Goal: Information Seeking & Learning: Learn about a topic

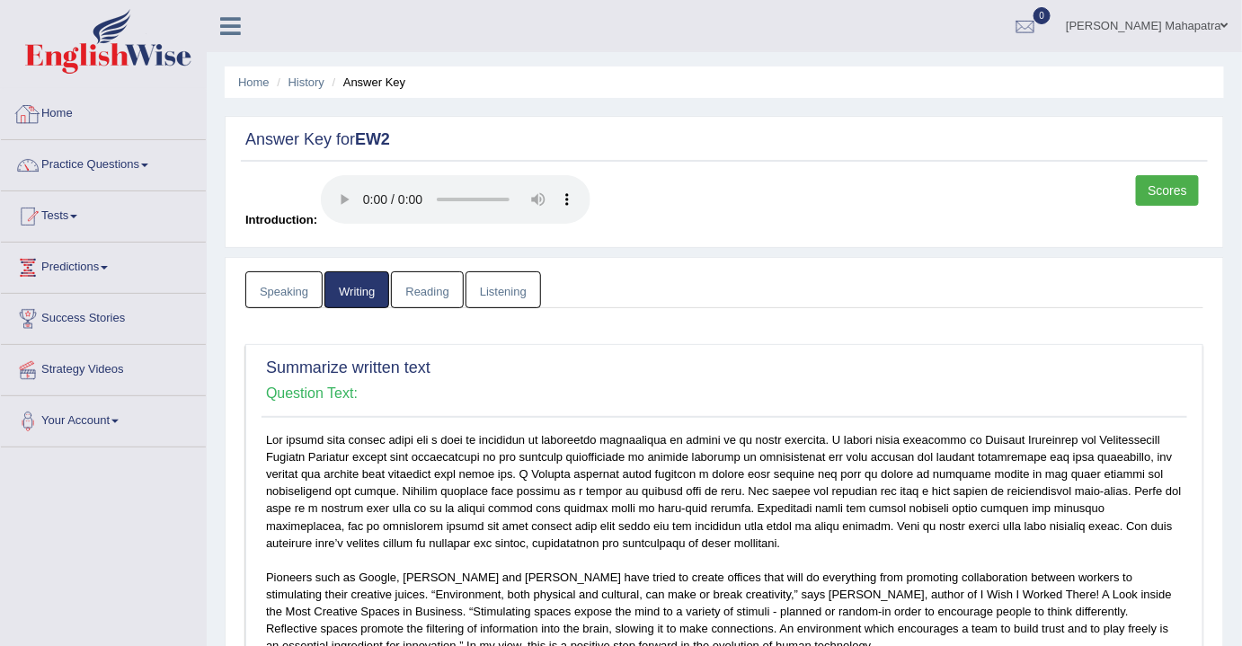
click at [55, 124] on link "Home" at bounding box center [103, 111] width 205 height 45
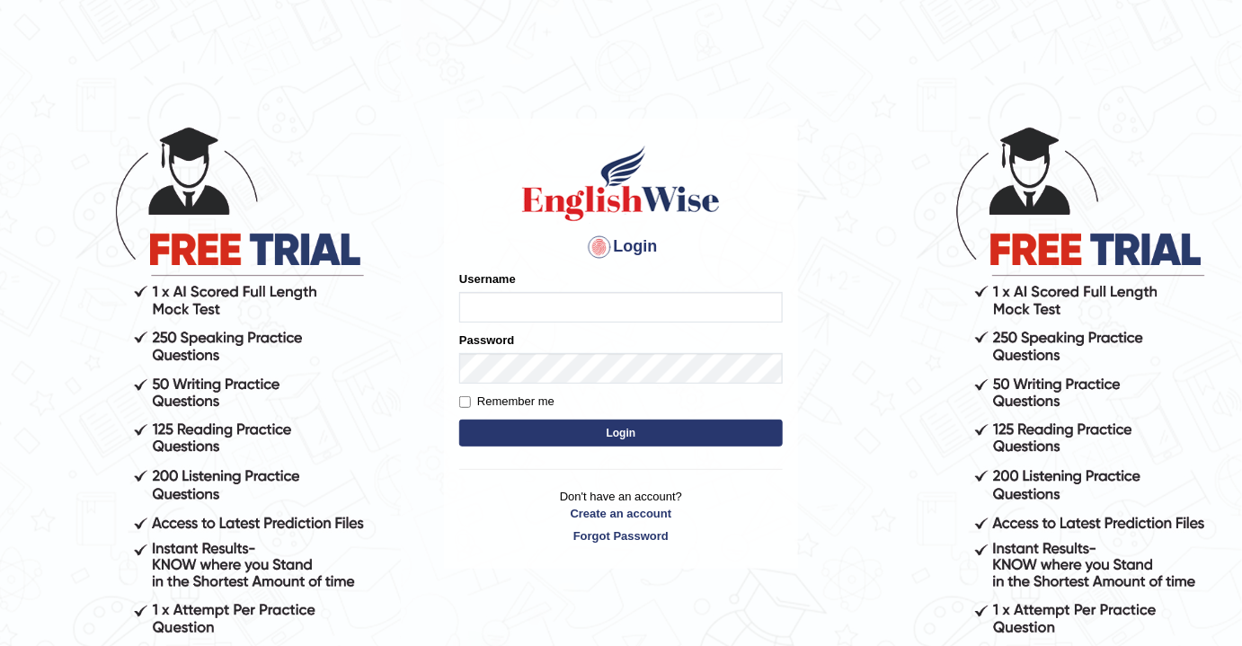
click at [690, 304] on input "Username" at bounding box center [620, 307] width 323 height 31
type input "souvikdasmahapatra"
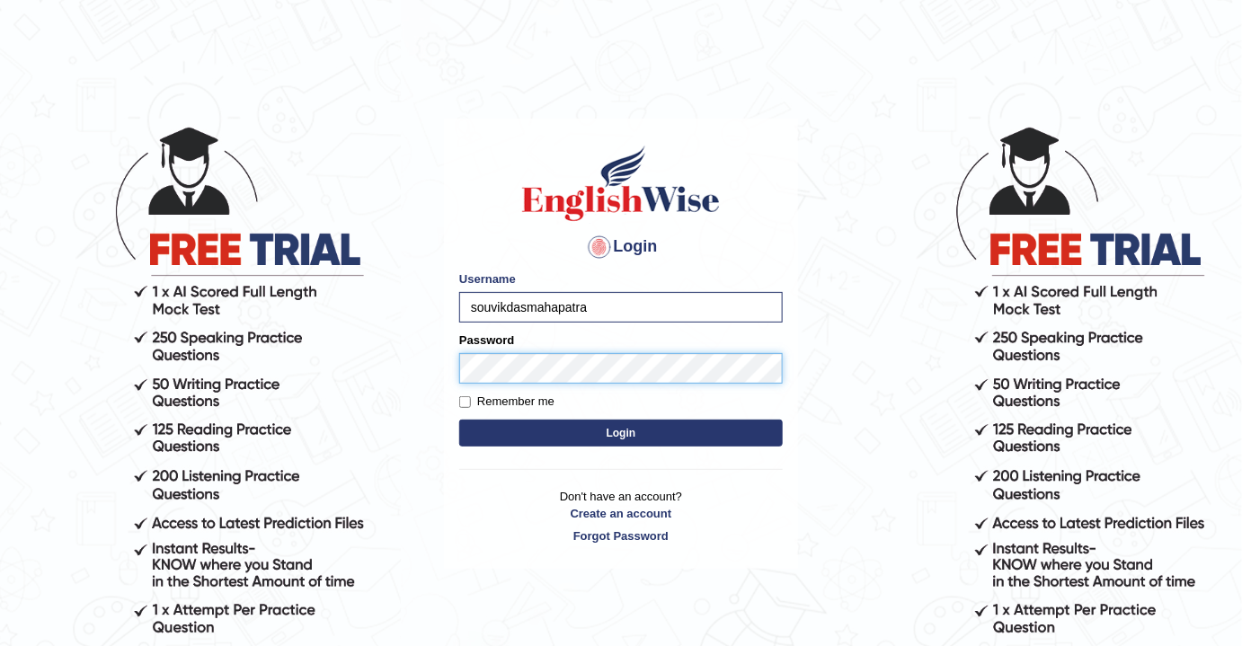
click at [459, 420] on button "Login" at bounding box center [620, 433] width 323 height 27
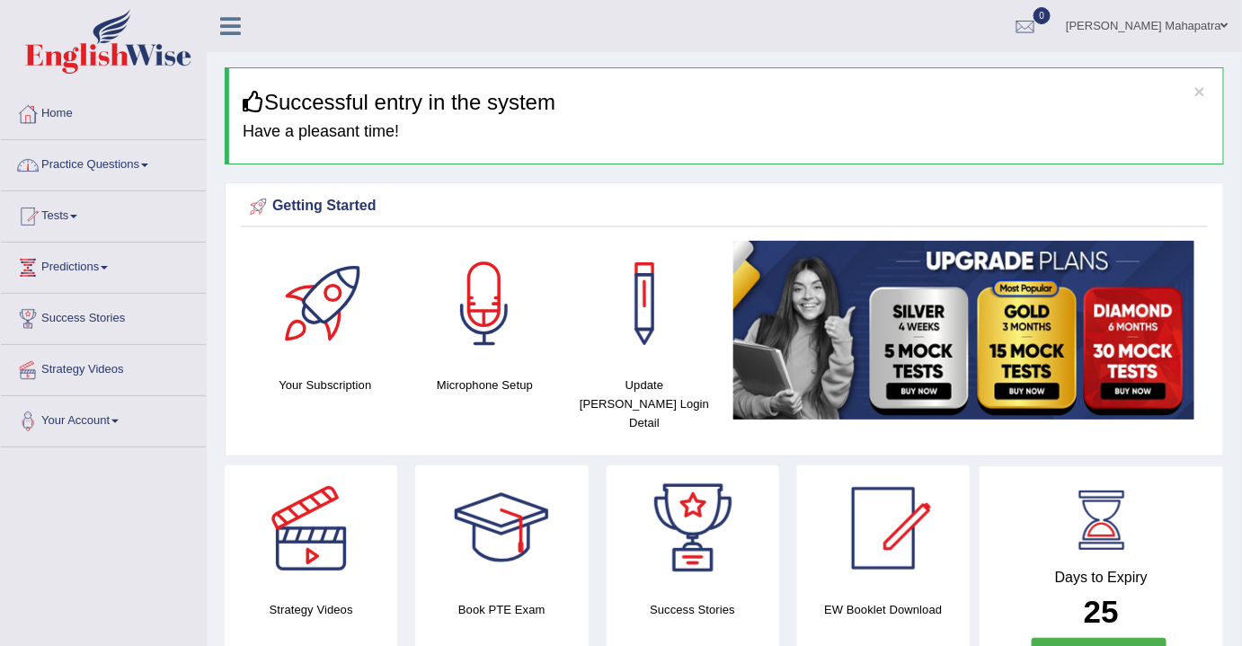
click at [89, 170] on link "Practice Questions" at bounding box center [103, 162] width 205 height 45
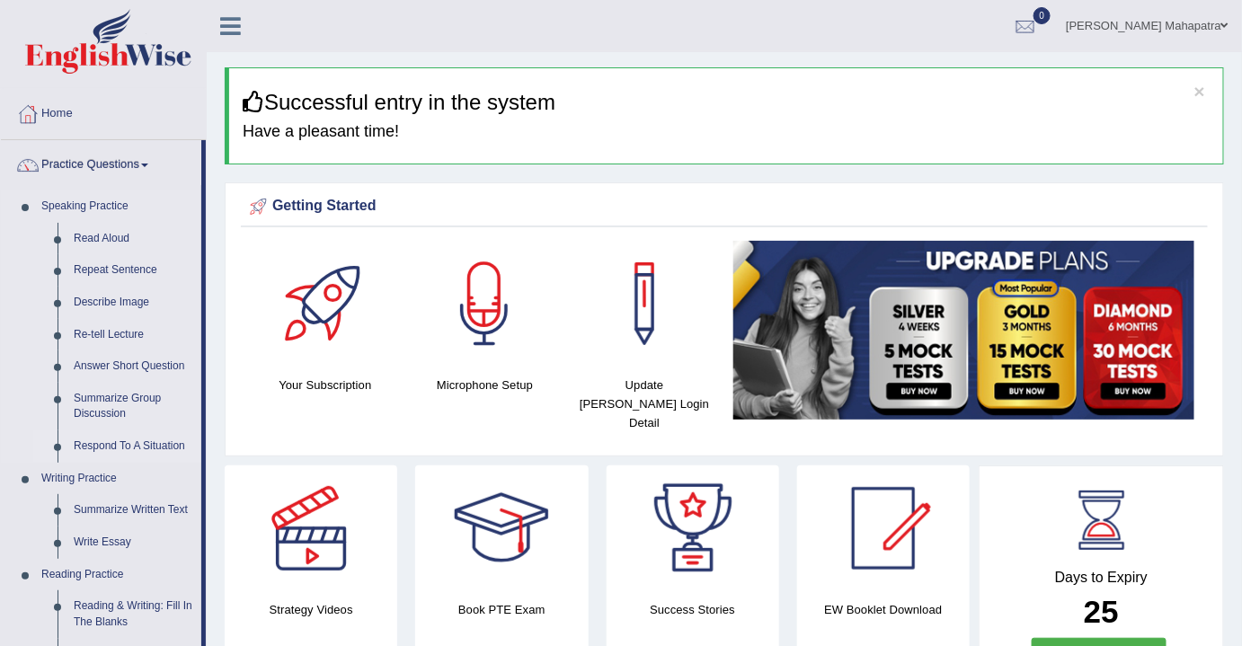
click at [149, 447] on link "Respond To A Situation" at bounding box center [134, 446] width 136 height 32
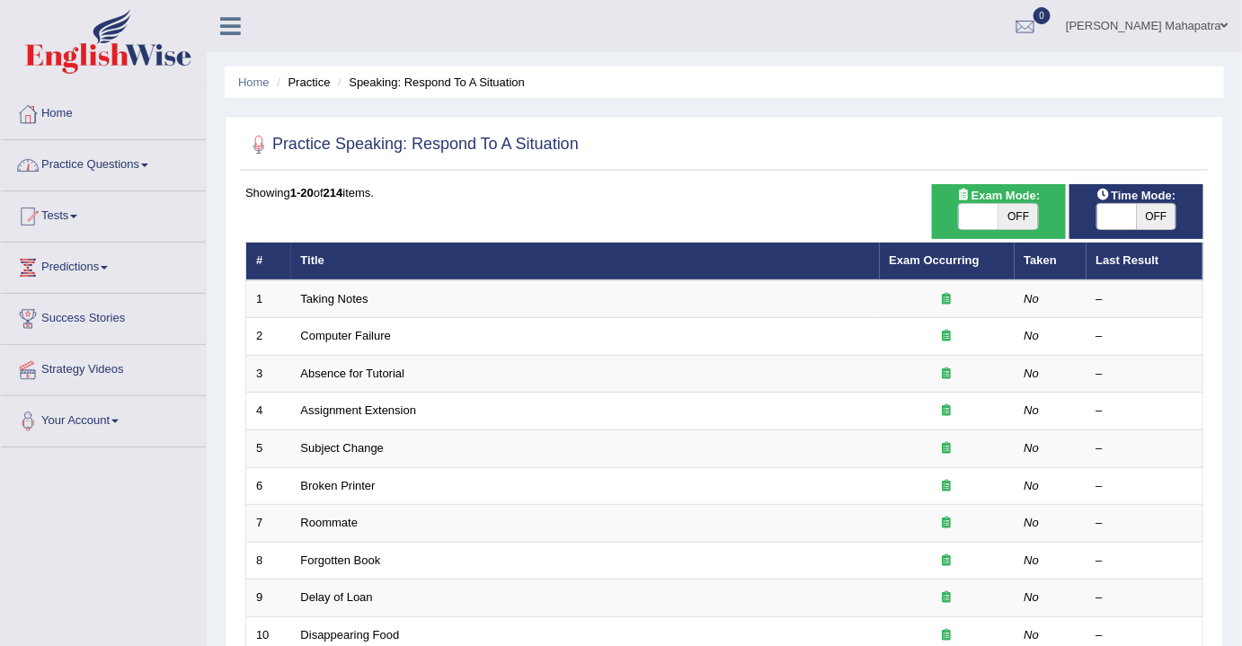
click at [103, 158] on link "Practice Questions" at bounding box center [103, 162] width 205 height 45
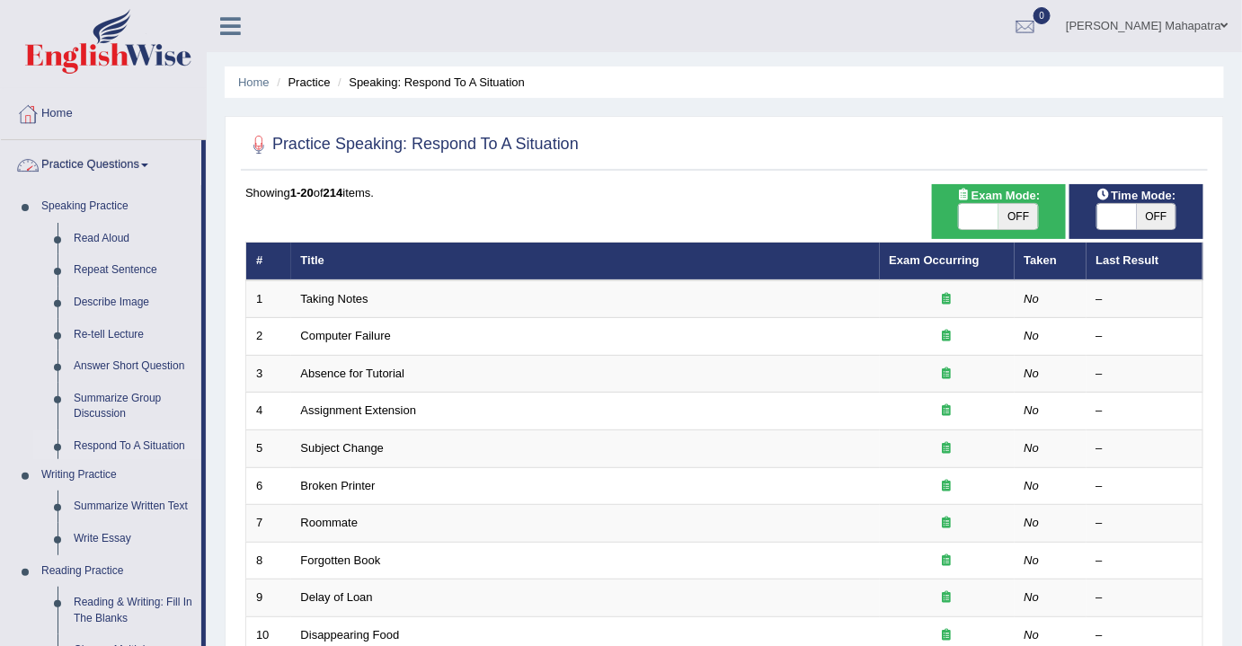
click at [103, 158] on link "Practice Questions" at bounding box center [101, 162] width 200 height 45
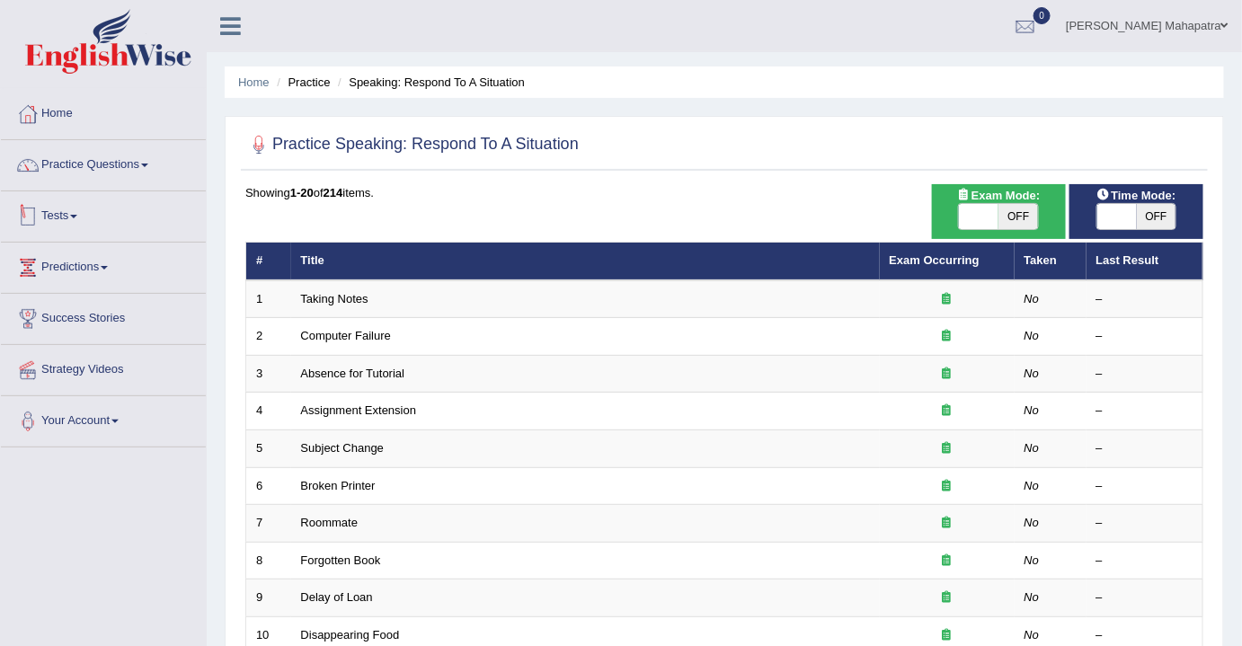
click at [74, 207] on link "Tests" at bounding box center [103, 213] width 205 height 45
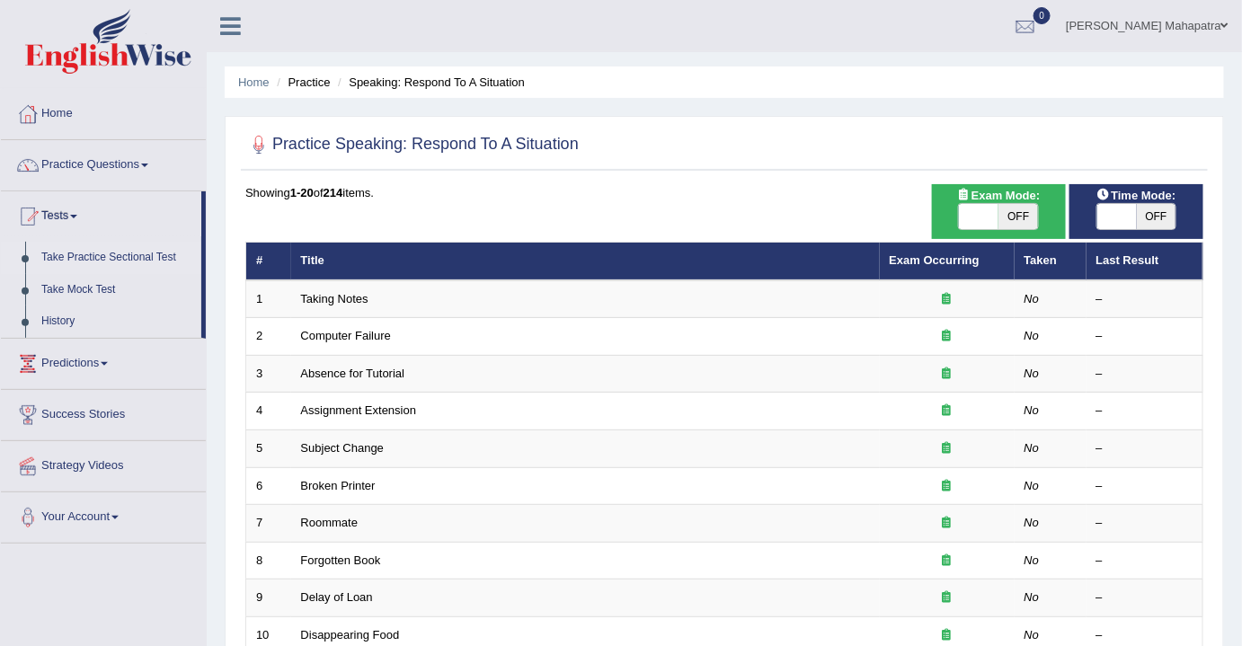
click at [93, 253] on link "Take Practice Sectional Test" at bounding box center [117, 258] width 168 height 32
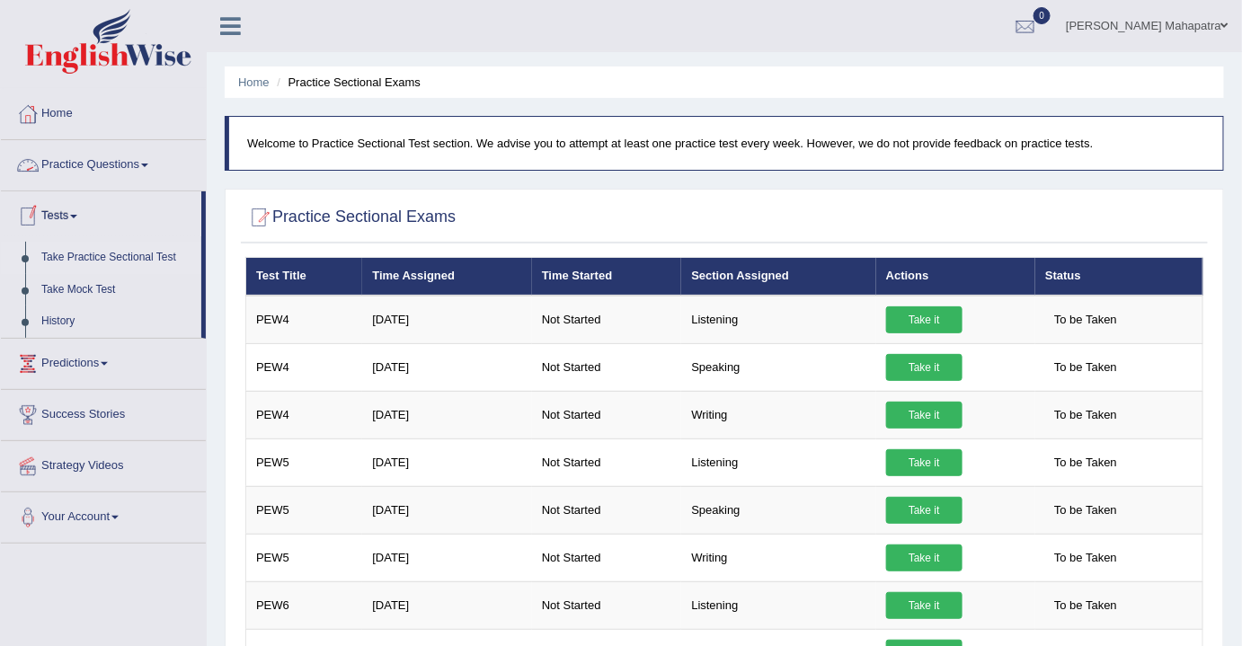
click at [129, 157] on link "Practice Questions" at bounding box center [103, 162] width 205 height 45
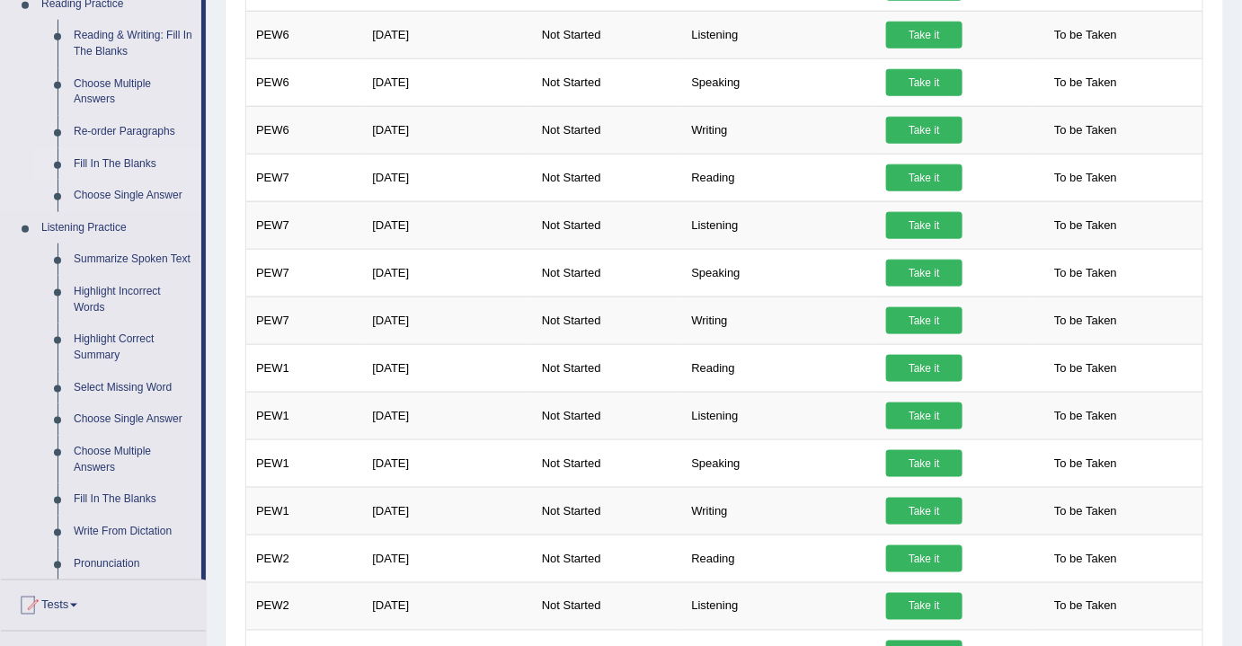
scroll to position [571, 0]
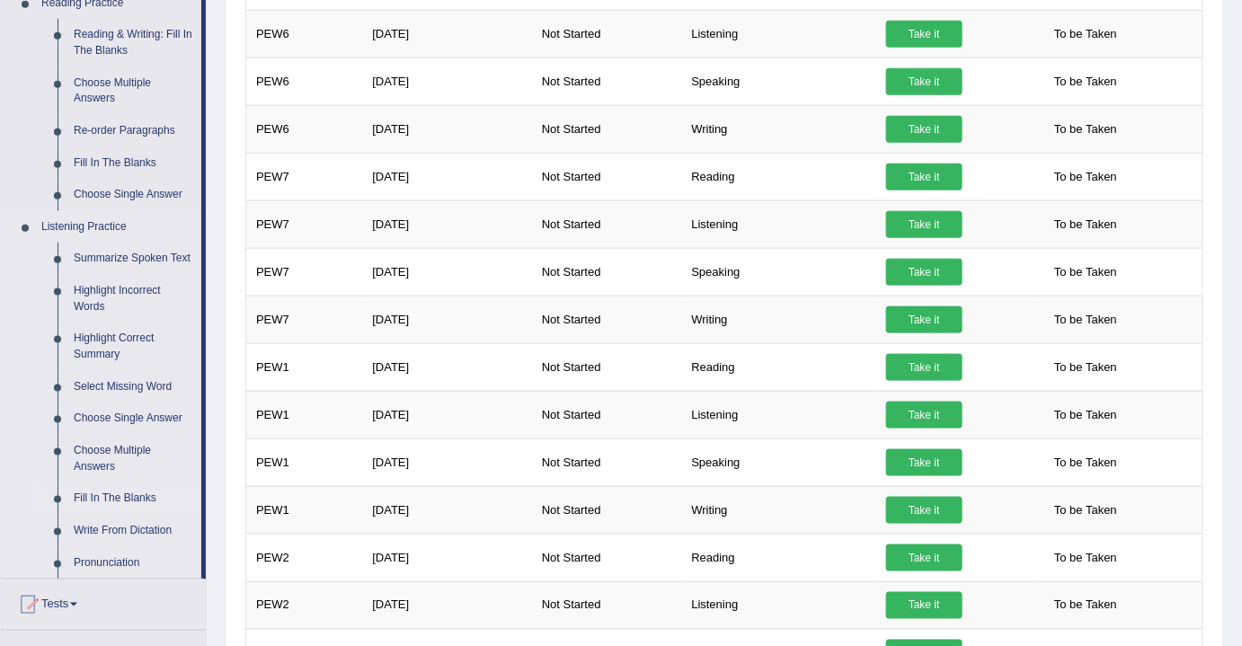
click at [104, 500] on link "Fill In The Blanks" at bounding box center [134, 498] width 136 height 32
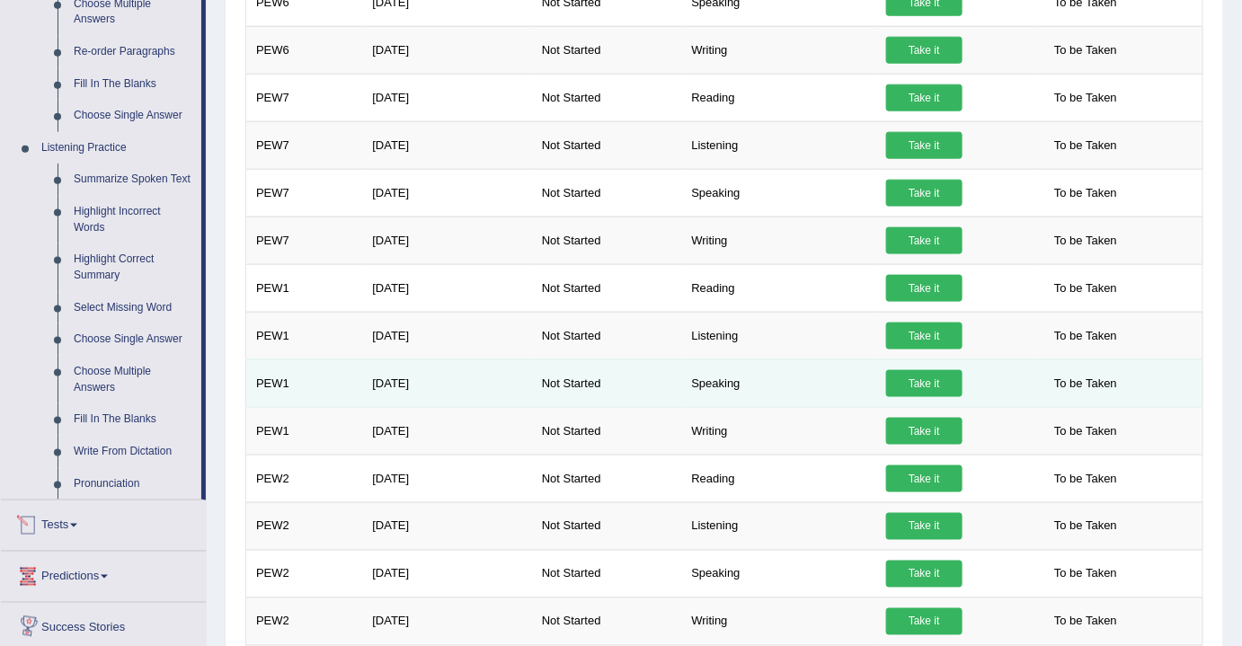
scroll to position [924, 0]
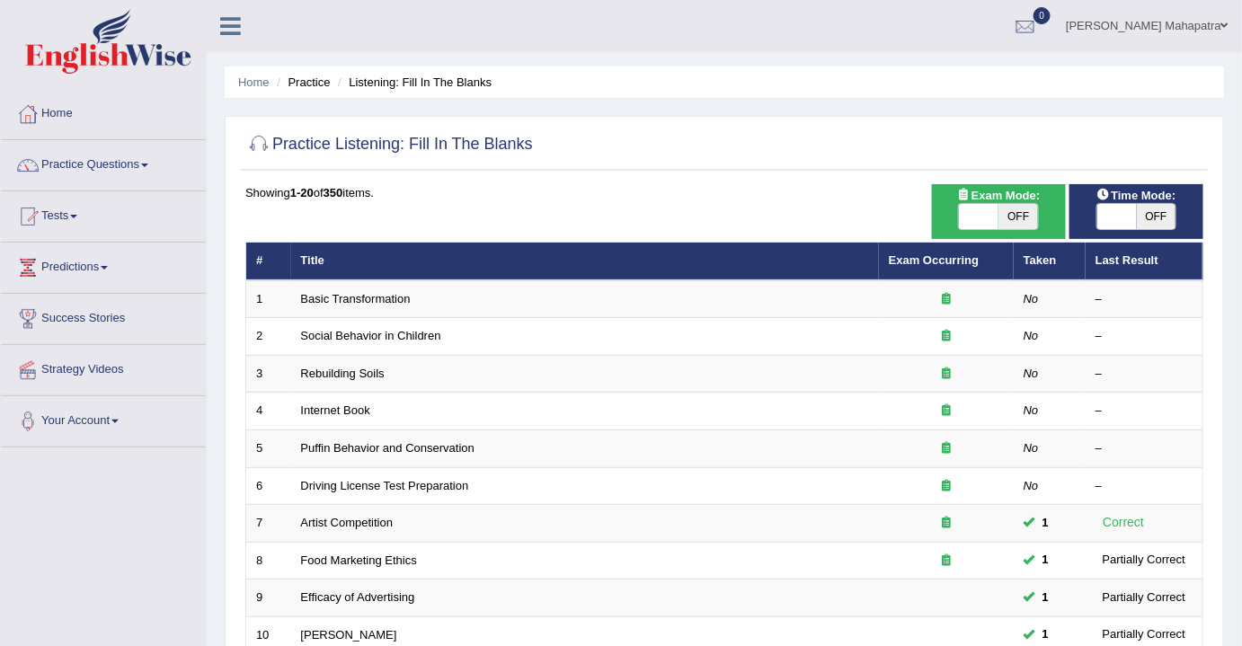
click at [970, 210] on span at bounding box center [979, 216] width 40 height 25
checkbox input "true"
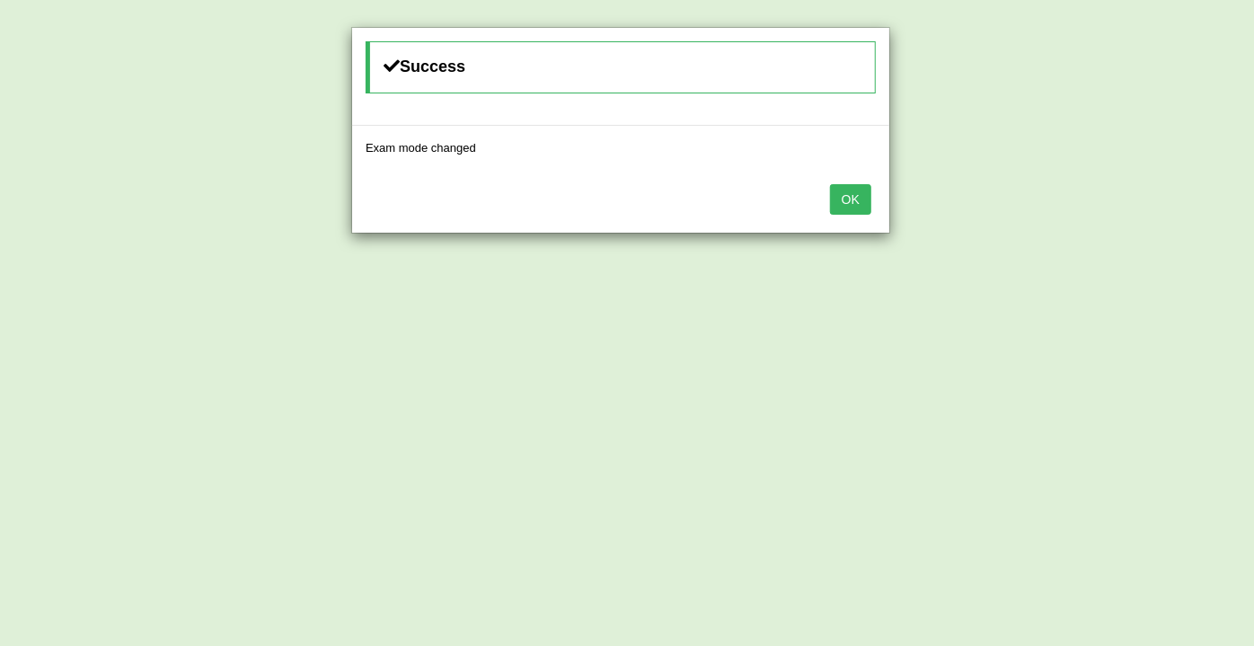
click at [834, 190] on button "OK" at bounding box center [850, 199] width 41 height 31
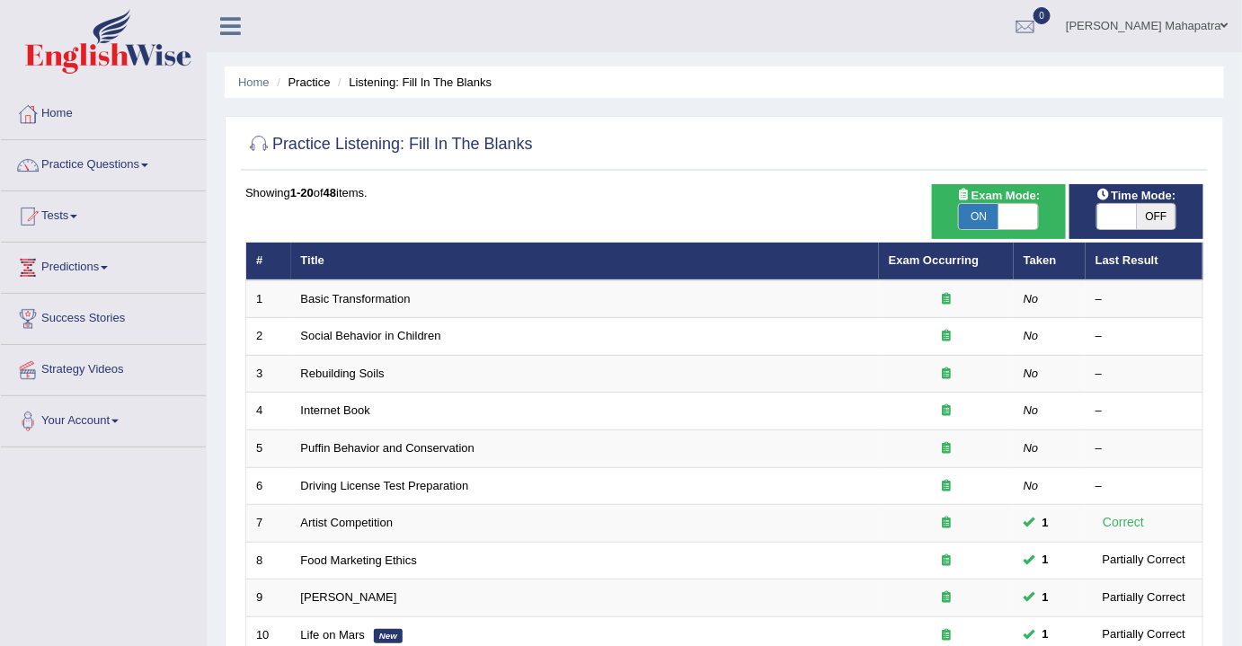
click at [1134, 213] on span at bounding box center [1117, 216] width 40 height 25
click at [1104, 215] on span at bounding box center [1117, 216] width 40 height 25
checkbox input "true"
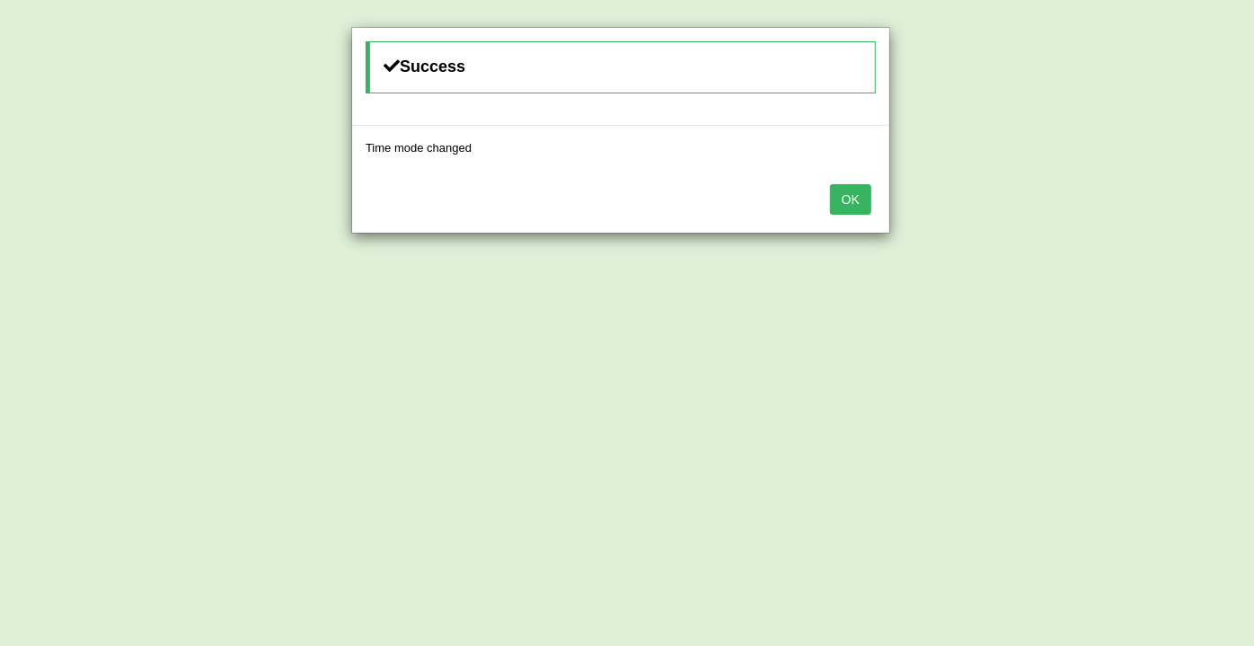
click at [840, 189] on button "OK" at bounding box center [850, 199] width 41 height 31
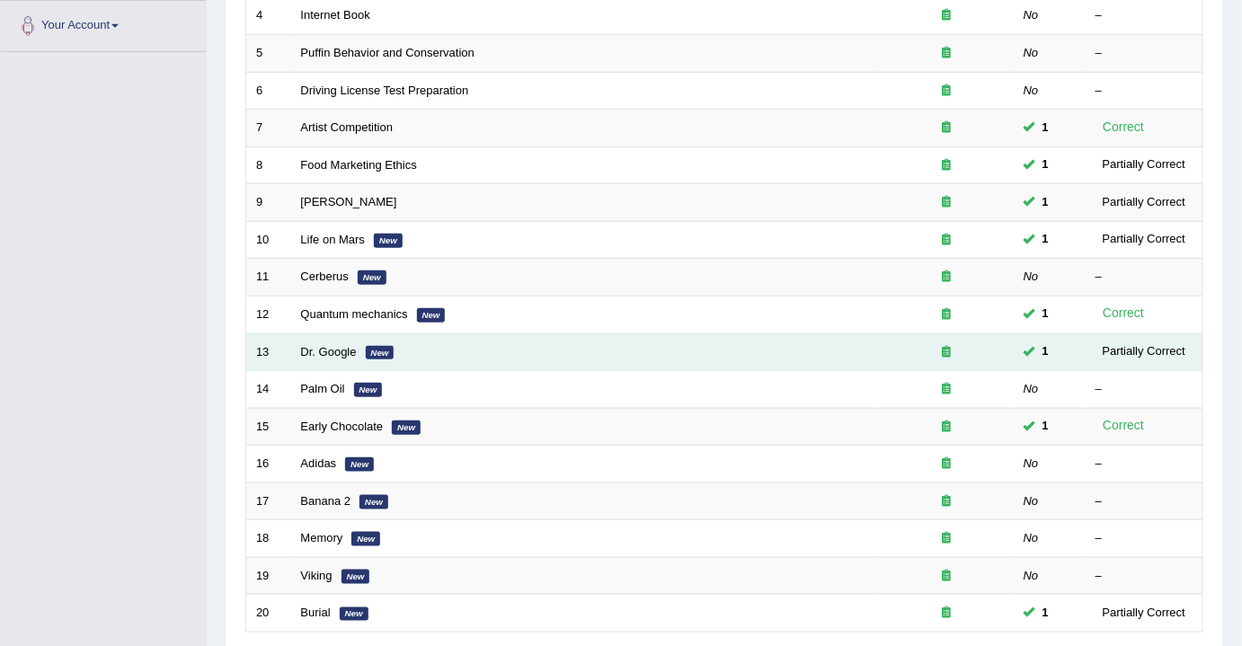
scroll to position [535, 0]
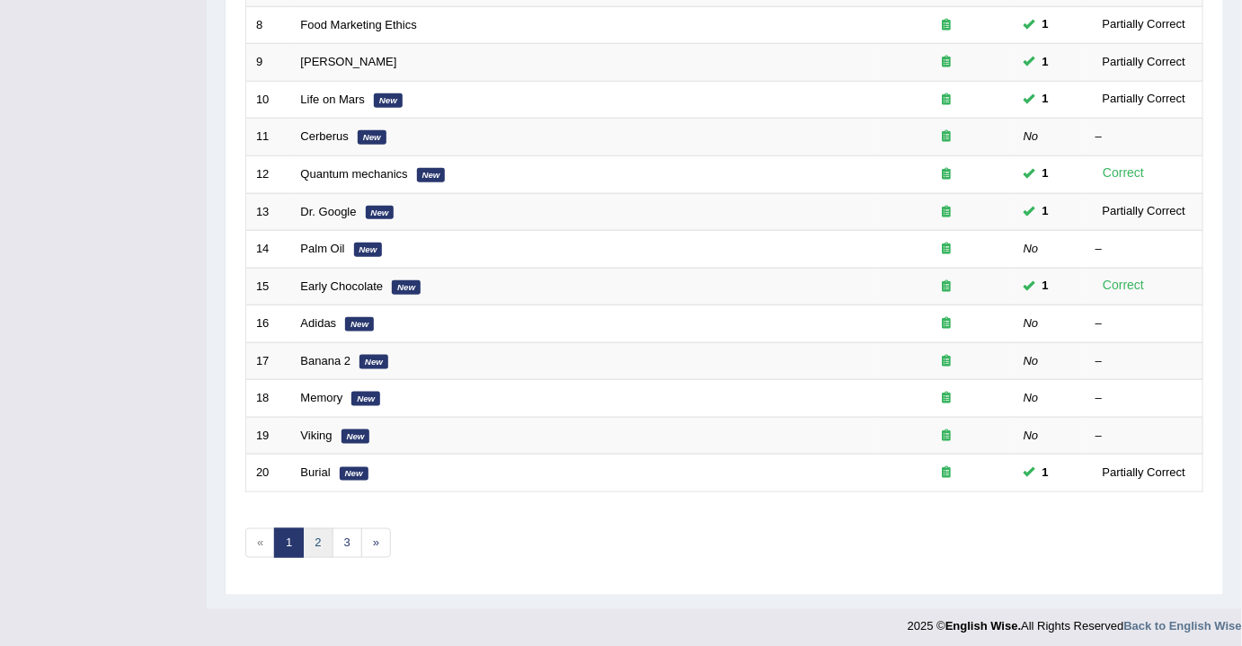
click at [313, 535] on link "2" at bounding box center [318, 543] width 30 height 30
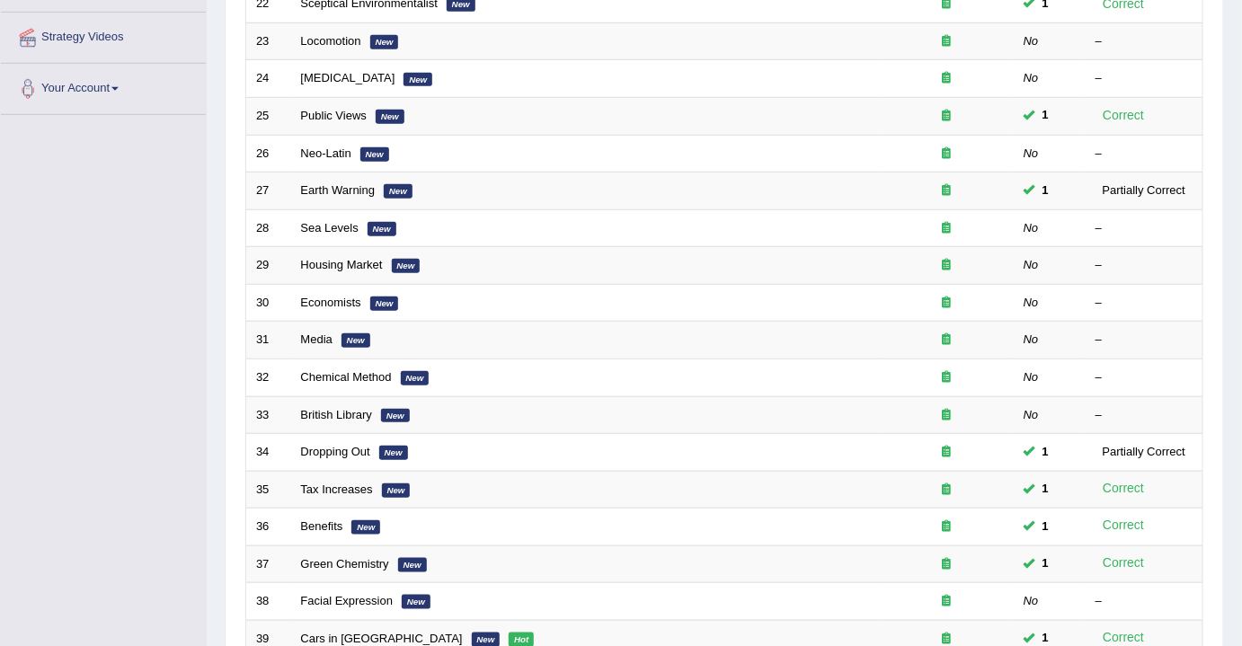
scroll to position [535, 0]
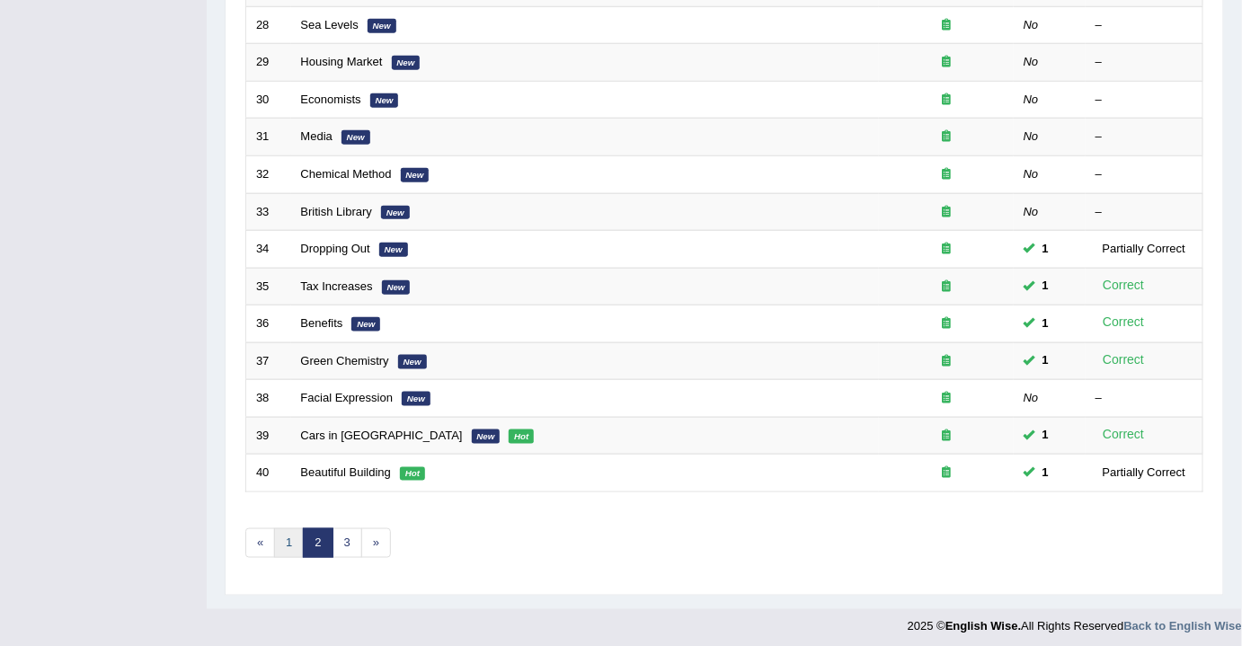
click at [298, 535] on link "1" at bounding box center [289, 543] width 30 height 30
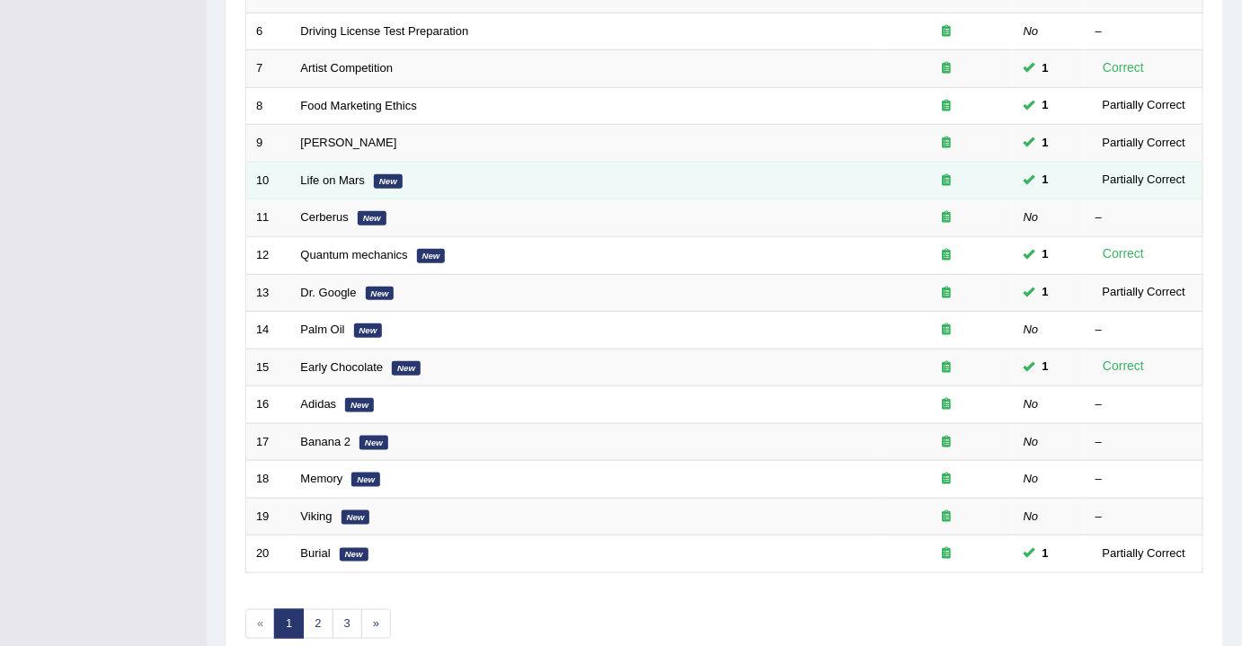
scroll to position [490, 0]
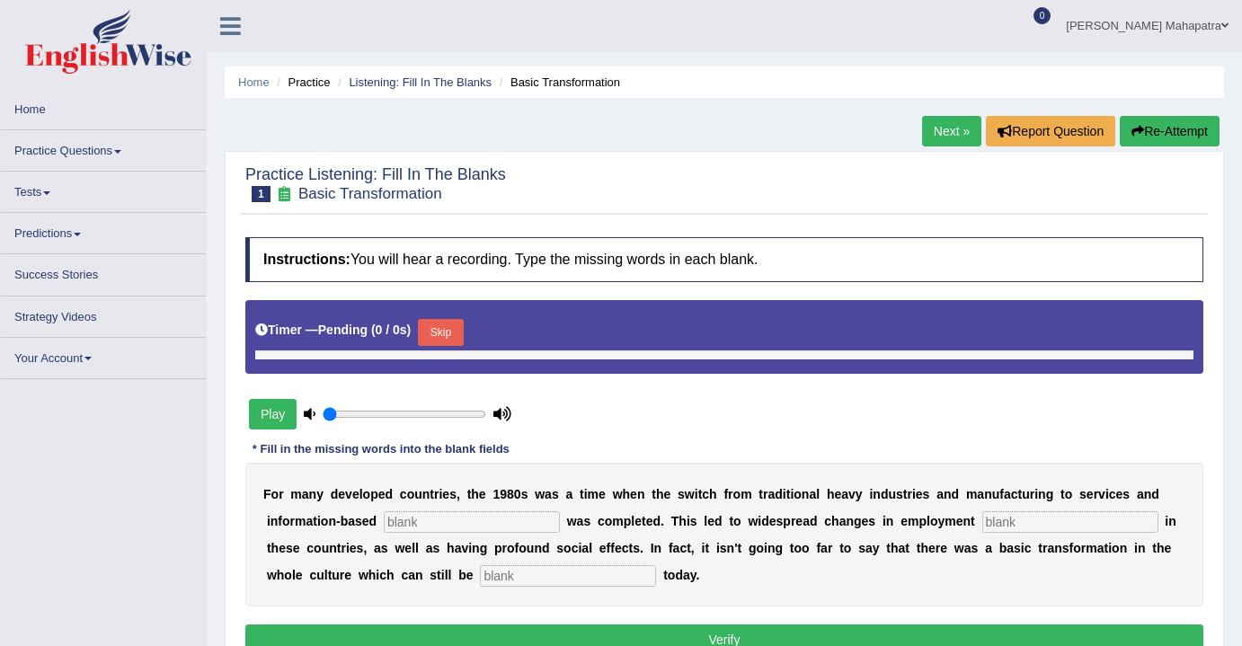
type input "0.9"
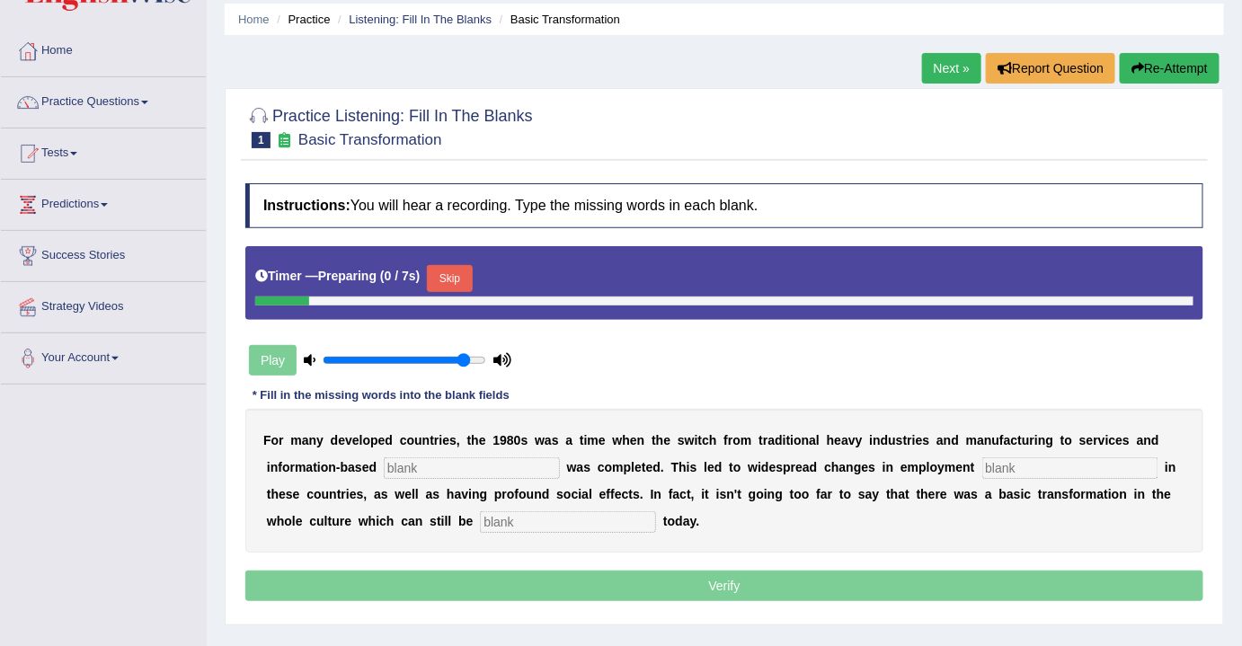
scroll to position [163, 0]
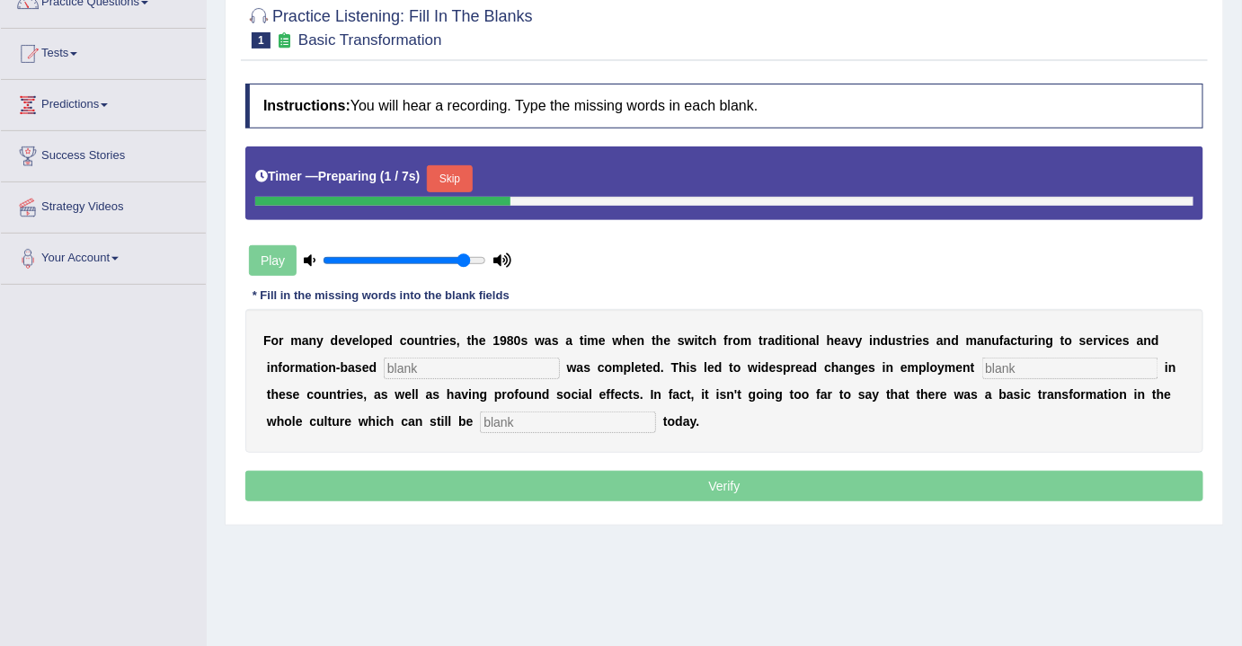
click at [464, 169] on button "Skip" at bounding box center [449, 178] width 45 height 27
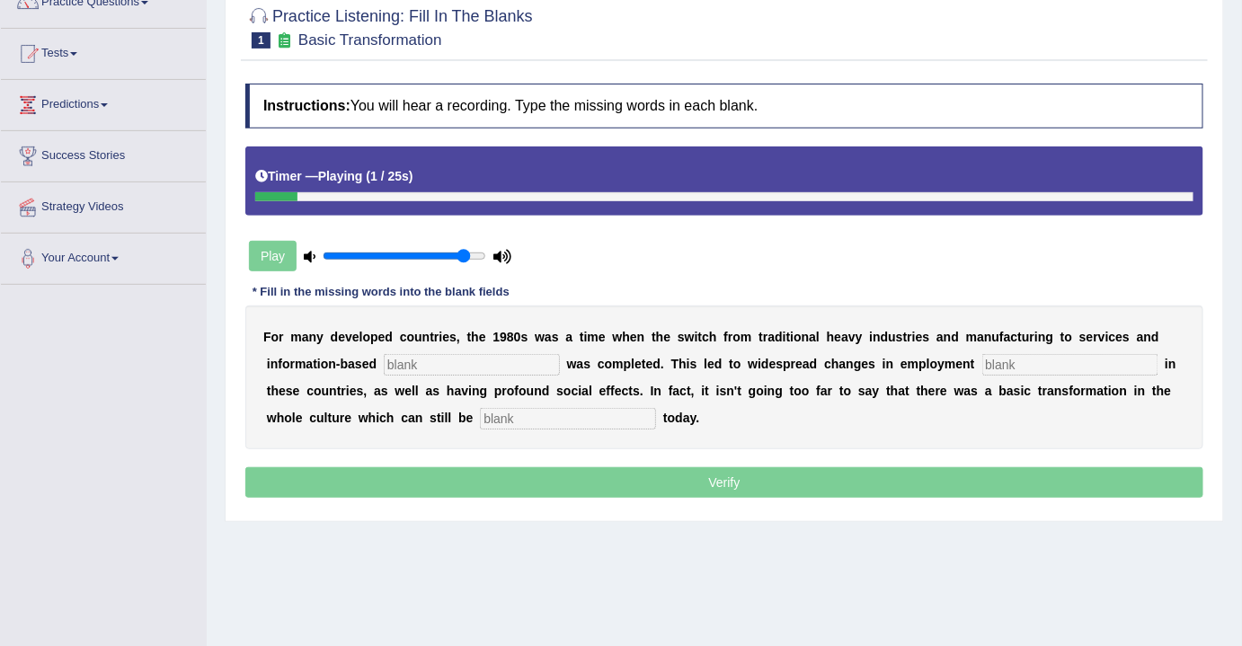
click at [433, 354] on input "text" at bounding box center [472, 365] width 176 height 22
type input "enterprise"
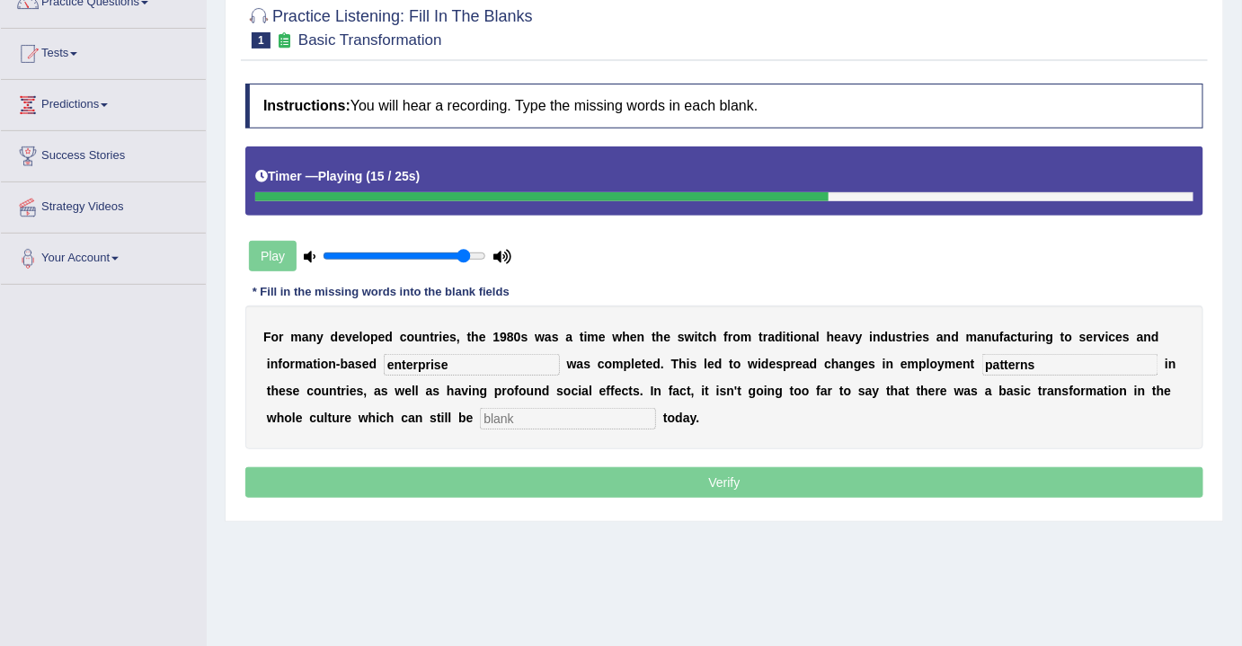
type input "patterns"
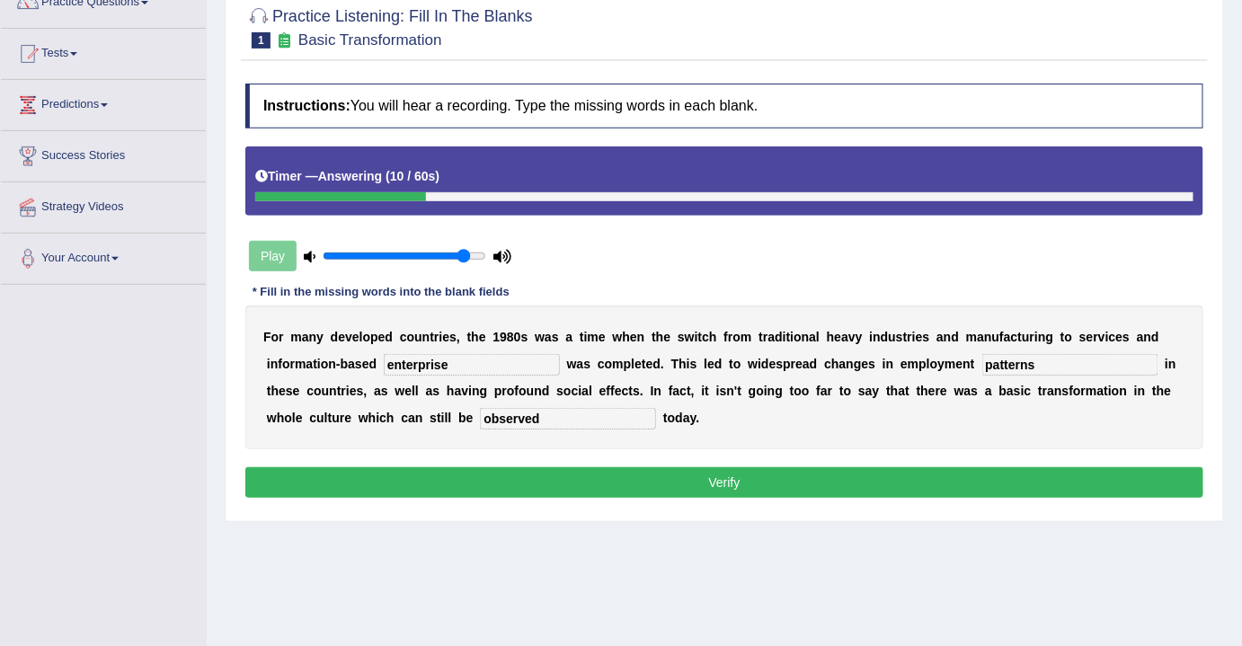
type input "observed"
click at [1004, 363] on input "patterns" at bounding box center [1070, 365] width 176 height 22
type input "patterns"
click at [680, 482] on button "Verify" at bounding box center [724, 482] width 958 height 31
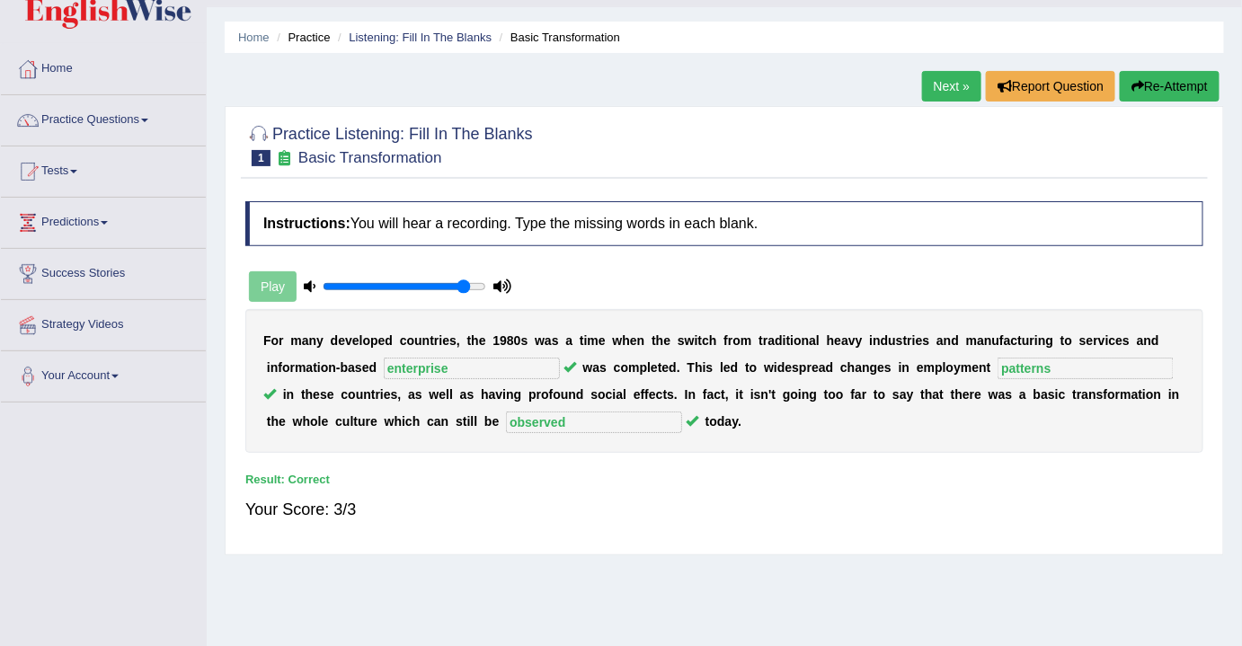
scroll to position [0, 0]
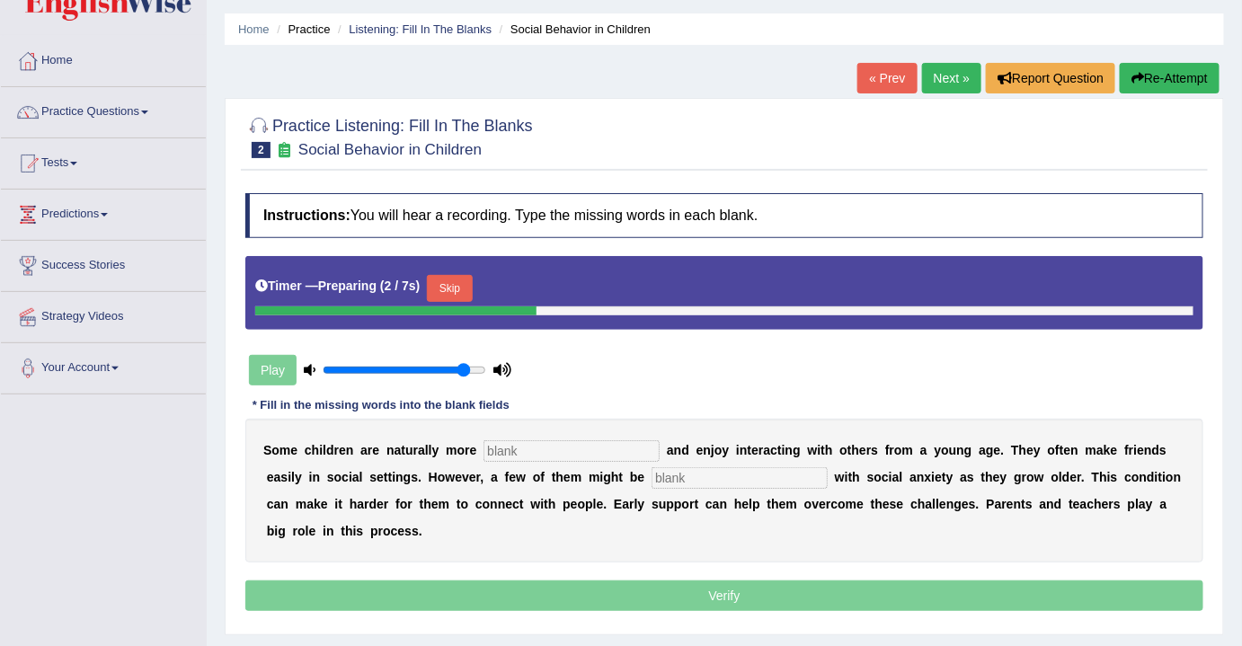
scroll to position [81, 0]
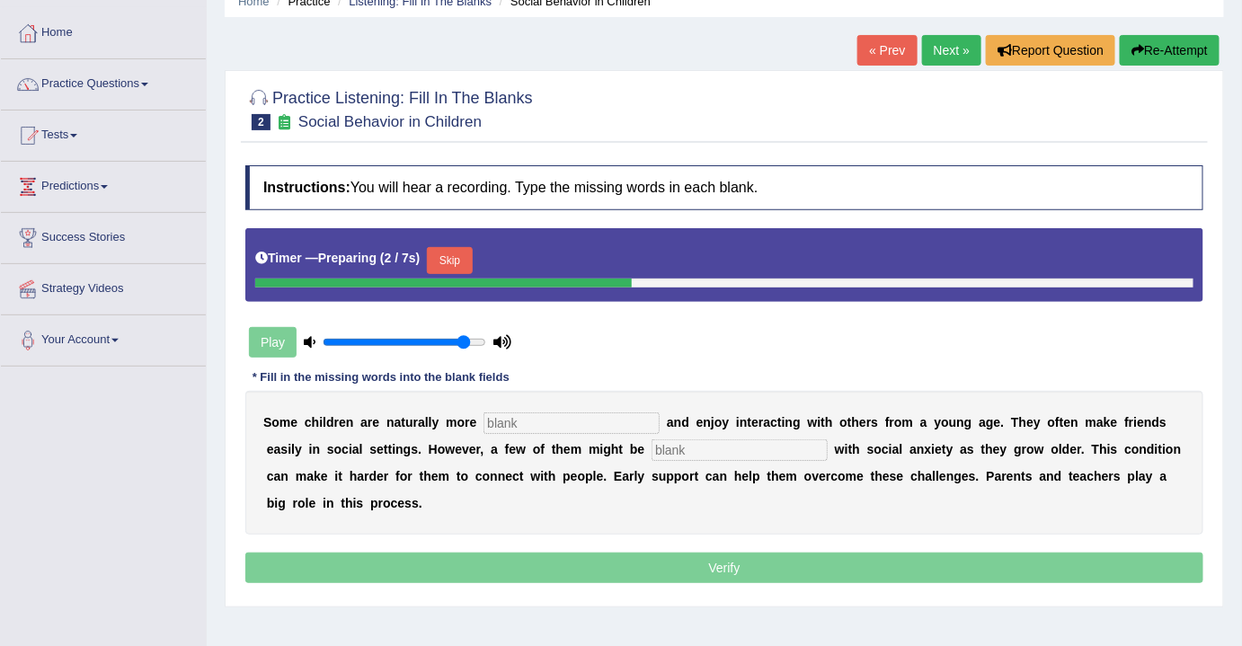
click at [453, 247] on button "Skip" at bounding box center [449, 260] width 45 height 27
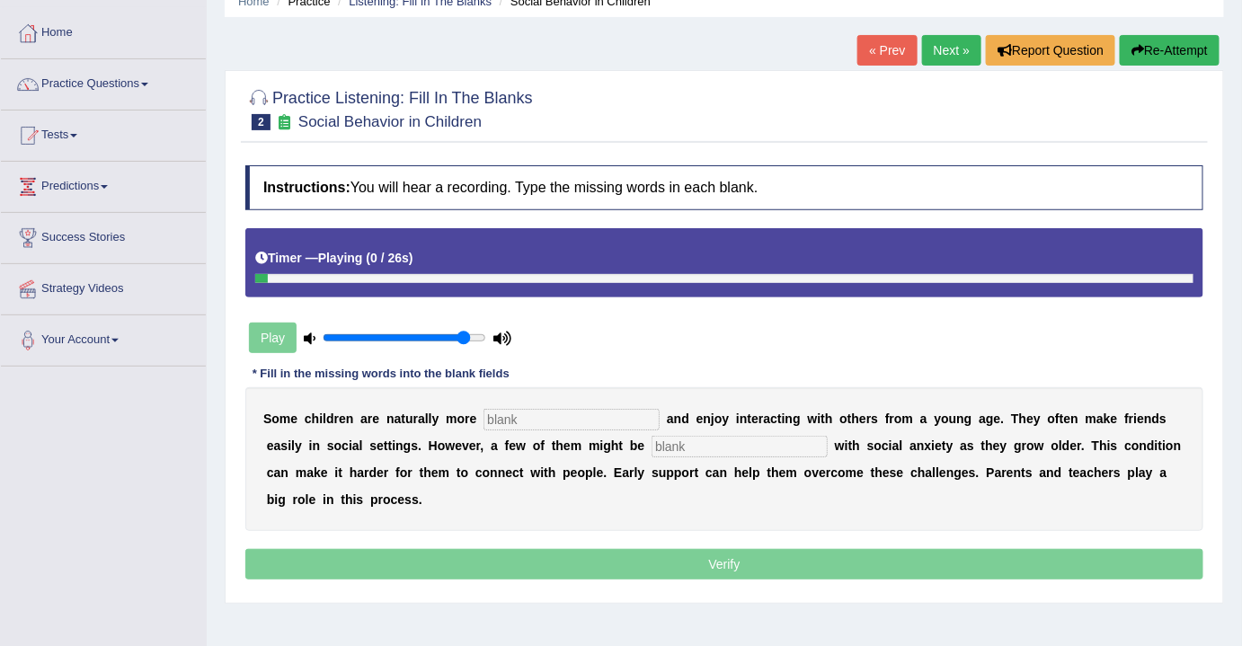
click at [551, 419] on input "text" at bounding box center [571, 420] width 176 height 22
type input "sociable"
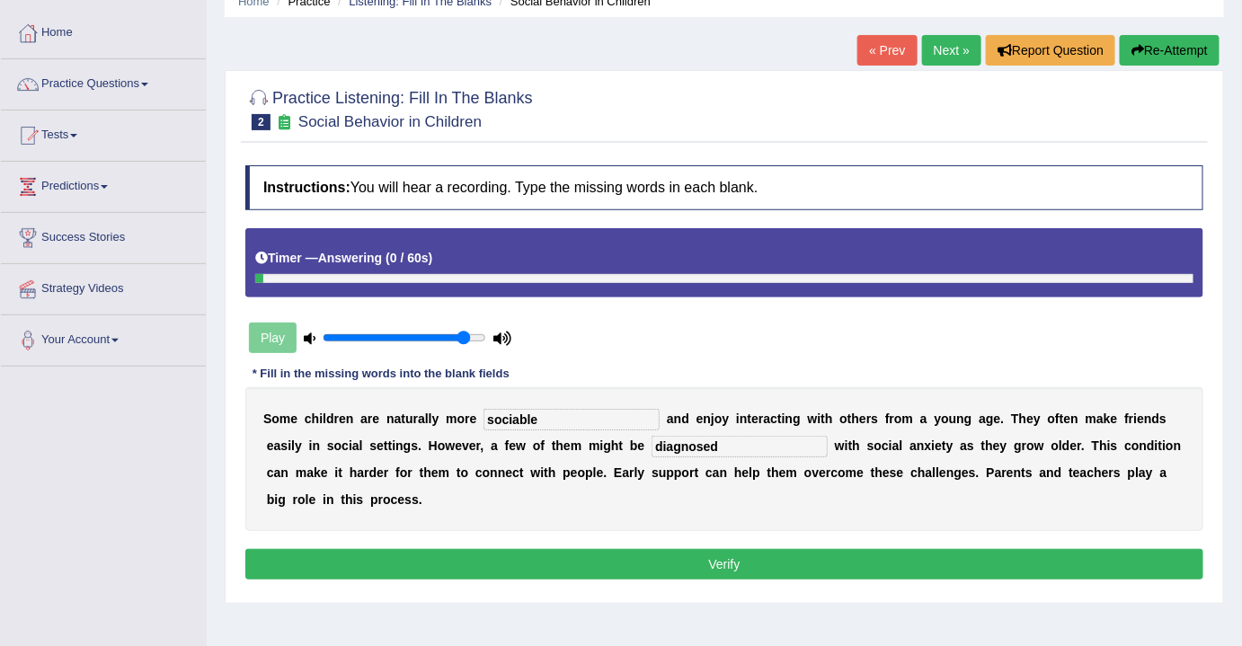
type input "diagnosed"
click at [730, 557] on button "Verify" at bounding box center [724, 564] width 958 height 31
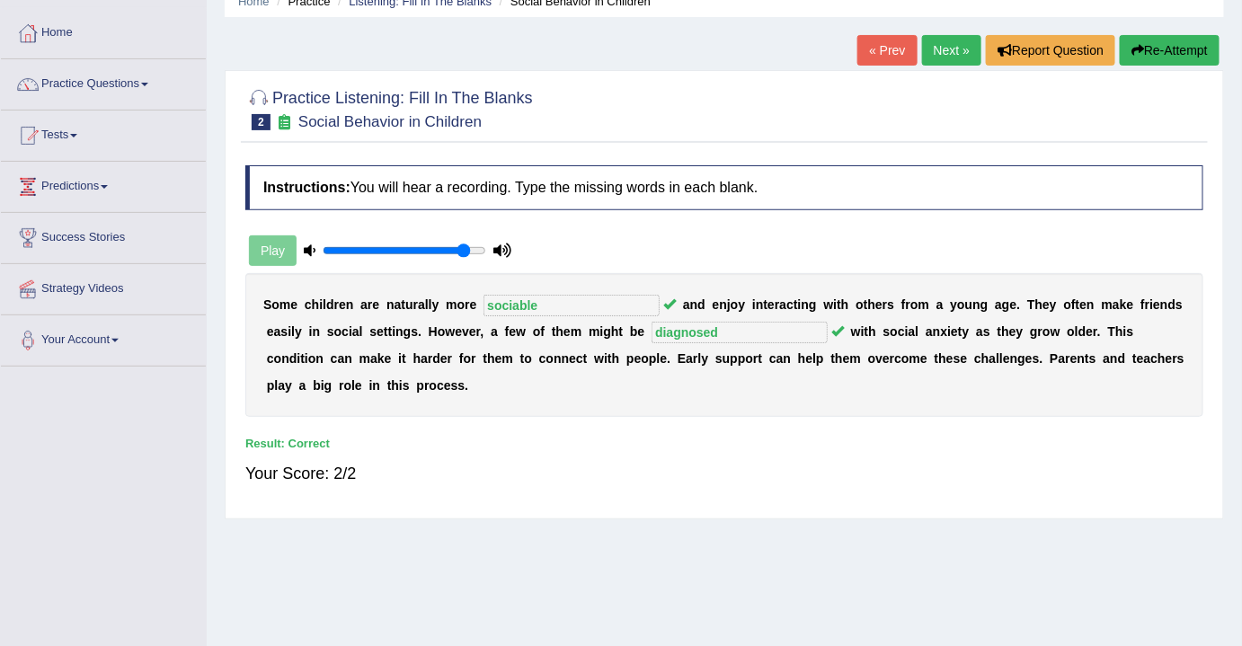
click at [949, 38] on link "Next »" at bounding box center [951, 50] width 59 height 31
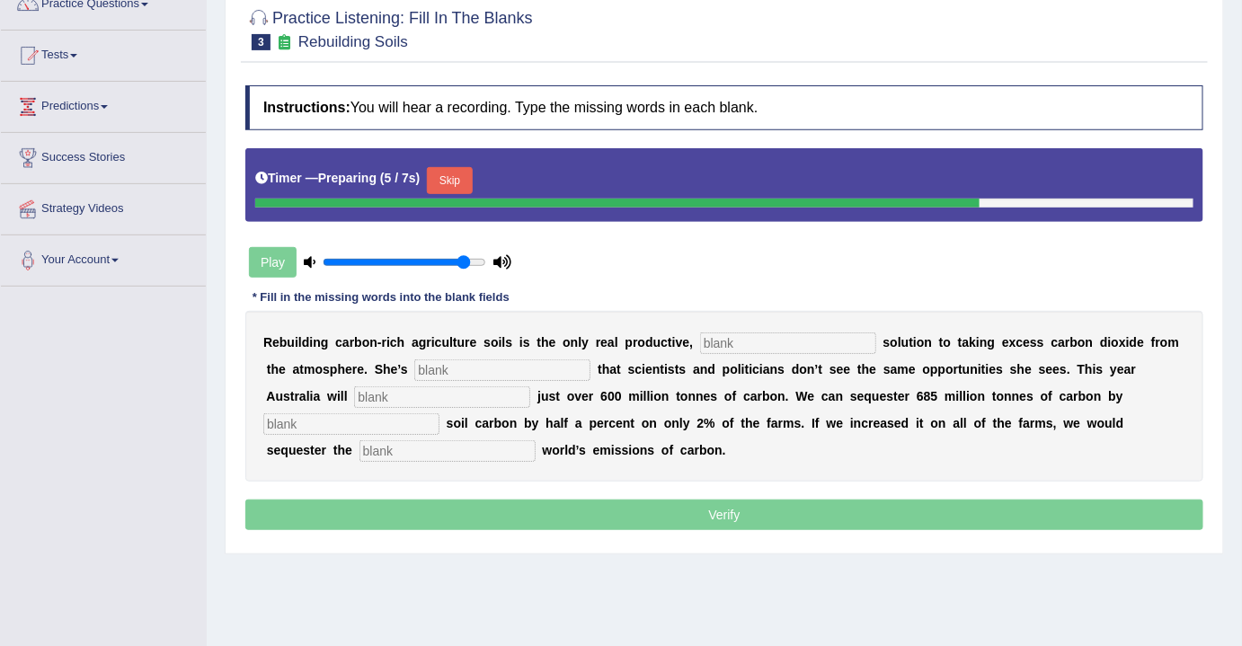
scroll to position [163, 0]
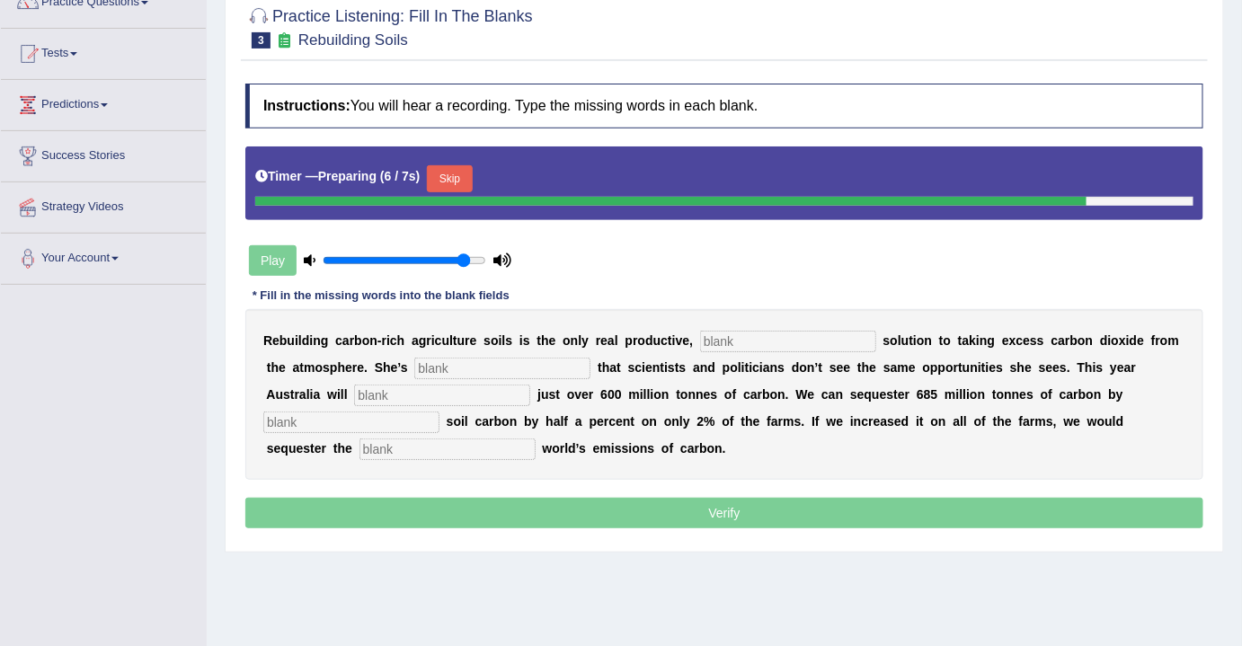
click at [453, 179] on button "Skip" at bounding box center [449, 178] width 45 height 27
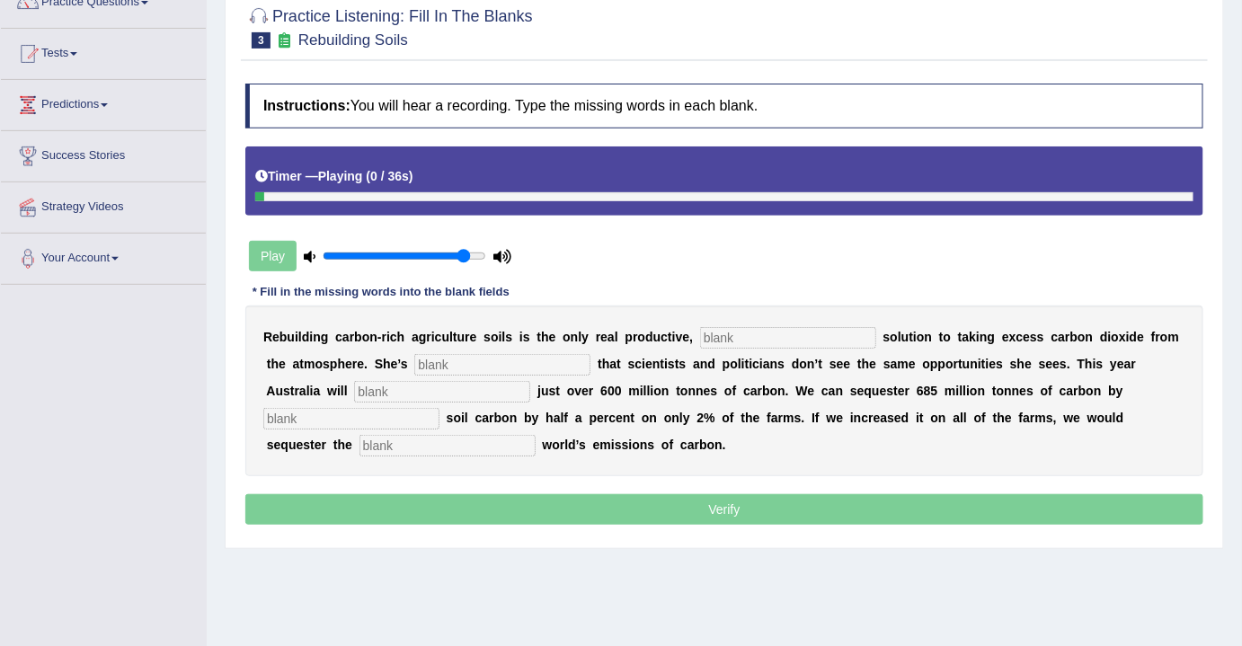
click at [733, 336] on input "text" at bounding box center [788, 338] width 176 height 22
type input "permanent"
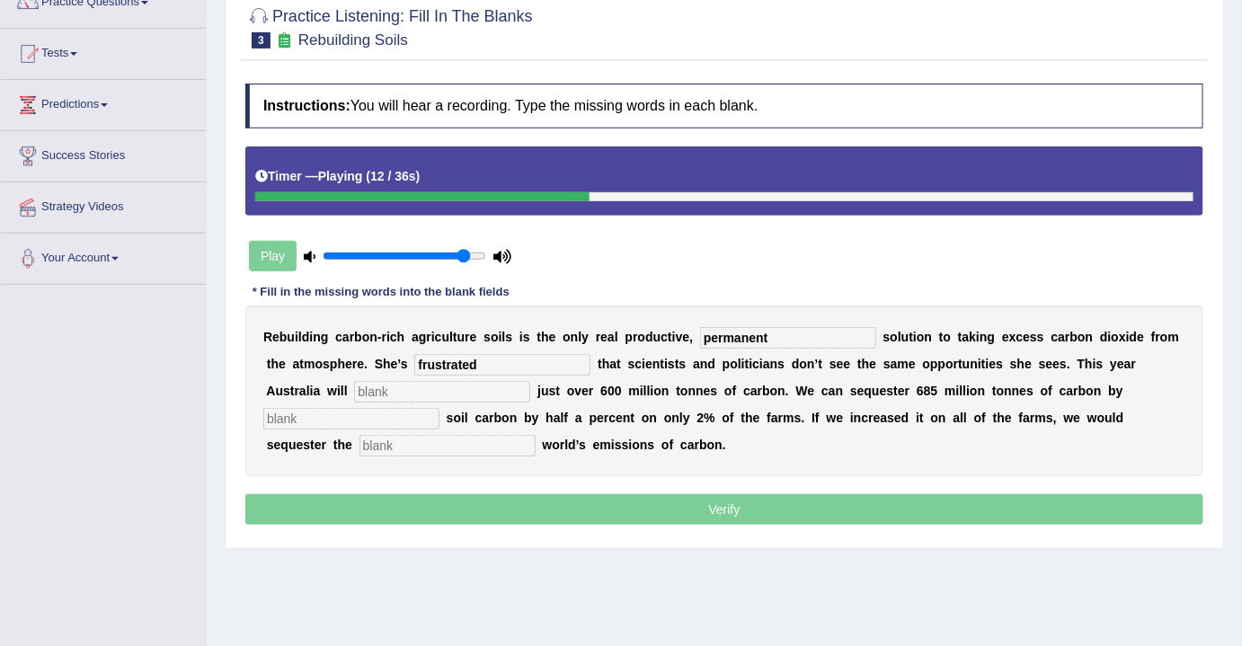
type input "frustrated"
type input "admit"
type input "increaing"
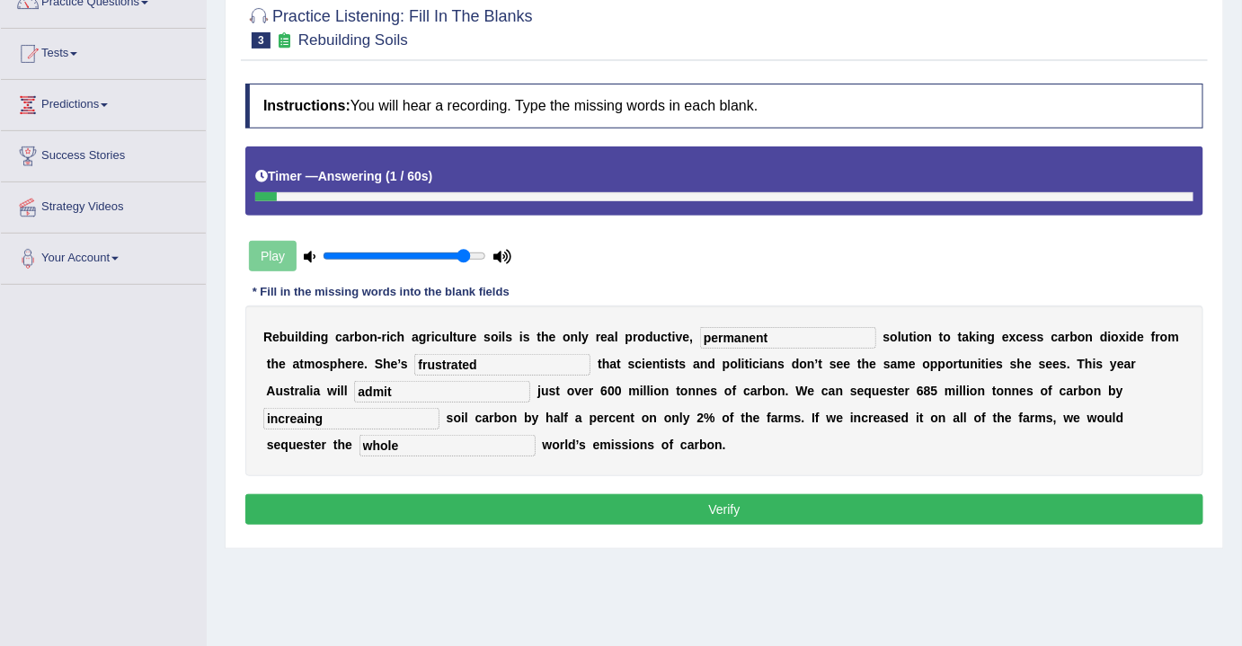
type input "whole"
click at [299, 416] on input "increaing" at bounding box center [351, 419] width 176 height 22
type input "increasing"
click at [770, 501] on button "Verify" at bounding box center [724, 509] width 958 height 31
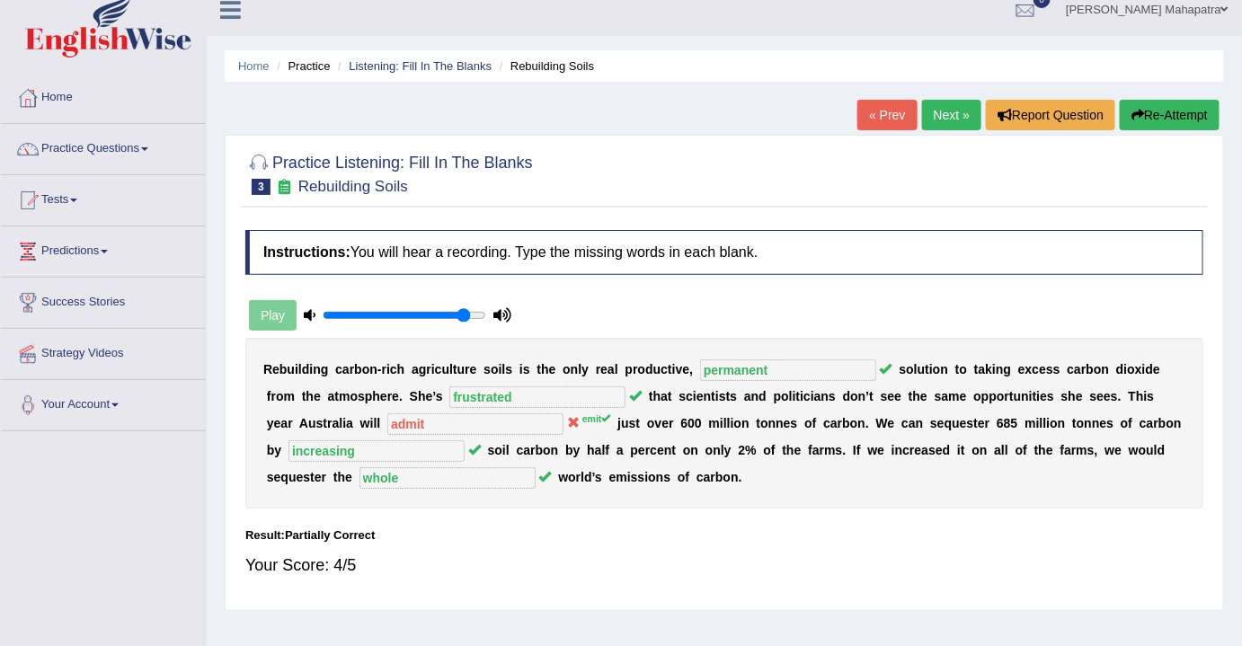
scroll to position [0, 0]
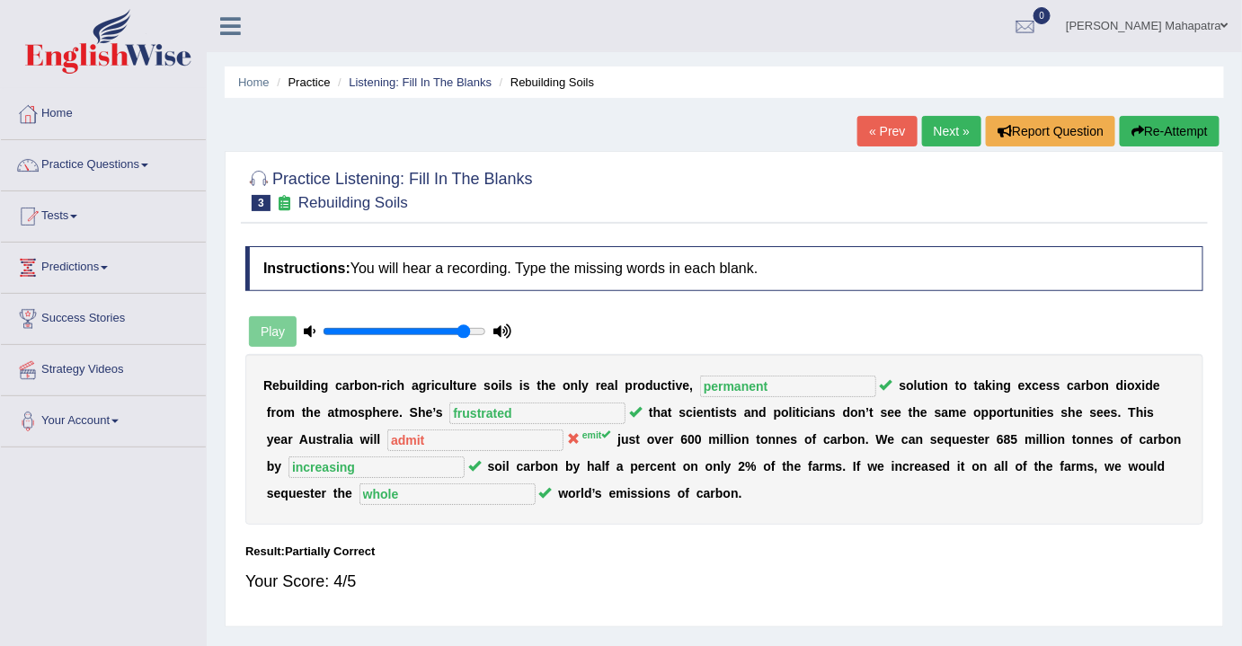
click at [938, 124] on link "Next »" at bounding box center [951, 131] width 59 height 31
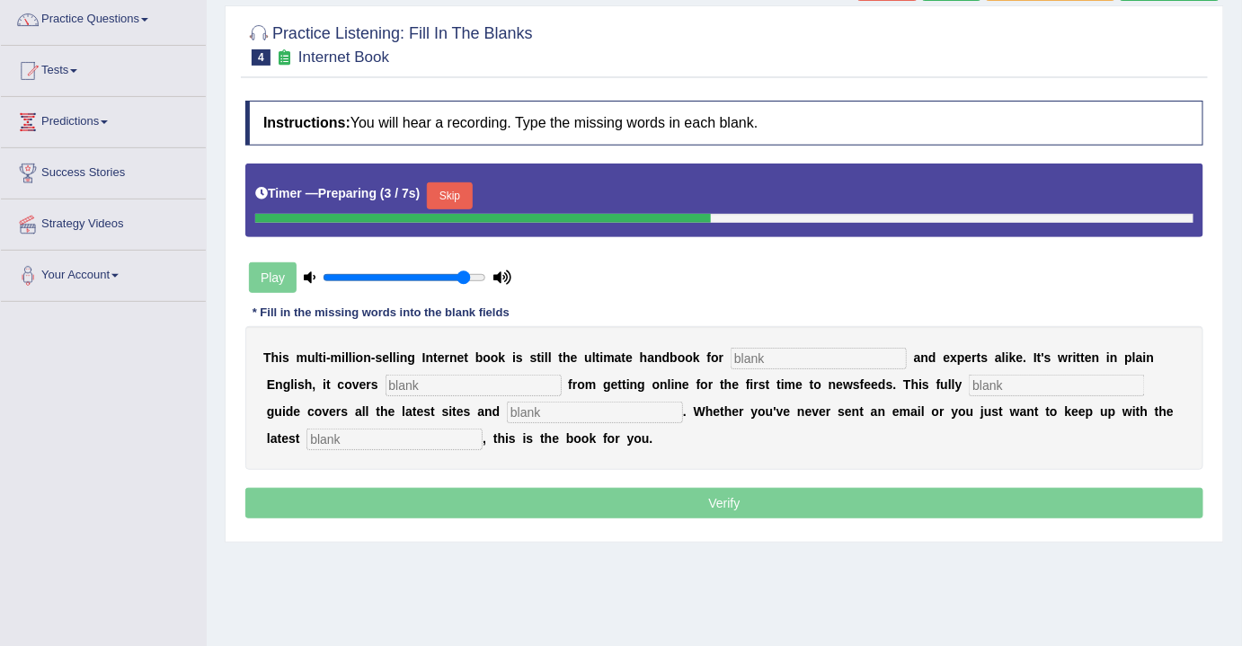
scroll to position [163, 0]
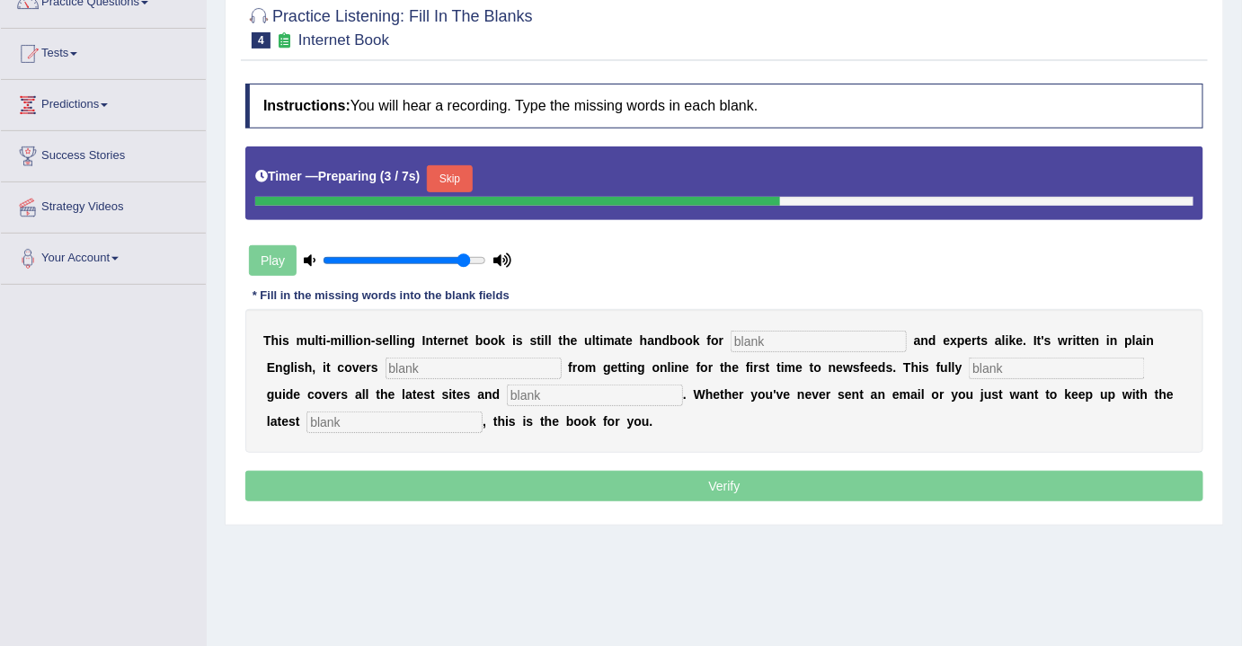
drag, startPoint x: 456, startPoint y: 171, endPoint x: 489, endPoint y: 192, distance: 38.9
click at [456, 169] on button "Skip" at bounding box center [449, 178] width 45 height 27
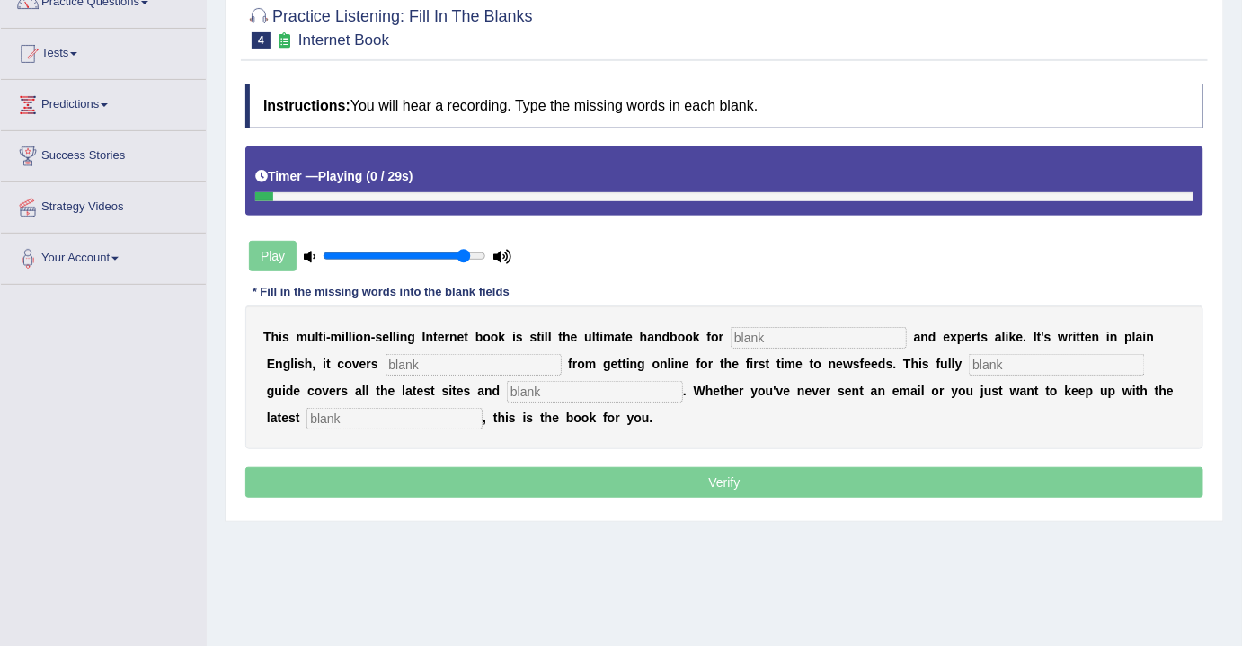
click at [784, 333] on input "text" at bounding box center [818, 338] width 176 height 22
type input "novisis"
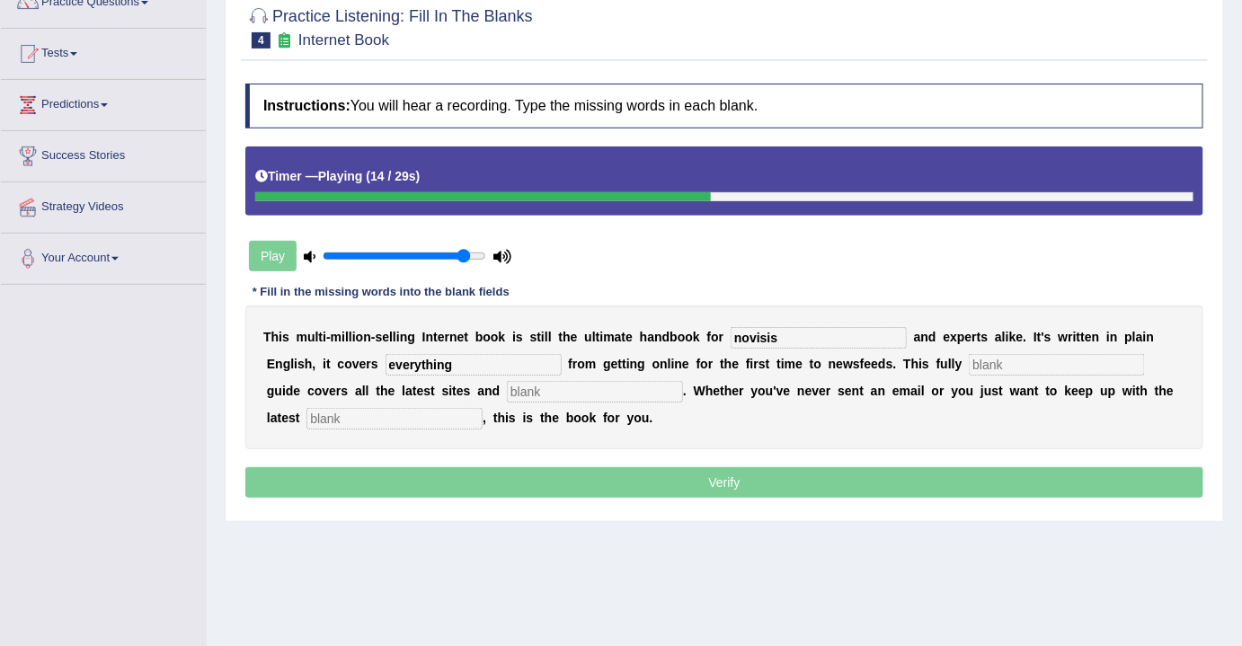
type input "everything"
type input "revised"
type input "crazes"
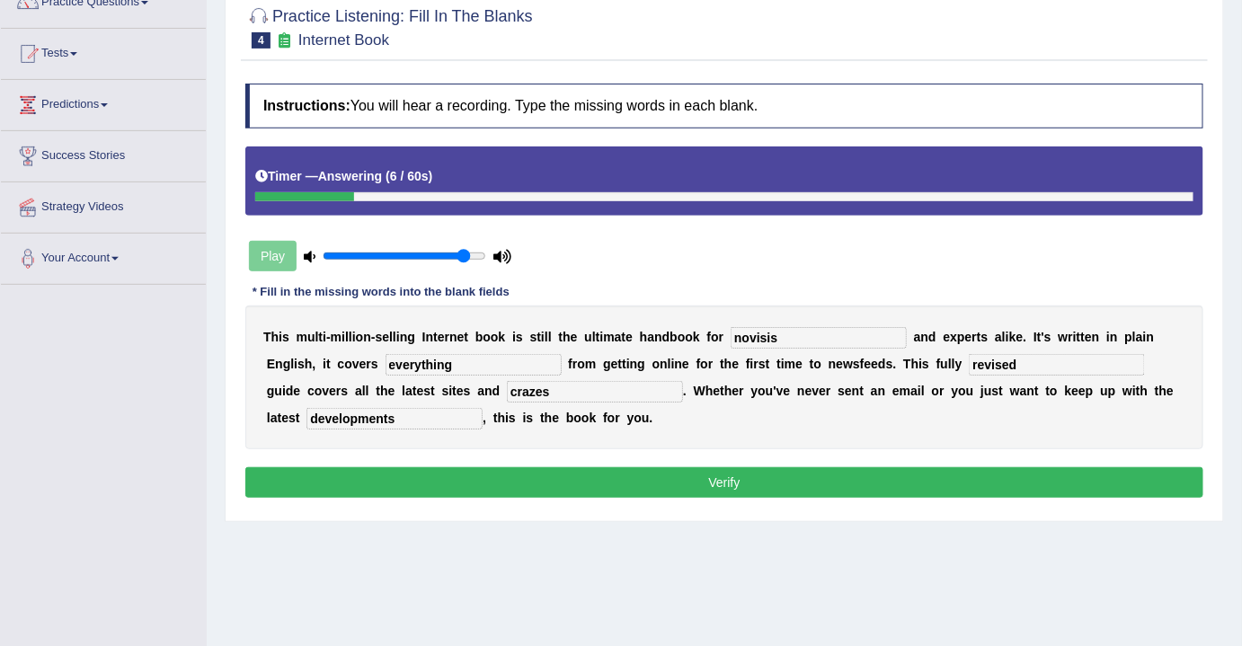
type input "developments"
click at [778, 341] on input "novisis" at bounding box center [818, 338] width 176 height 22
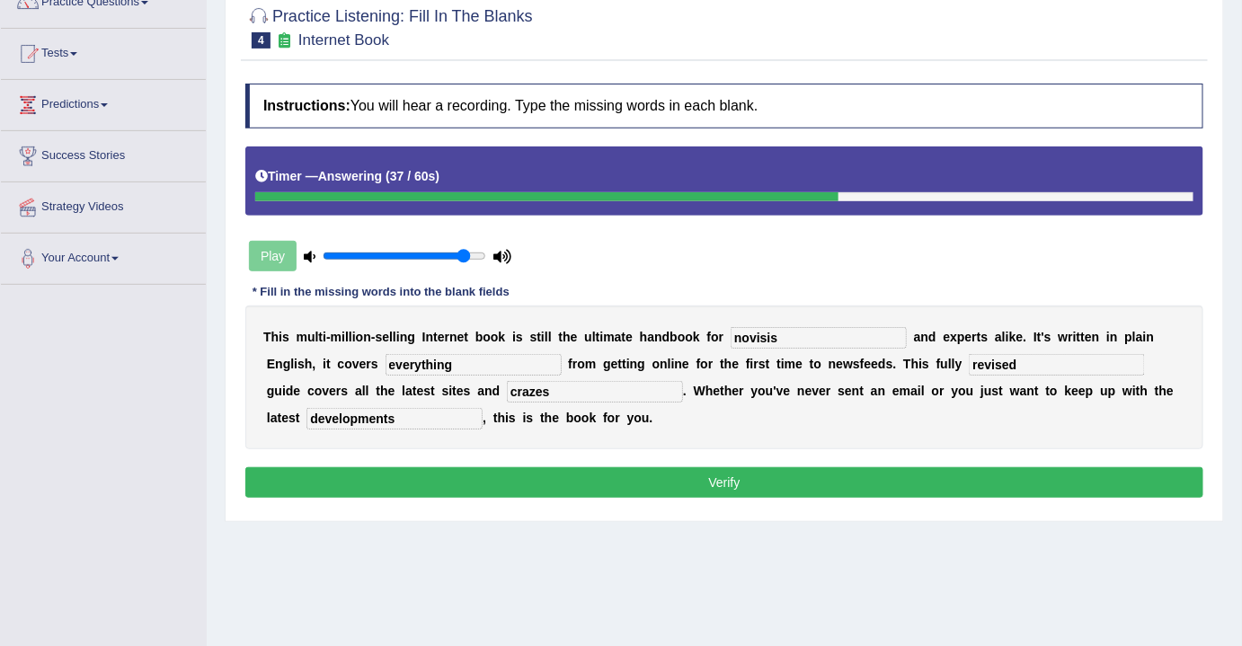
click at [749, 474] on button "Verify" at bounding box center [724, 482] width 958 height 31
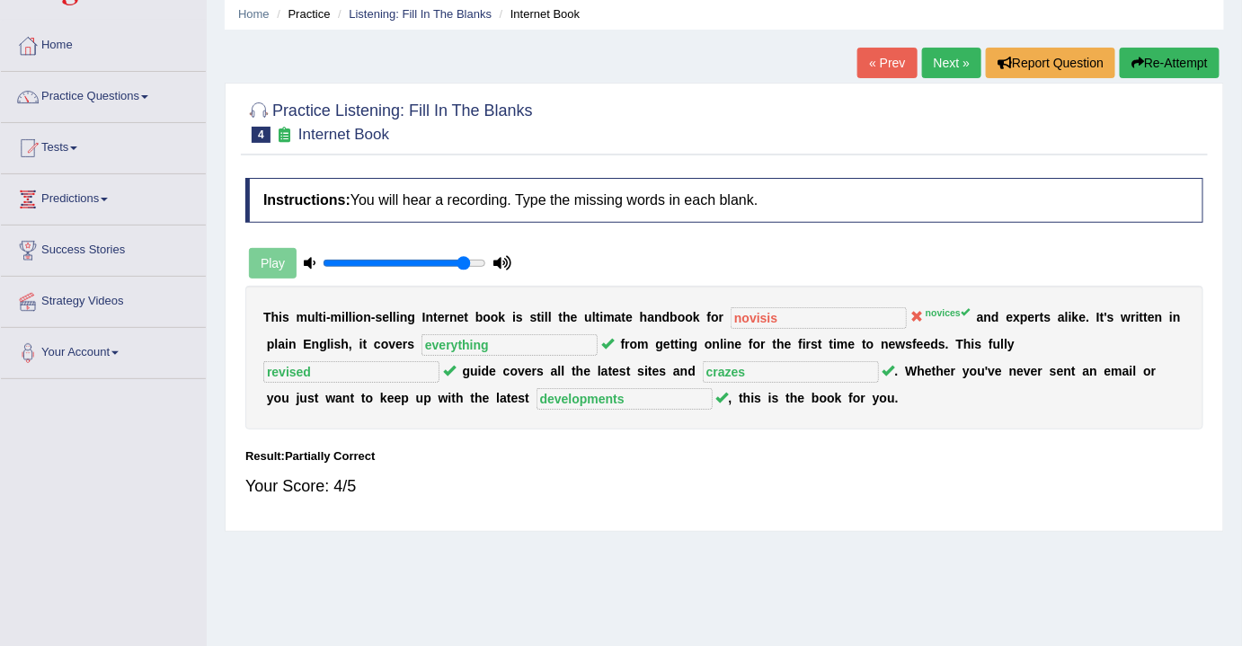
scroll to position [0, 0]
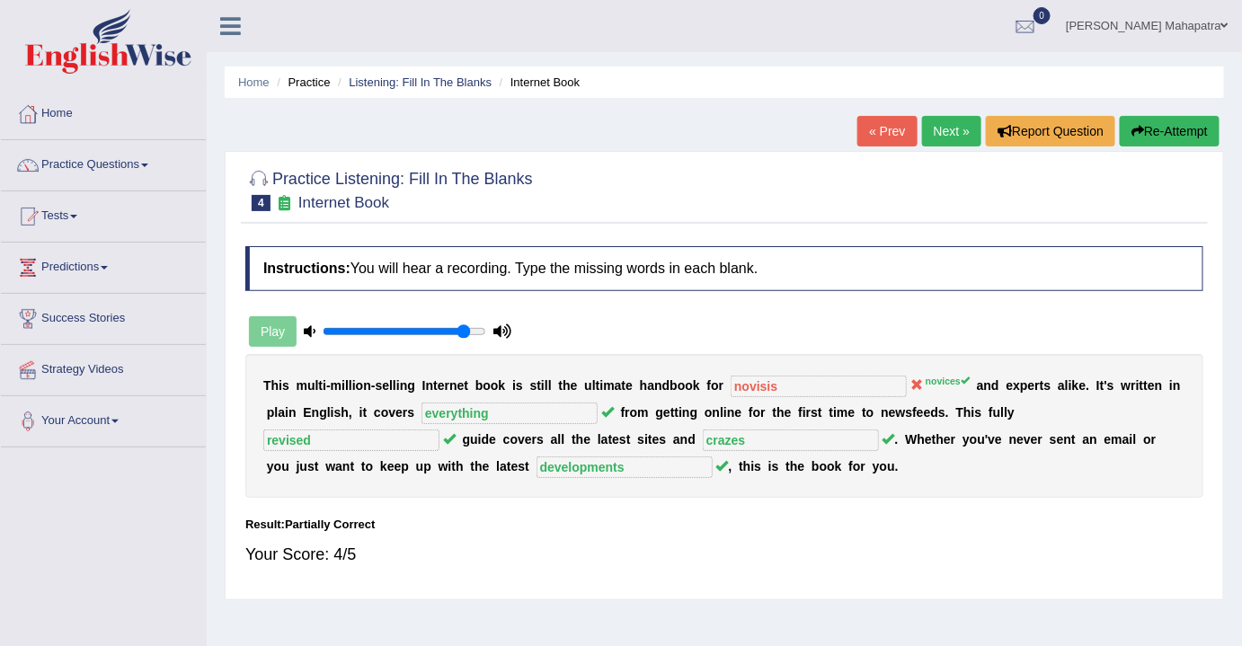
click at [940, 121] on link "Next »" at bounding box center [951, 131] width 59 height 31
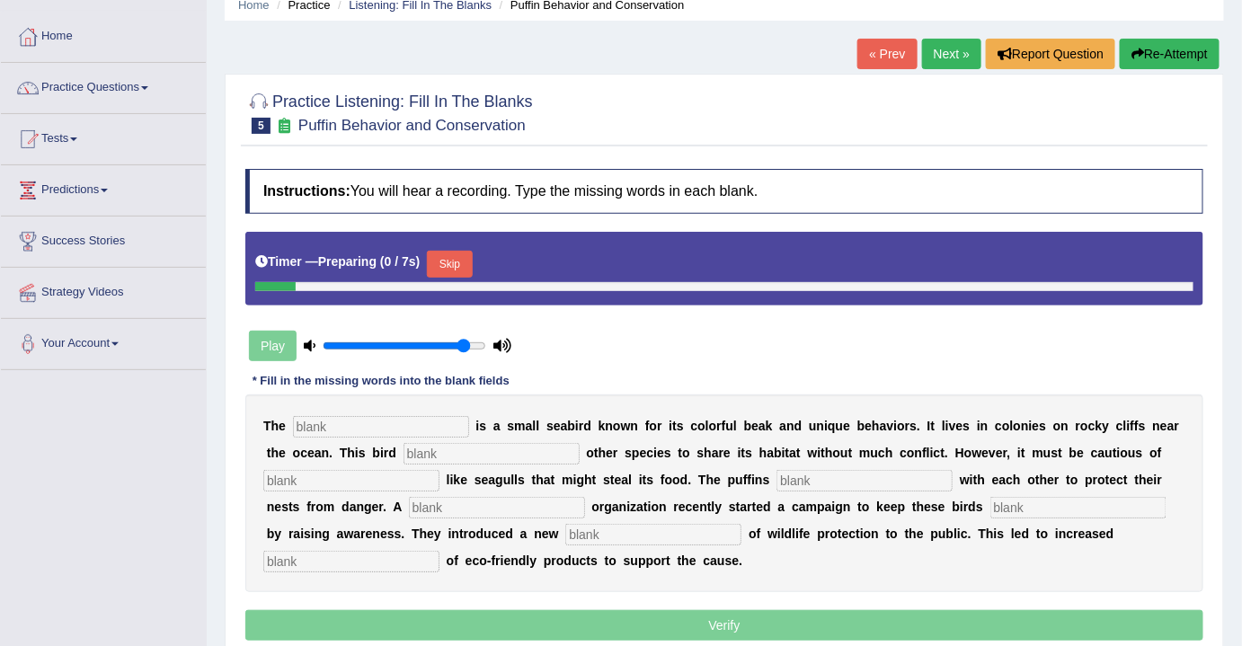
scroll to position [81, 0]
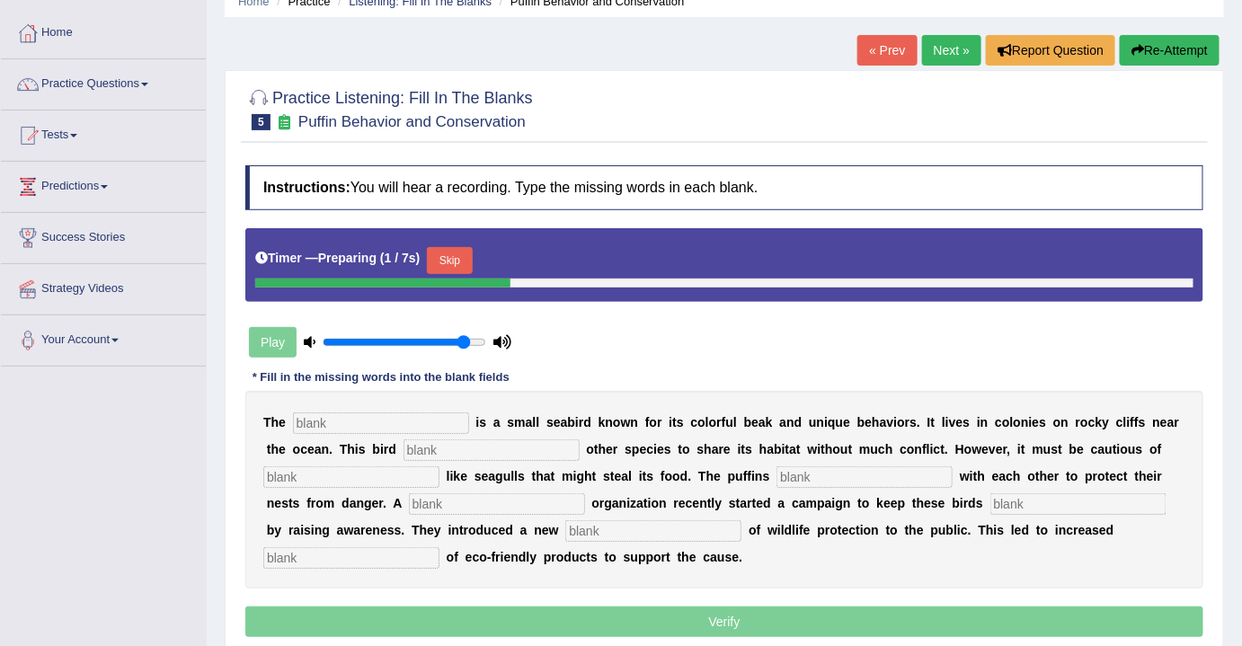
click at [337, 423] on input "text" at bounding box center [381, 423] width 176 height 22
click at [449, 258] on button "Skip" at bounding box center [449, 260] width 45 height 27
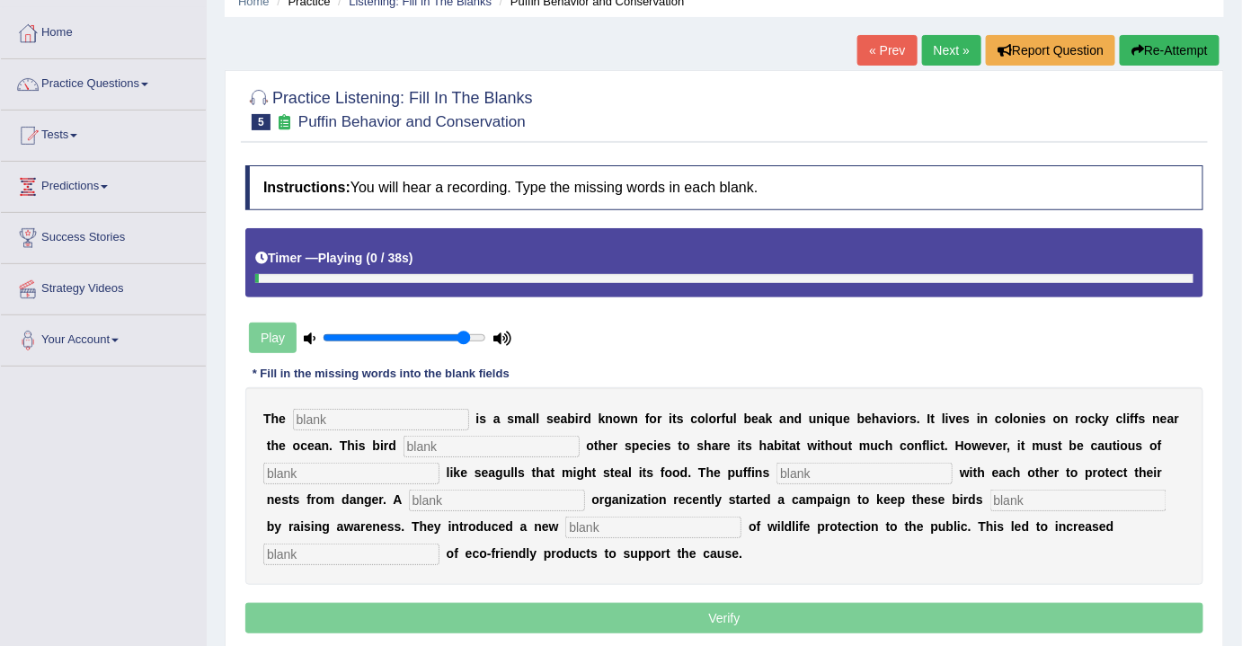
click at [376, 411] on input "text" at bounding box center [381, 420] width 176 height 22
type input "puffin"
type input "allows"
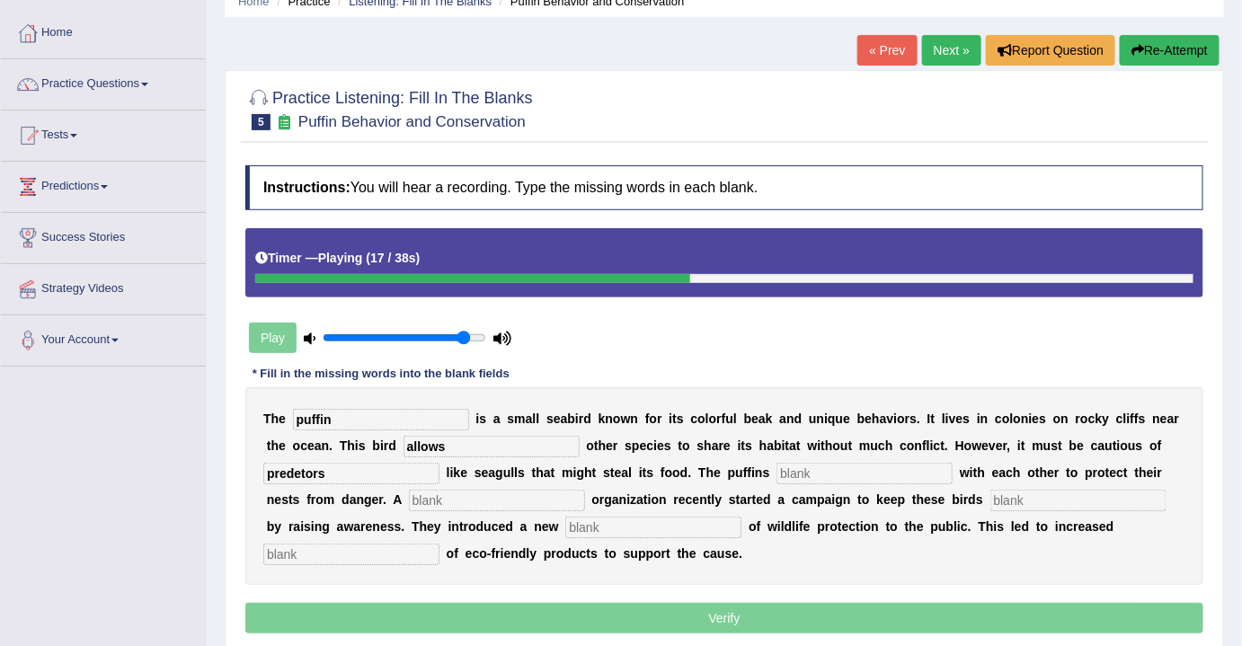
type input "predetors"
type input "cooperates"
type input "corporate"
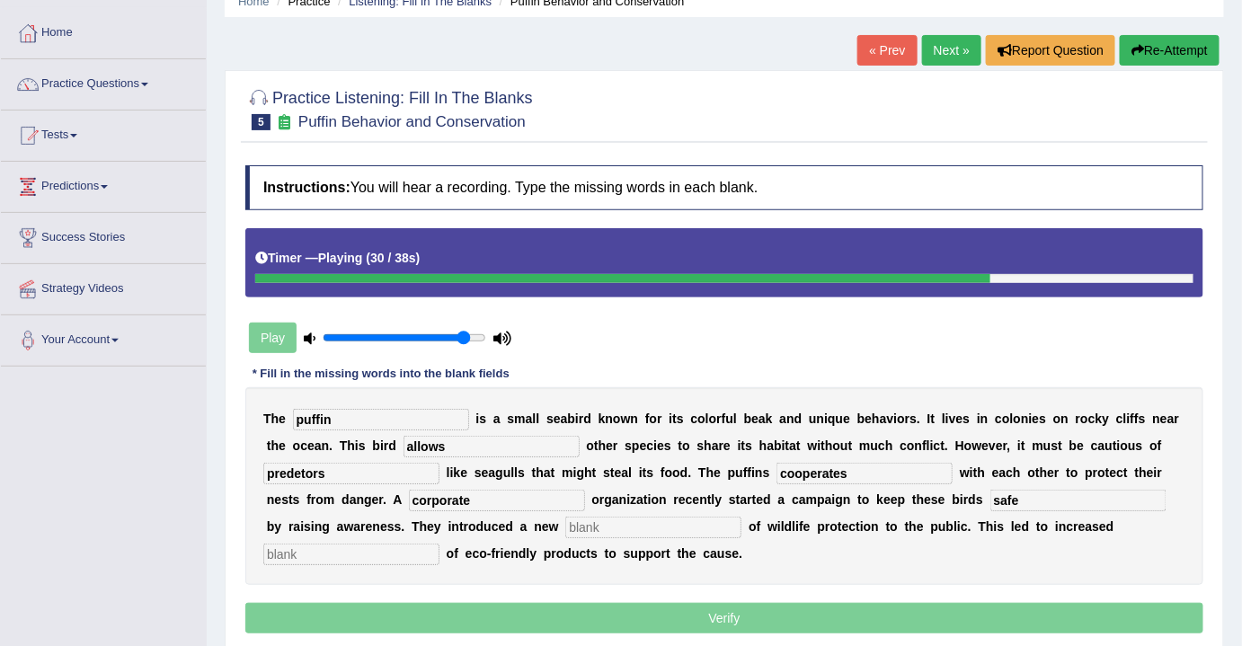
type input "safe"
type input "conception"
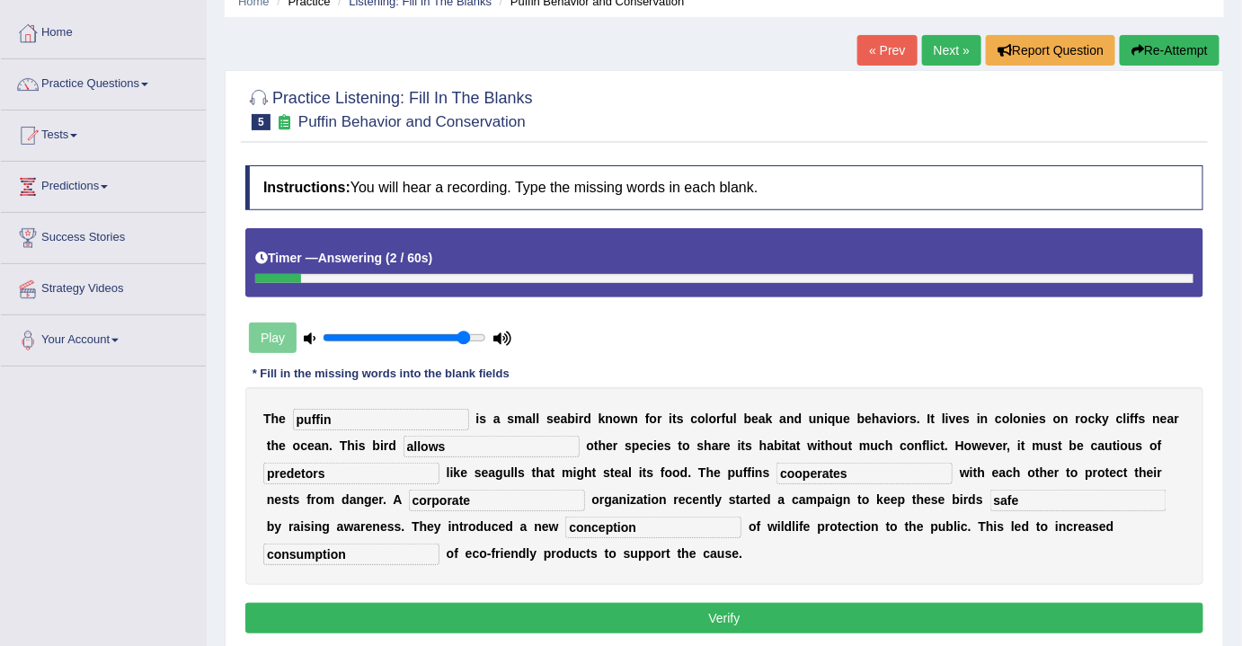
type input "consumption"
click at [361, 412] on input "puffin" at bounding box center [381, 420] width 176 height 22
type input "puffins"
click at [303, 470] on input "predetors" at bounding box center [351, 474] width 176 height 22
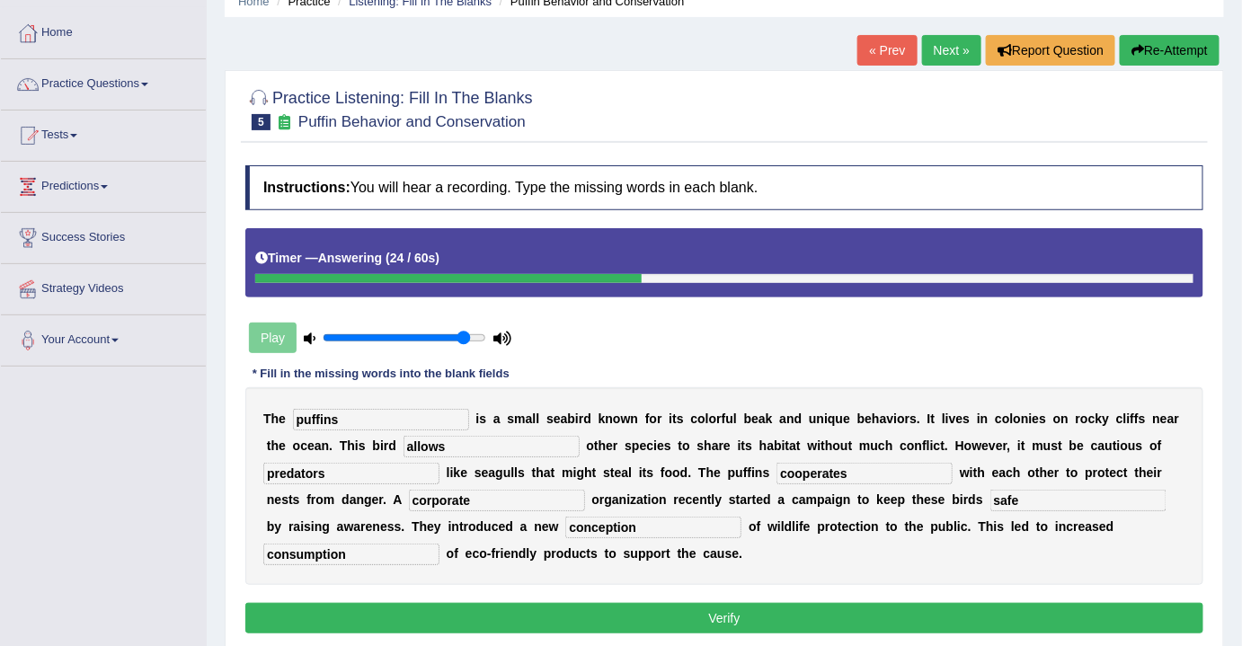
type input "predators"
click at [425, 495] on input "corporate" at bounding box center [497, 501] width 176 height 22
drag, startPoint x: 503, startPoint y: 496, endPoint x: 386, endPoint y: 493, distance: 116.8
click at [386, 493] on div "T h e puffins i s a s m a l l s e a b i r d k n o w n f o r i t s c o l o r f u…" at bounding box center [724, 486] width 958 height 198
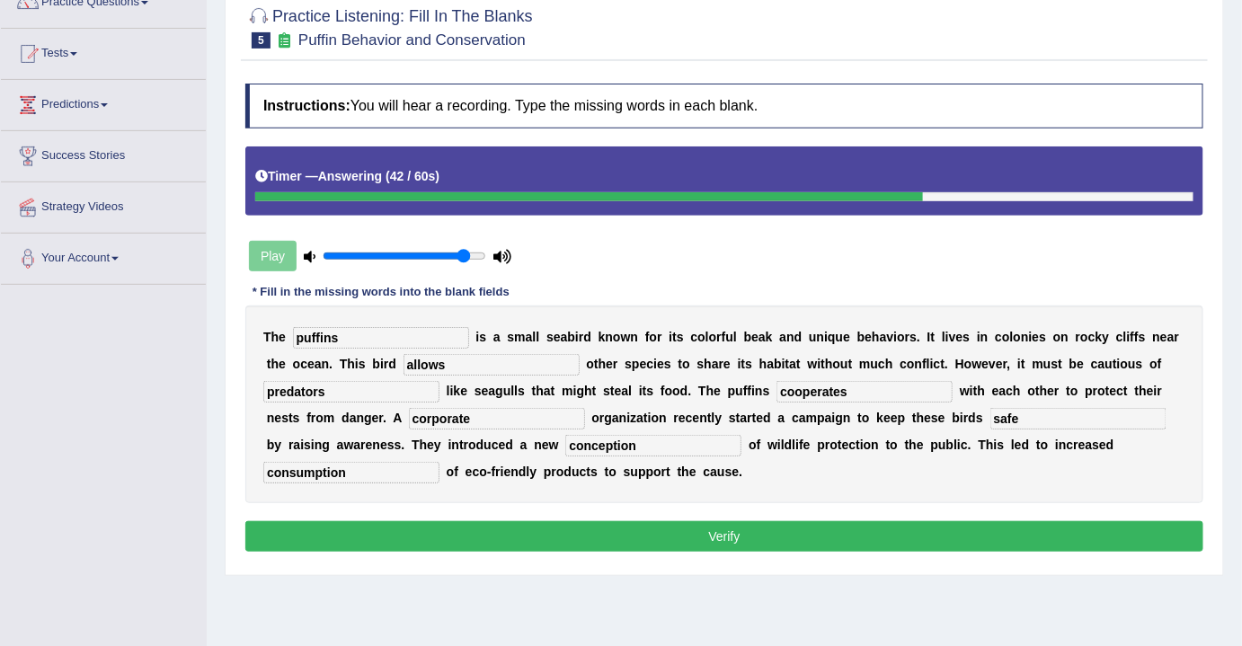
click at [745, 535] on button "Verify" at bounding box center [724, 536] width 958 height 31
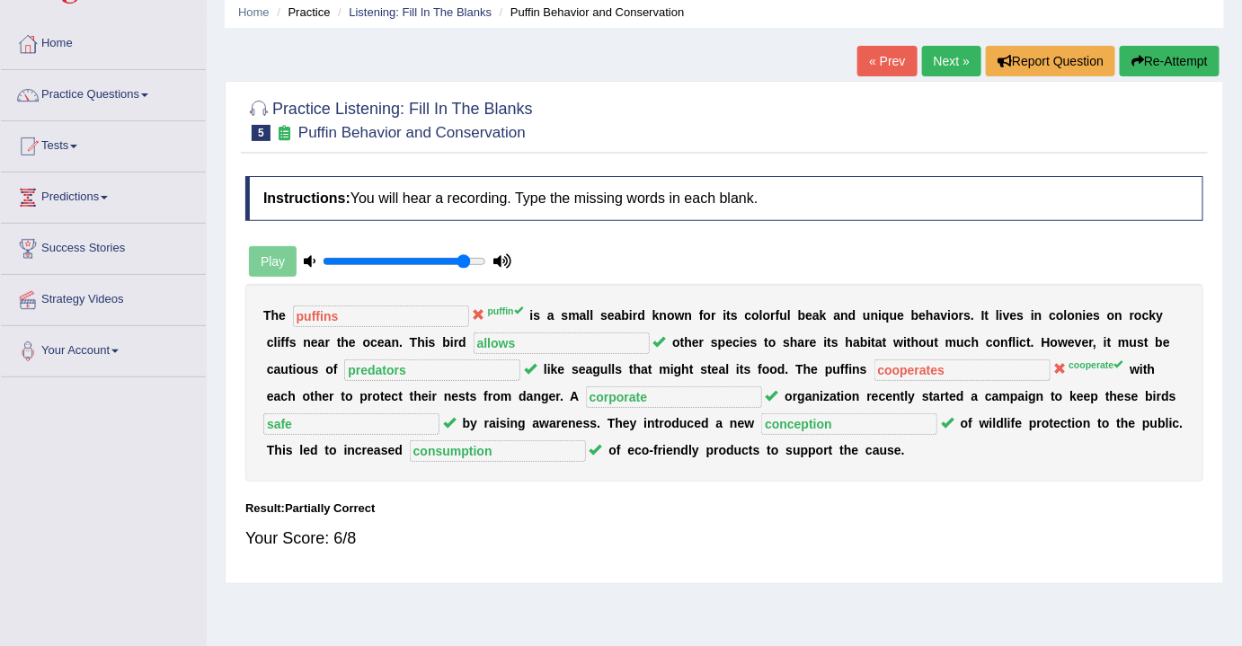
scroll to position [0, 0]
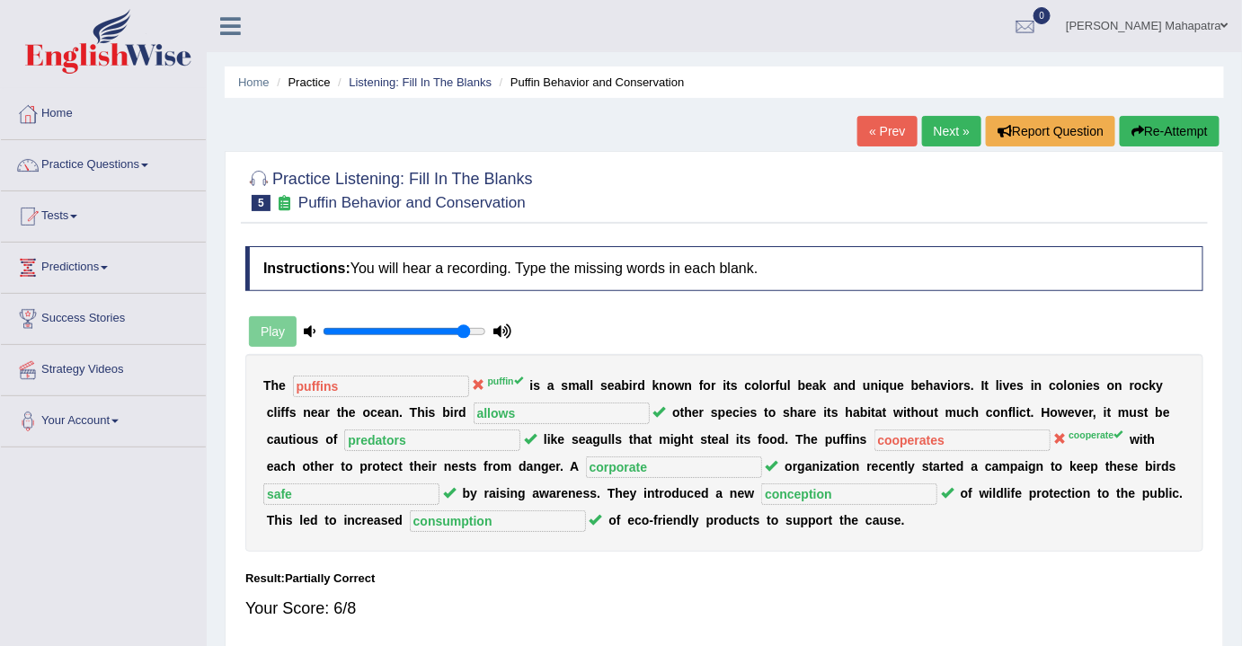
click at [949, 121] on link "Next »" at bounding box center [951, 131] width 59 height 31
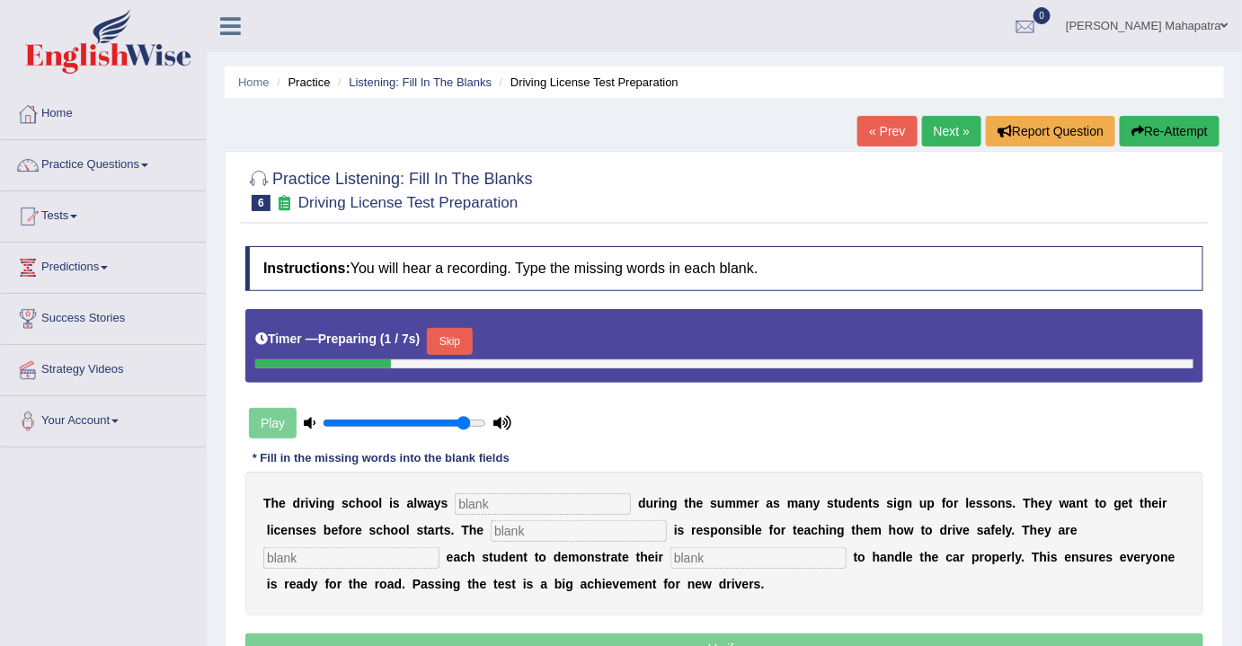
click at [456, 340] on button "Skip" at bounding box center [449, 341] width 45 height 27
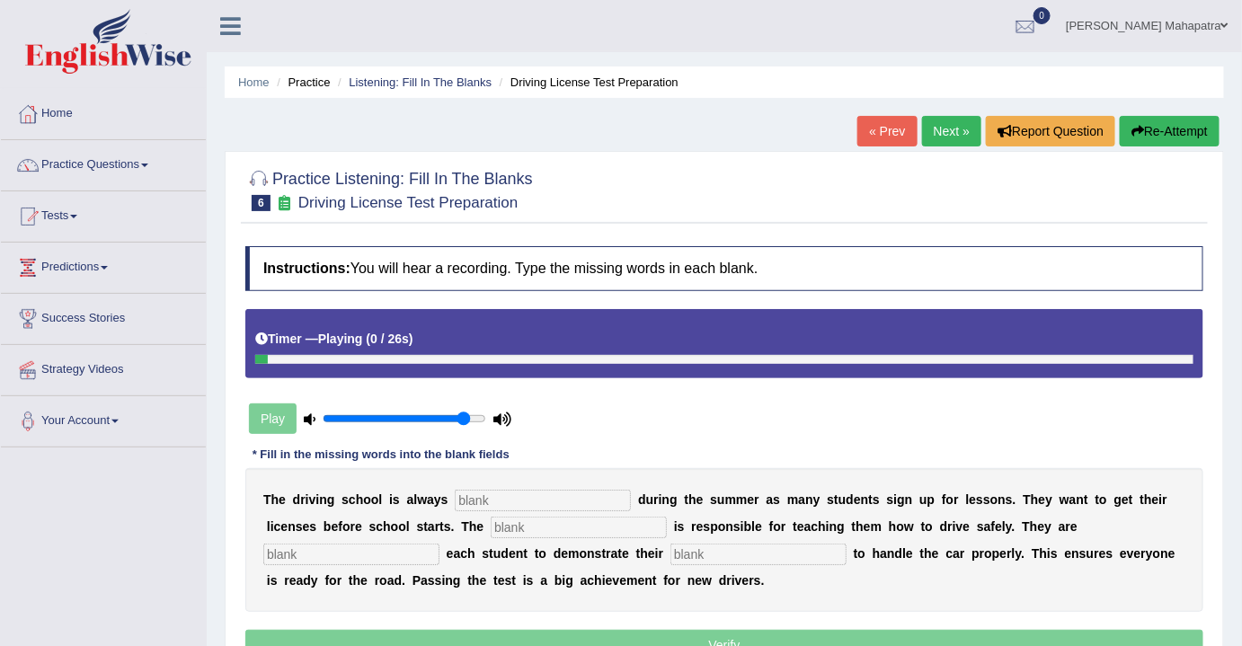
drag, startPoint x: 469, startPoint y: 502, endPoint x: 481, endPoint y: 491, distance: 16.5
click at [469, 502] on input "text" at bounding box center [543, 501] width 176 height 22
type input "busy"
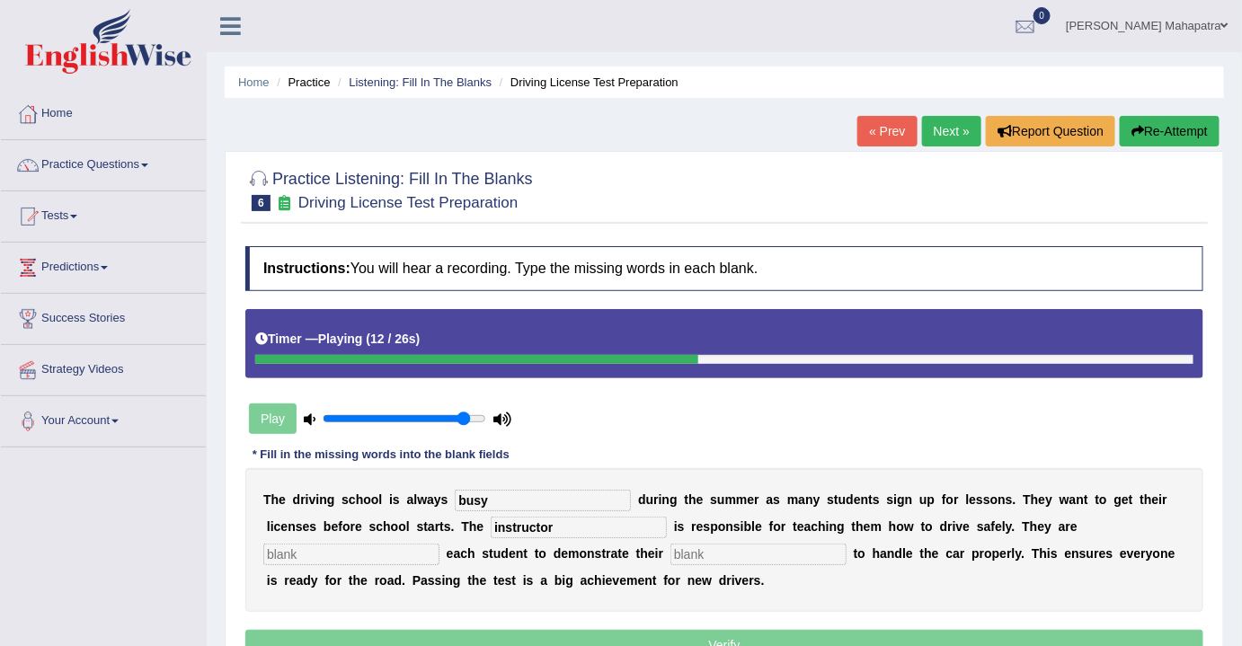
type input "instructor"
type input "requiring"
type input "ability"
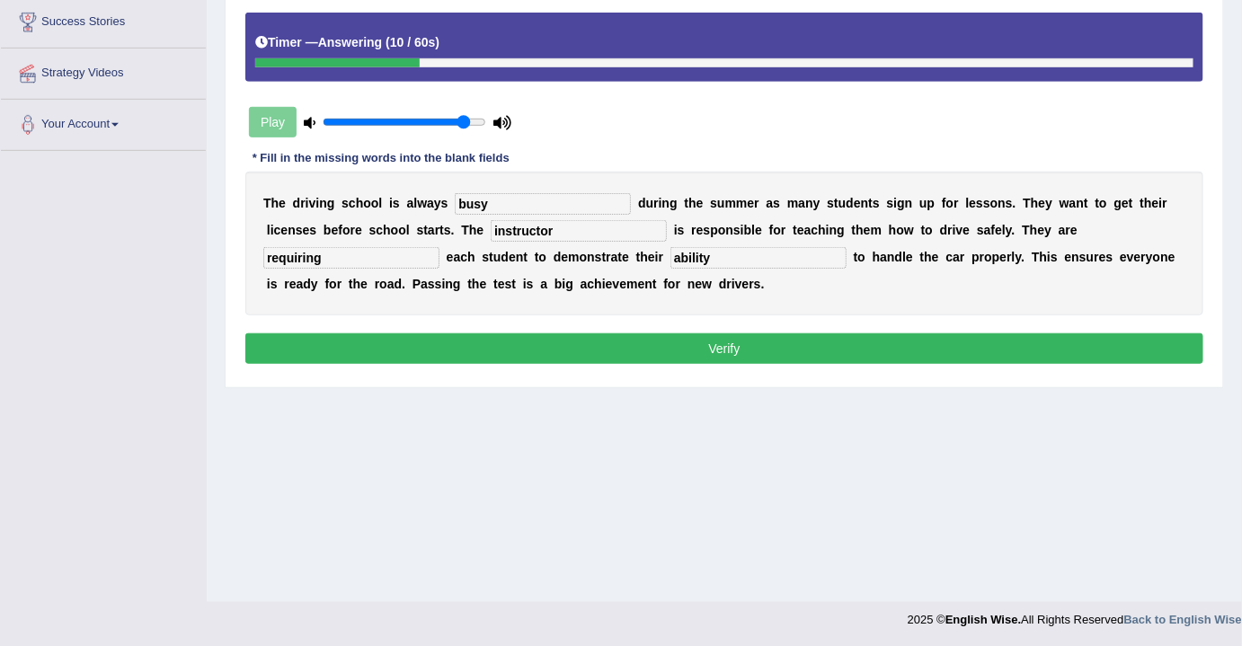
click at [716, 340] on button "Verify" at bounding box center [724, 348] width 958 height 31
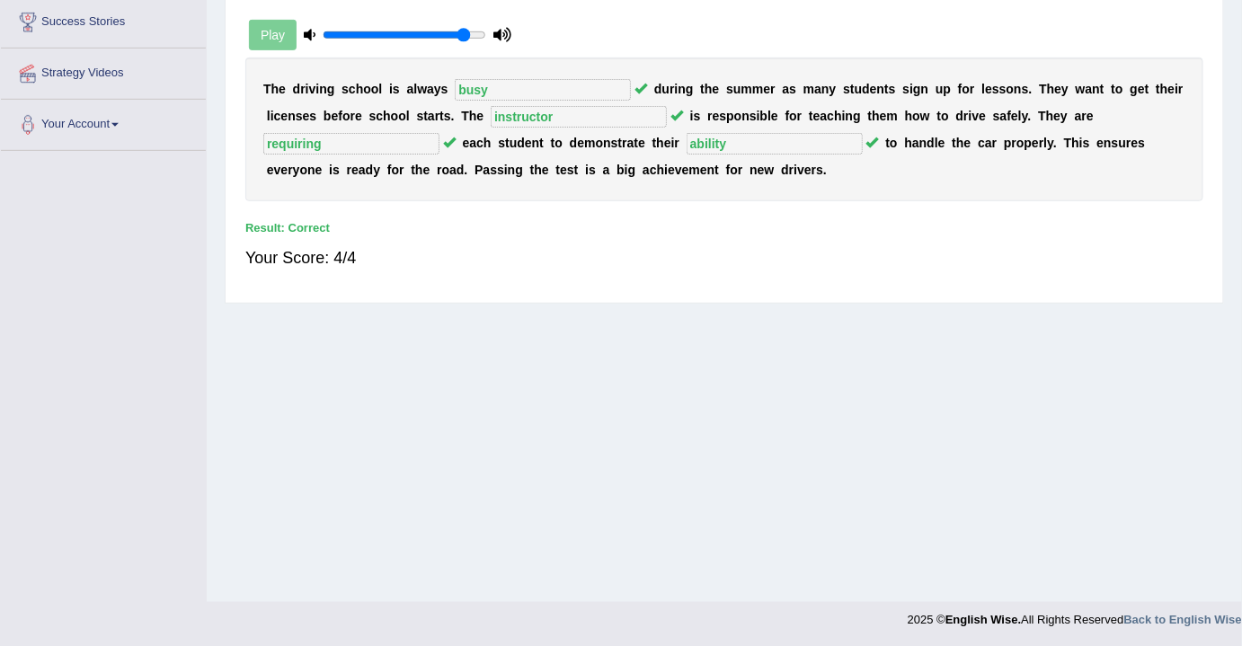
scroll to position [134, 0]
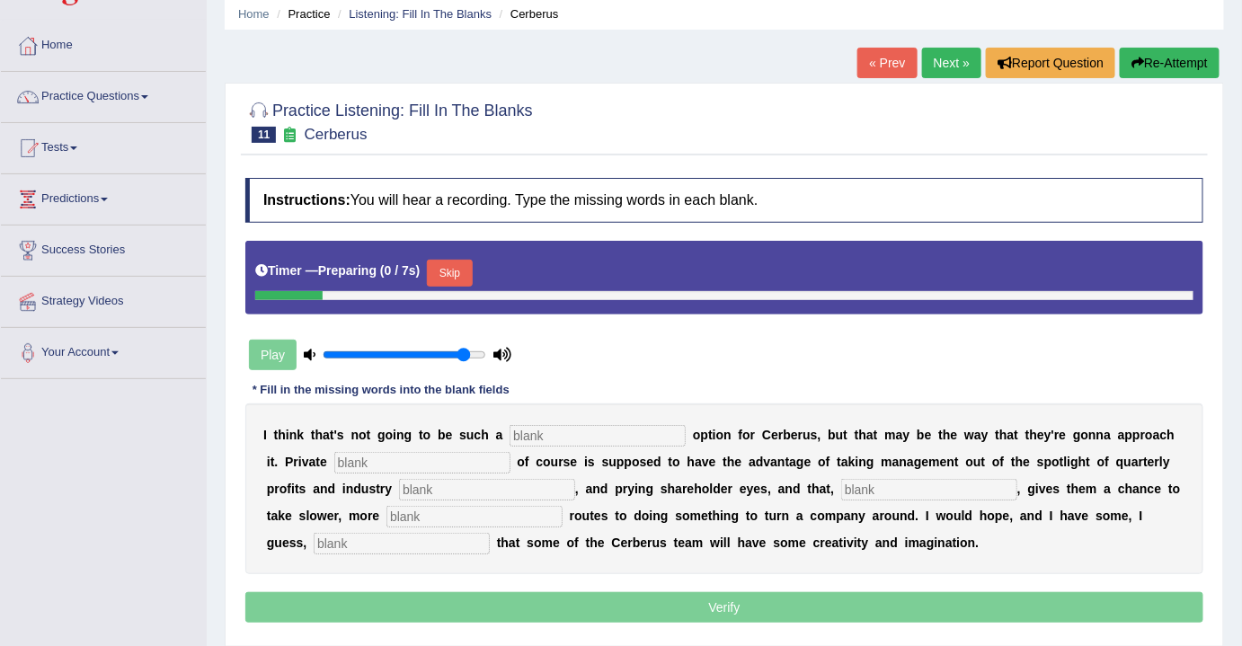
scroll to position [163, 0]
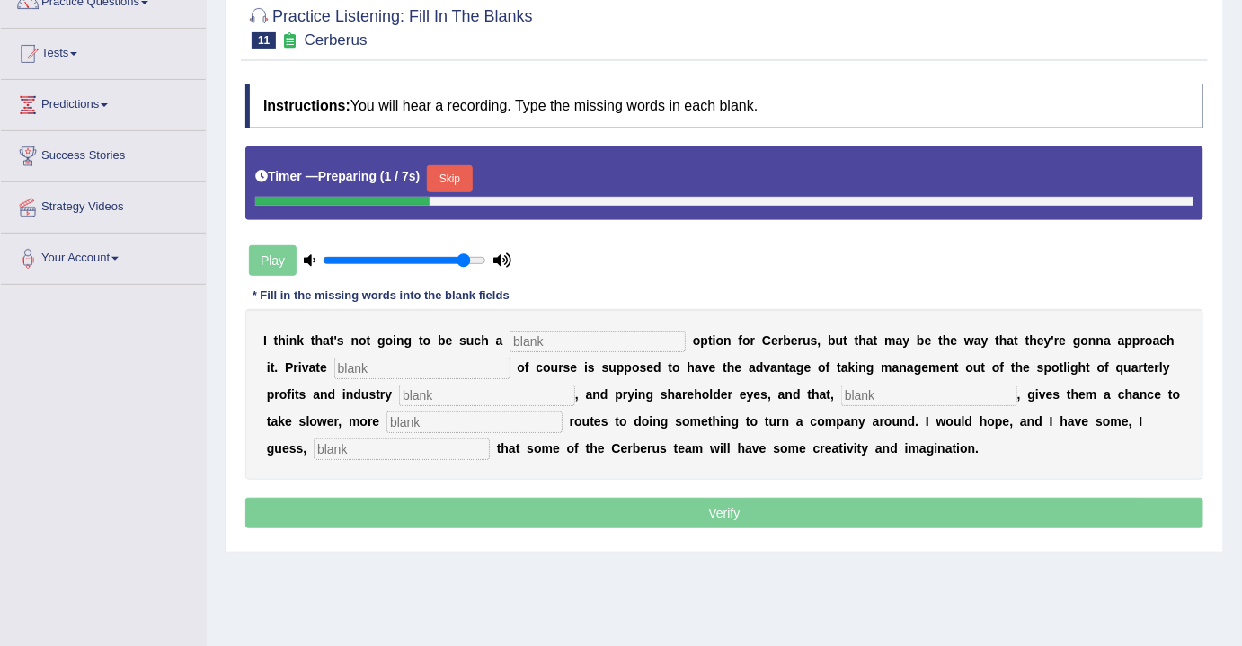
click at [452, 170] on button "Skip" at bounding box center [449, 178] width 45 height 27
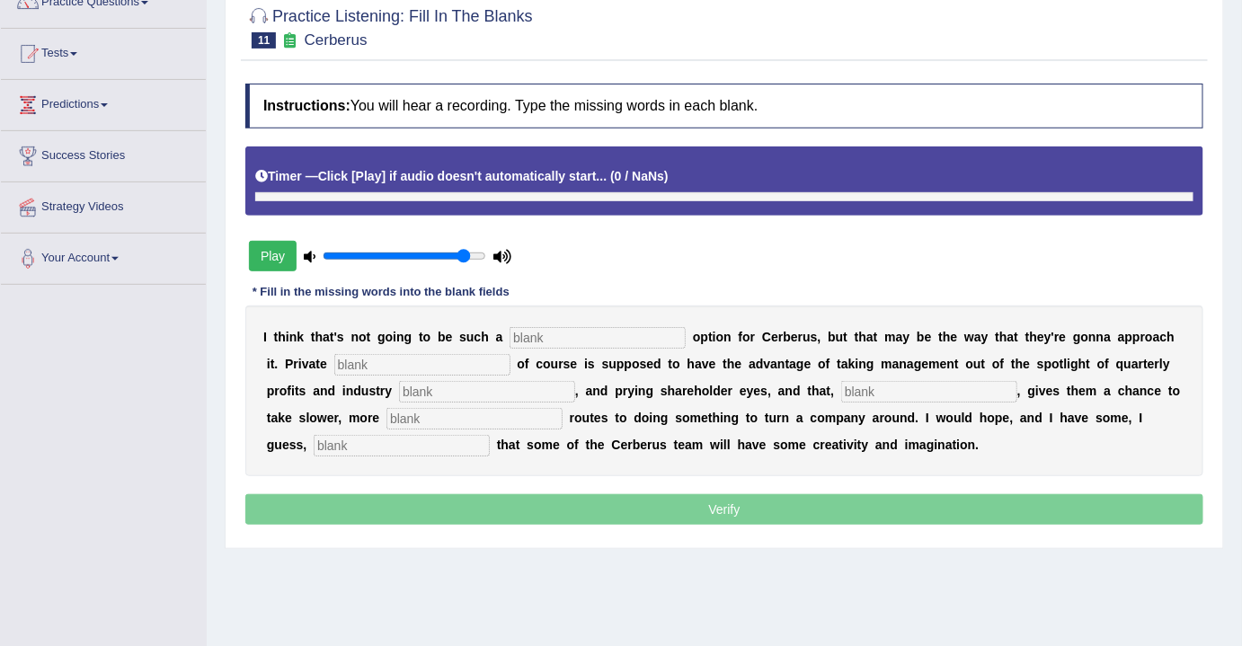
click at [562, 332] on input "text" at bounding box center [597, 338] width 176 height 22
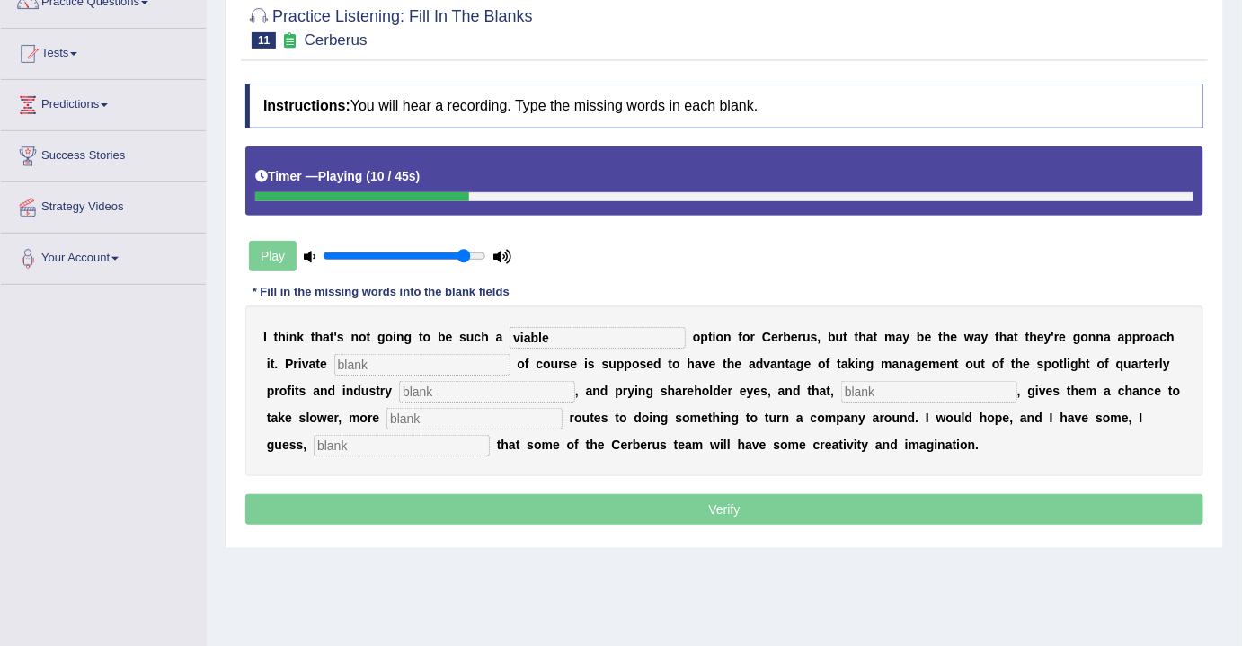
type input "viable"
type input "equity"
type input "analysts"
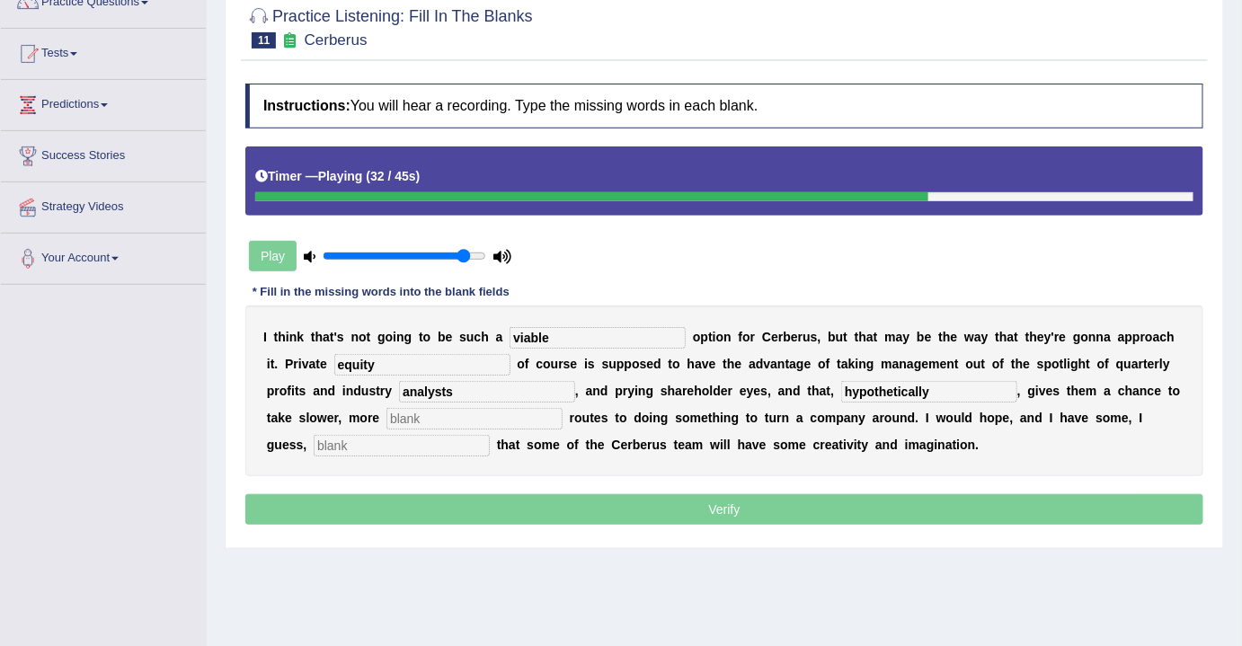
type input "hypothetically"
type input "slower"
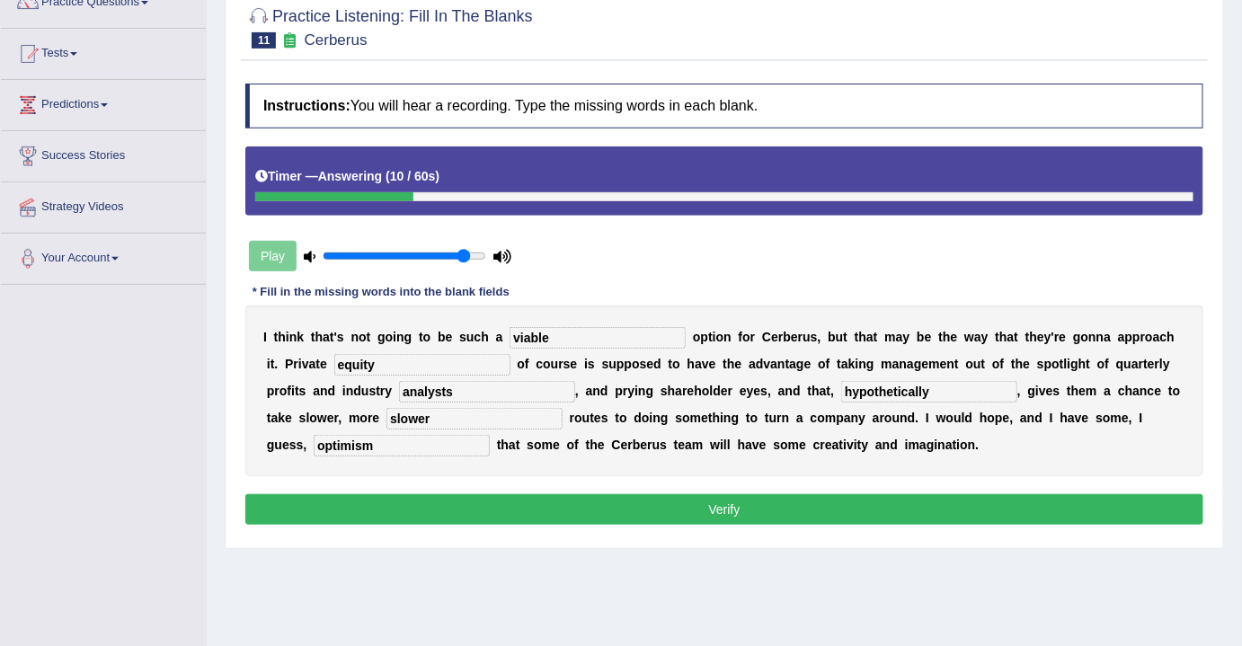
type input "optimism"
click at [747, 504] on button "Verify" at bounding box center [724, 509] width 958 height 31
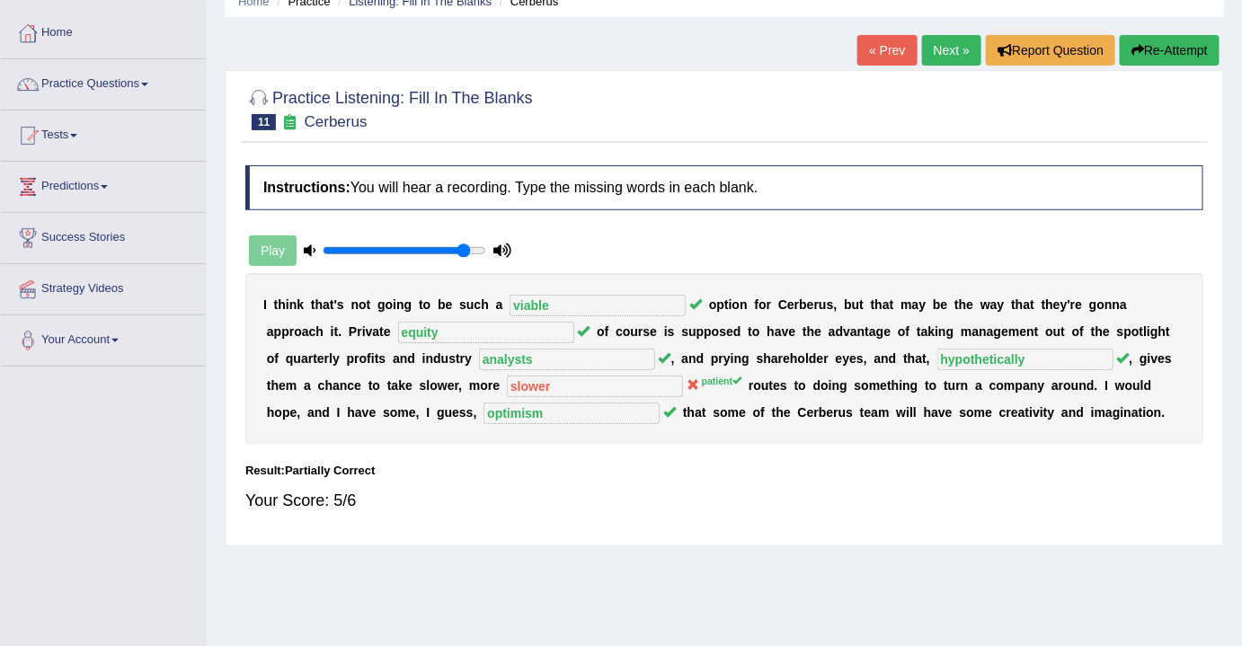
scroll to position [0, 0]
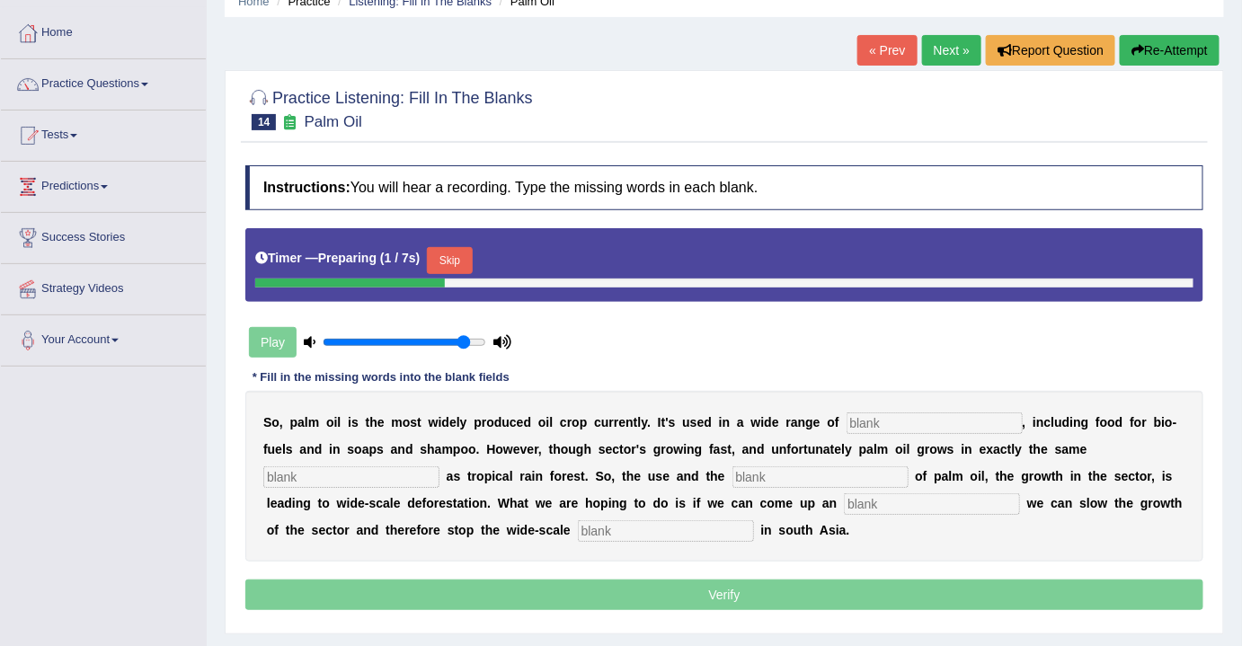
click at [457, 257] on button "Skip" at bounding box center [449, 260] width 45 height 27
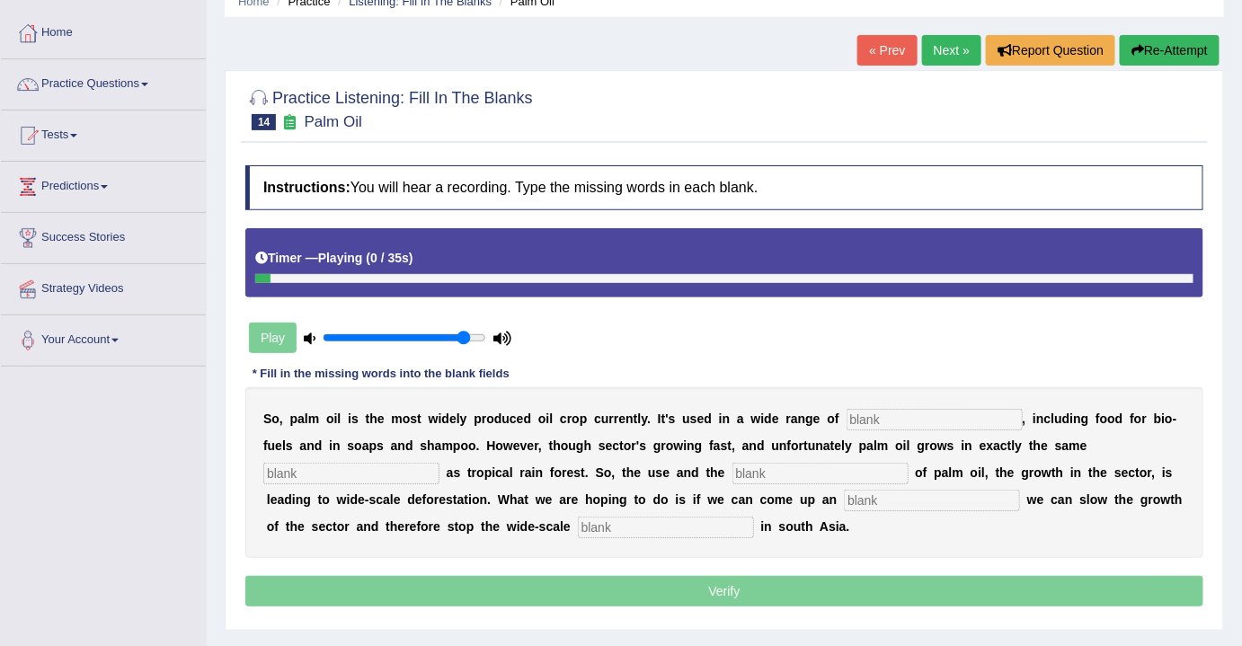
click at [959, 414] on input "text" at bounding box center [934, 420] width 176 height 22
type input "industries"
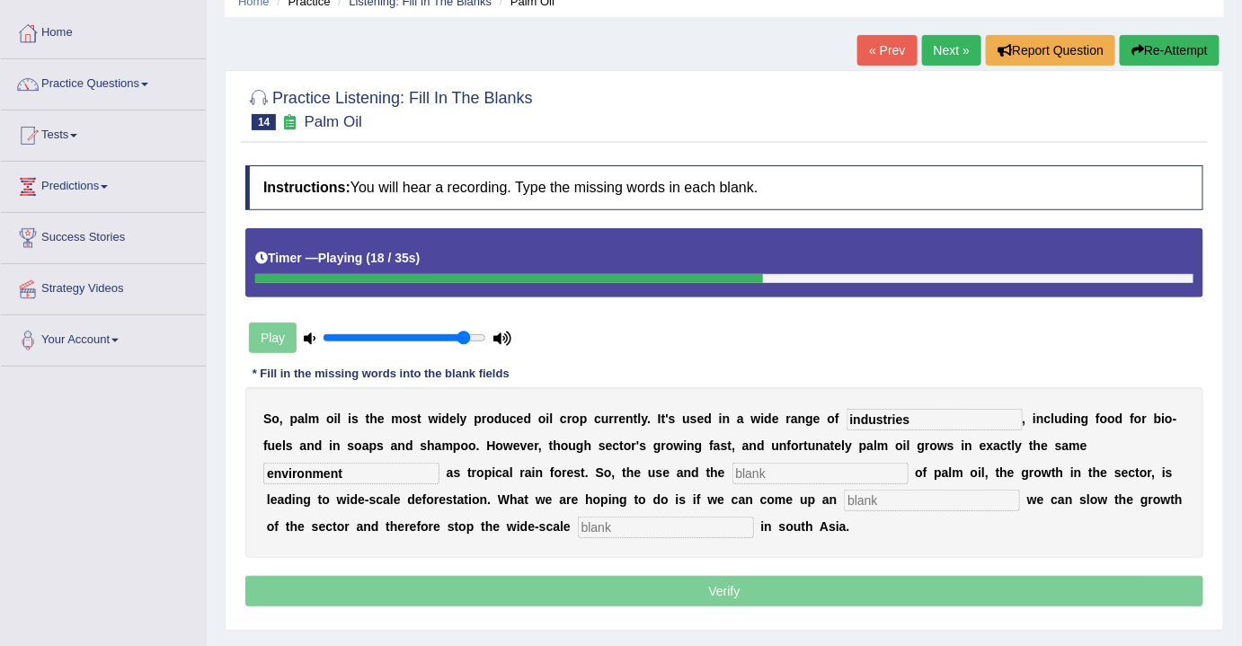
type input "environment"
type input "development"
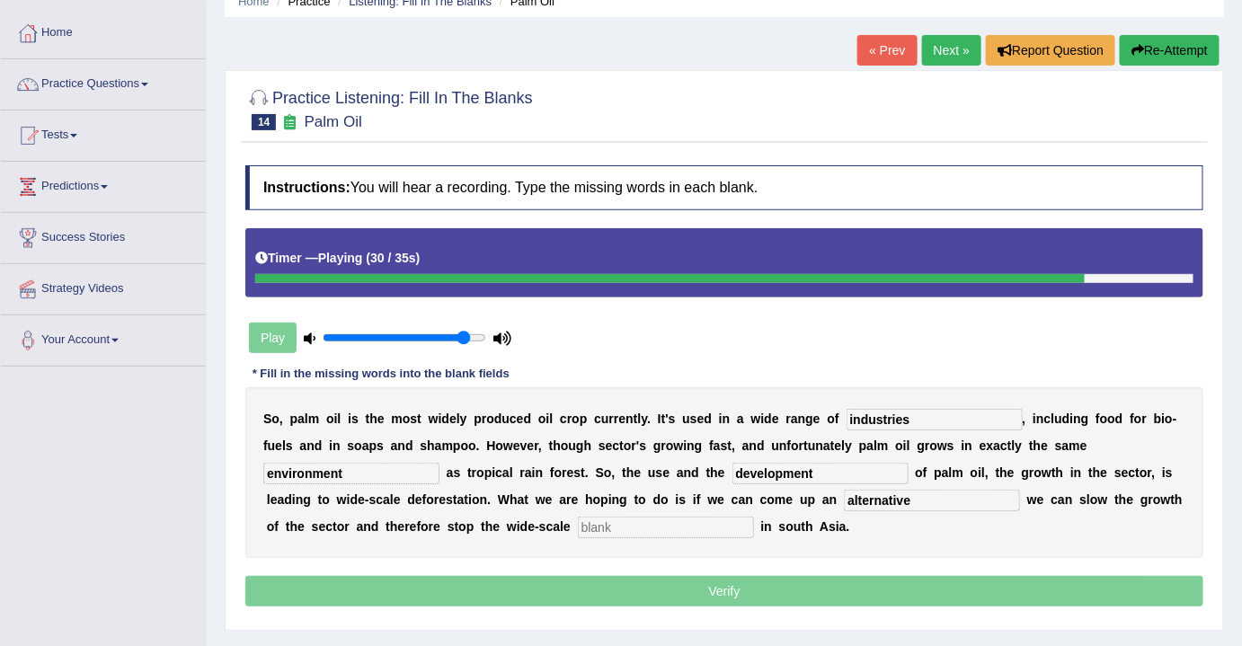
type input "alternative"
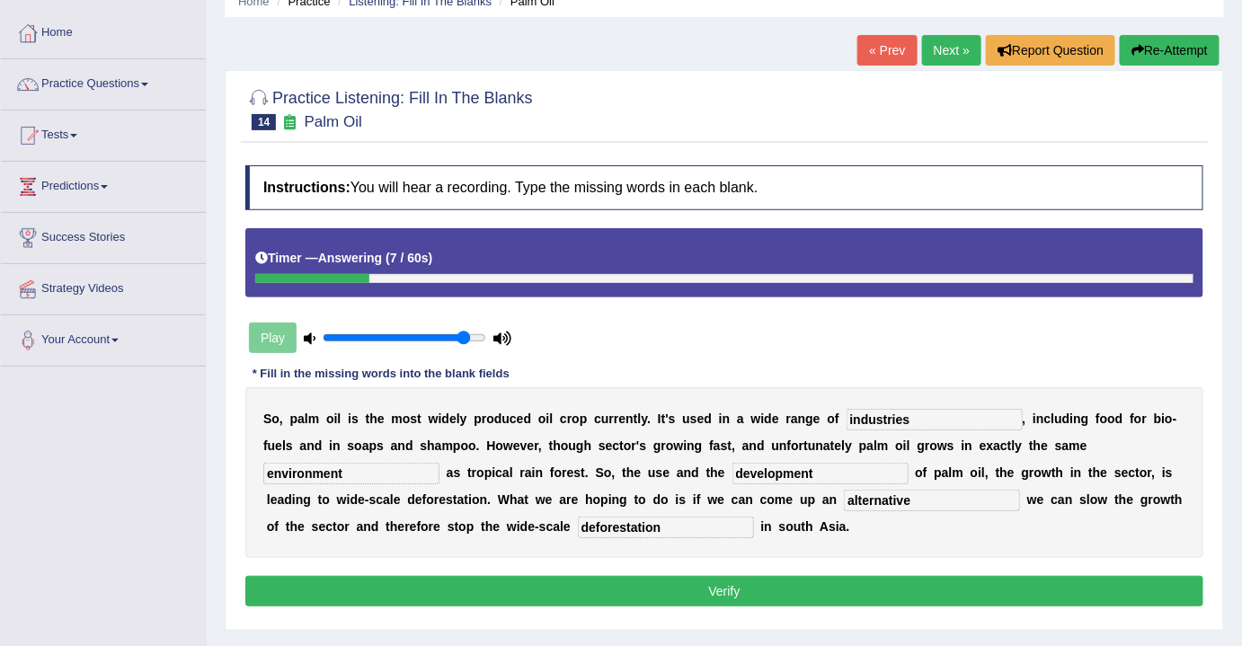
type input "deforestation"
click at [730, 596] on button "Verify" at bounding box center [724, 591] width 958 height 31
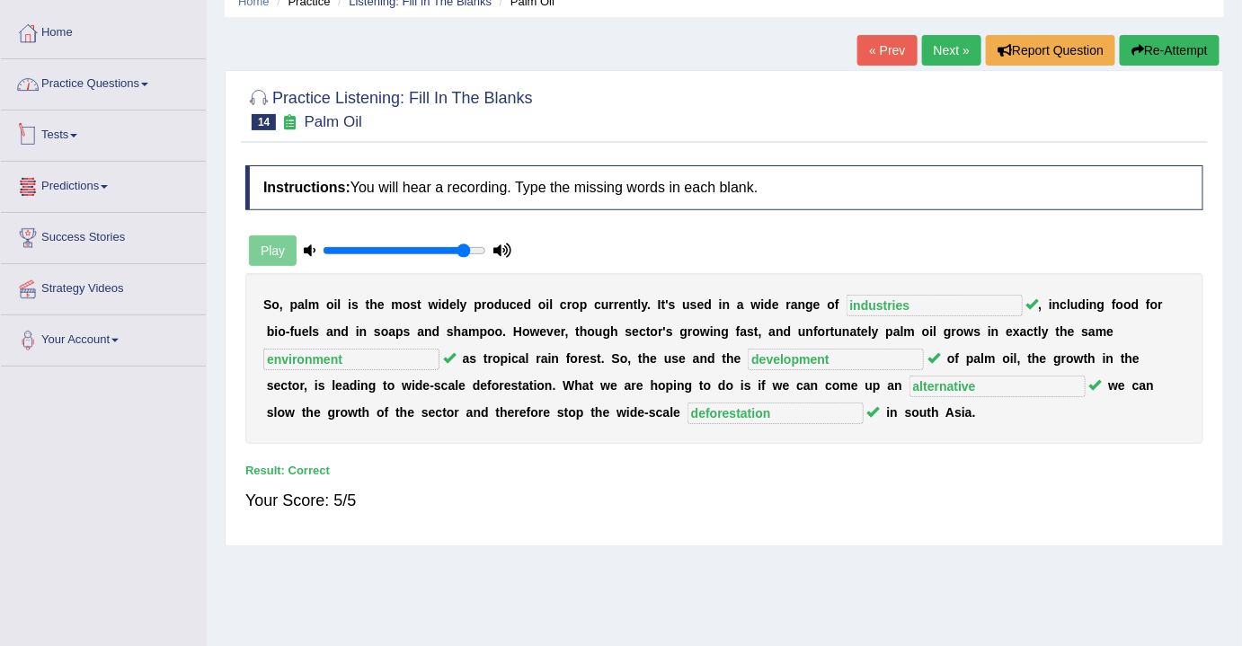
click at [146, 82] on link "Practice Questions" at bounding box center [103, 81] width 205 height 45
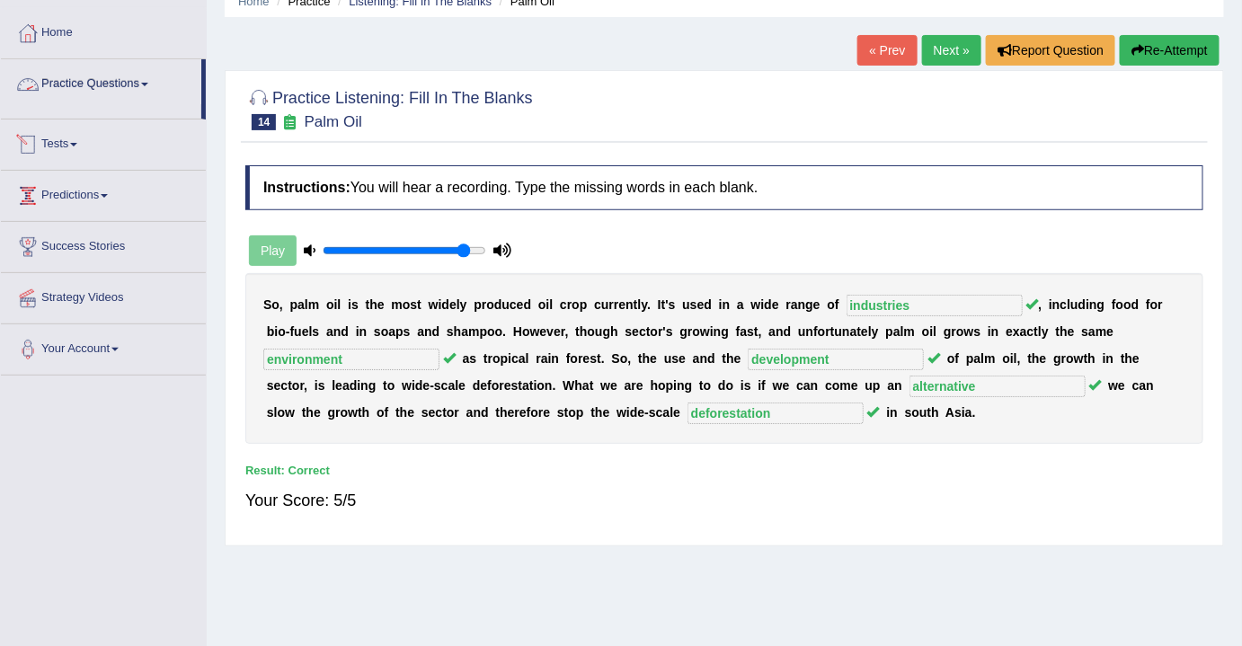
click at [146, 82] on link "Practice Questions" at bounding box center [101, 81] width 200 height 45
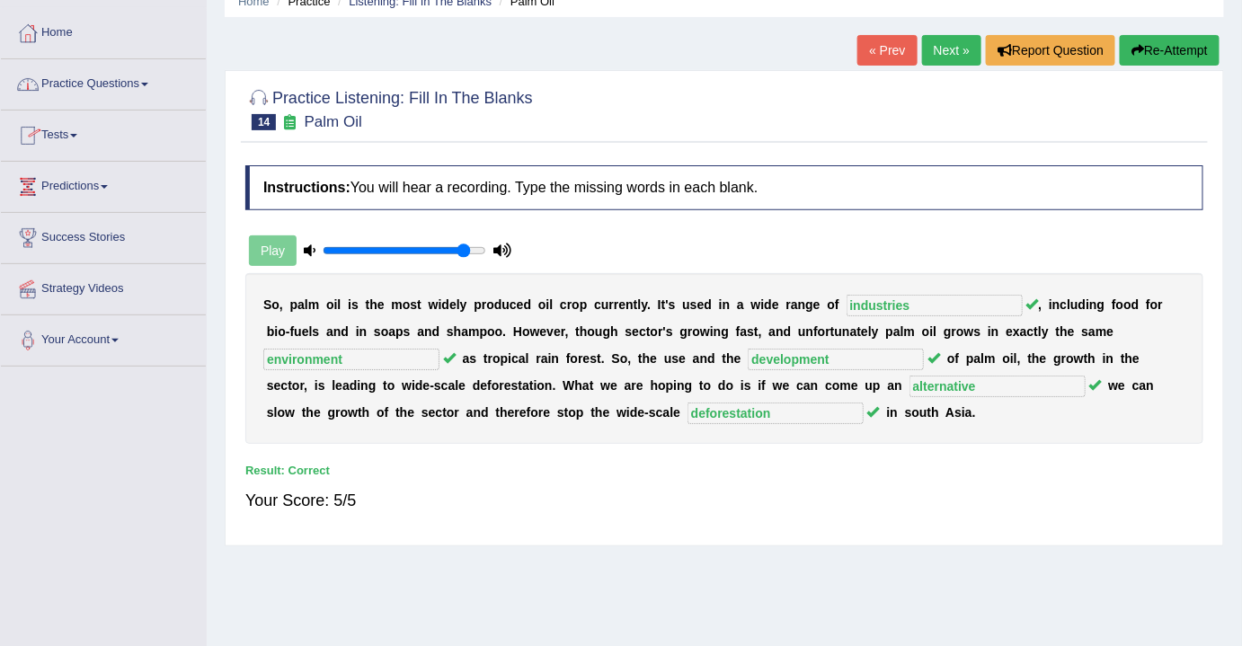
click at [146, 82] on link "Practice Questions" at bounding box center [103, 81] width 205 height 45
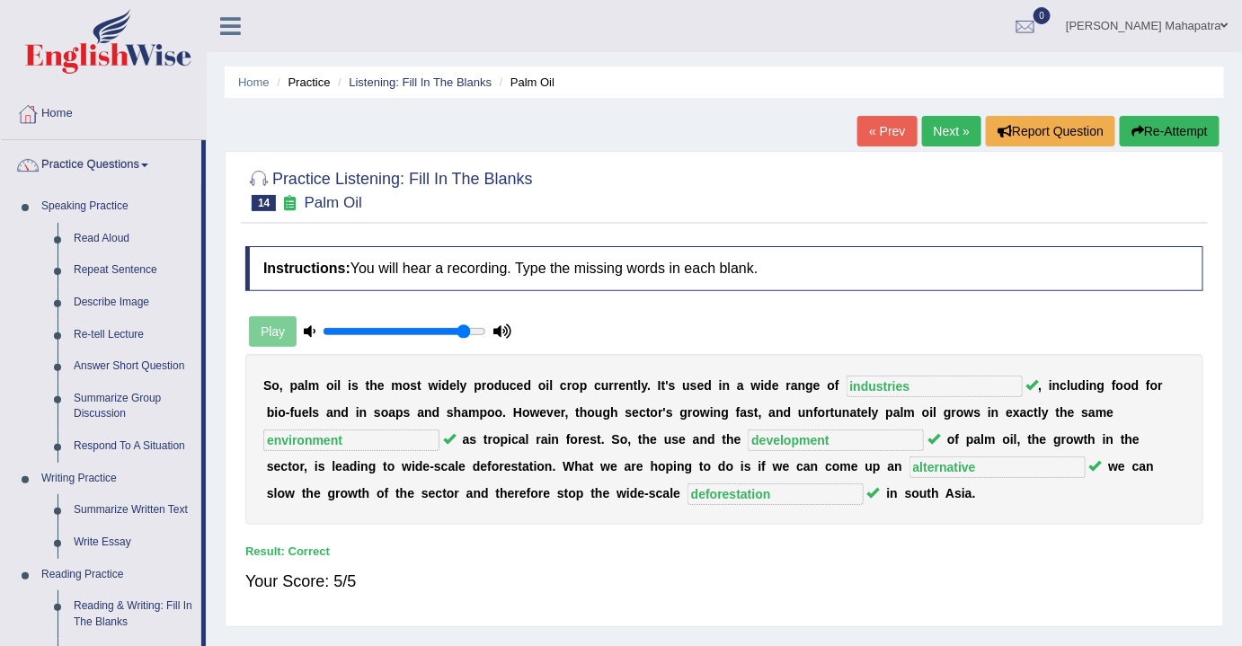
click at [119, 158] on link "Practice Questions" at bounding box center [101, 162] width 200 height 45
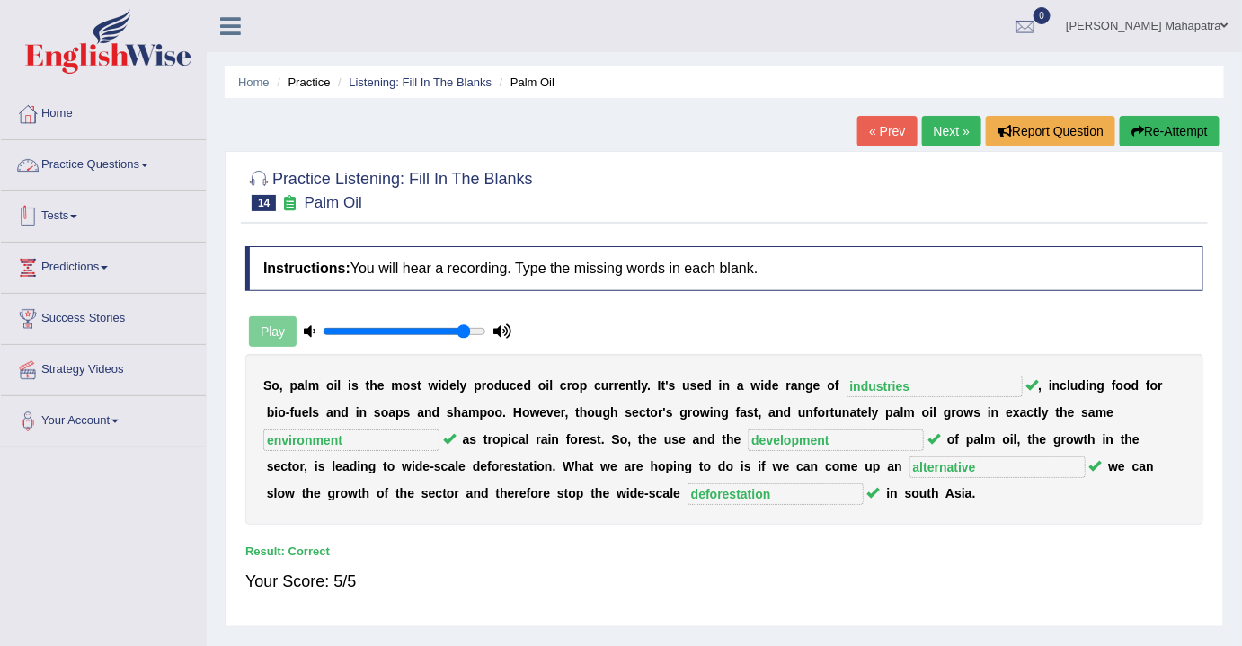
click at [63, 212] on link "Tests" at bounding box center [103, 213] width 205 height 45
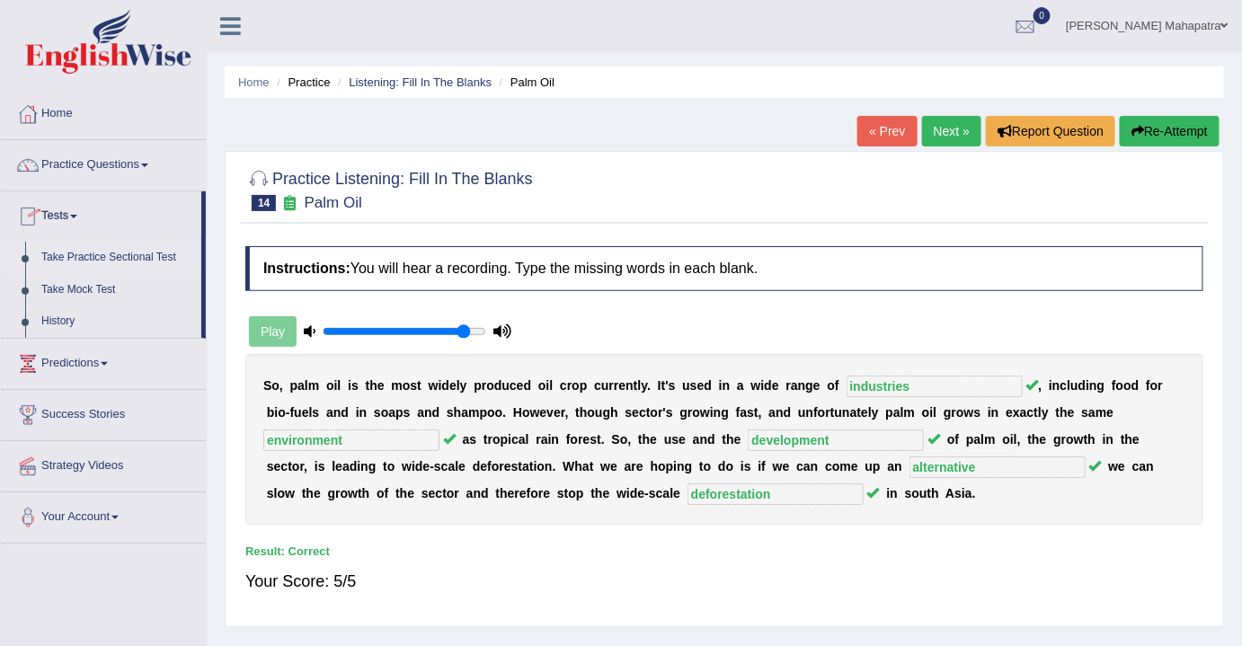
click at [77, 260] on link "Take Practice Sectional Test" at bounding box center [117, 258] width 168 height 32
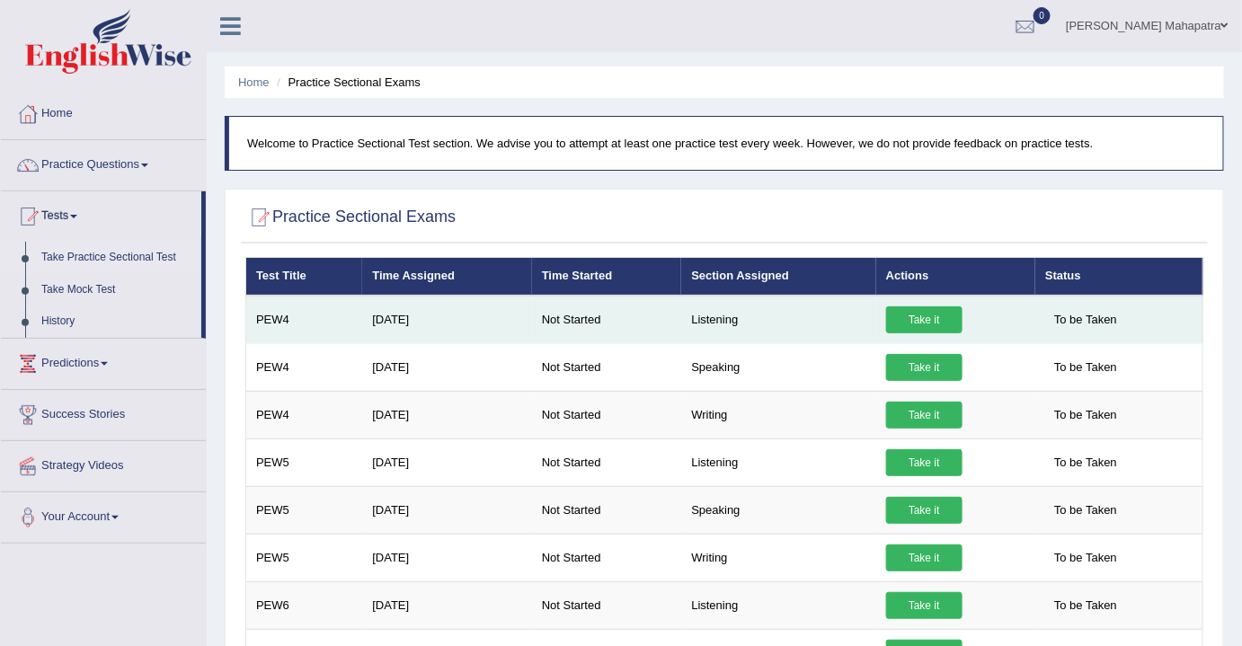
click at [932, 313] on link "Take it" at bounding box center [924, 319] width 76 height 27
click at [937, 307] on link "Take it" at bounding box center [924, 319] width 76 height 27
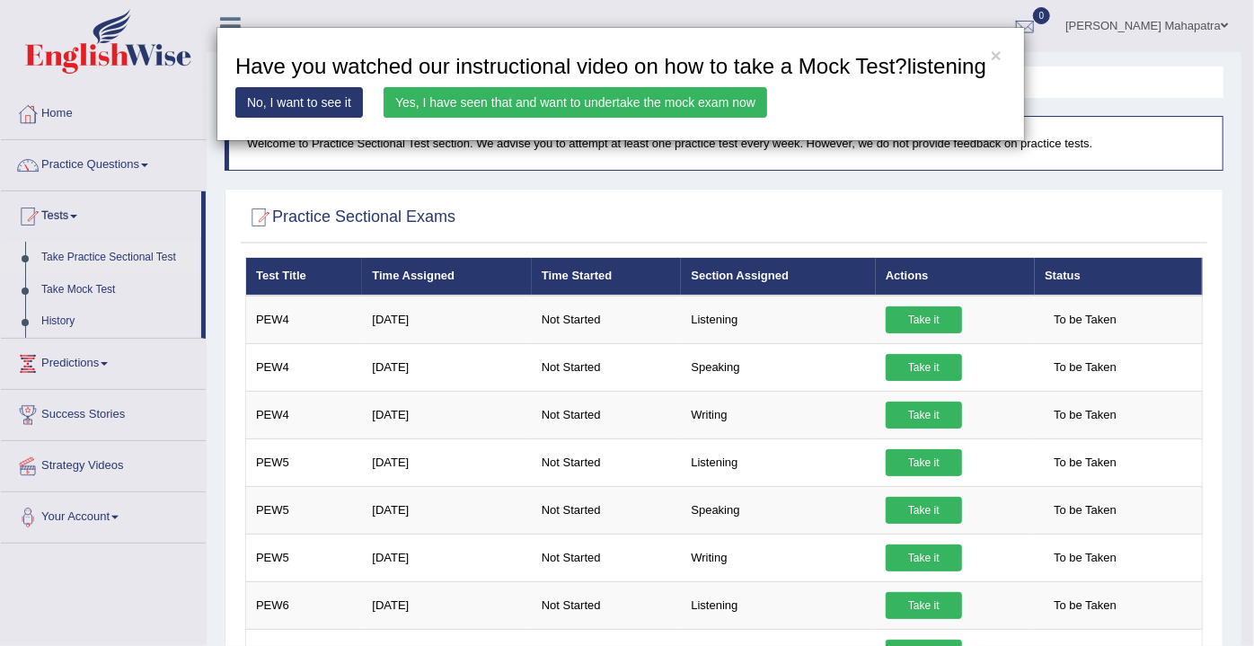
click at [609, 97] on link "Yes, I have seen that and want to undertake the mock exam now" at bounding box center [576, 102] width 384 height 31
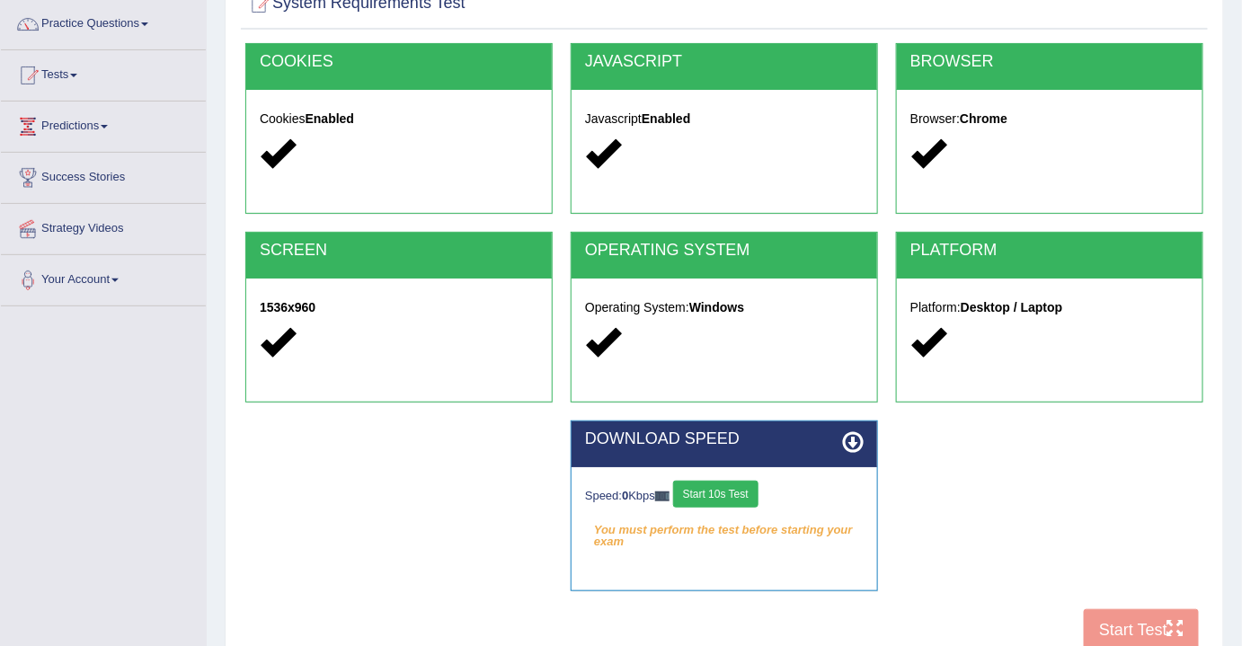
scroll to position [163, 0]
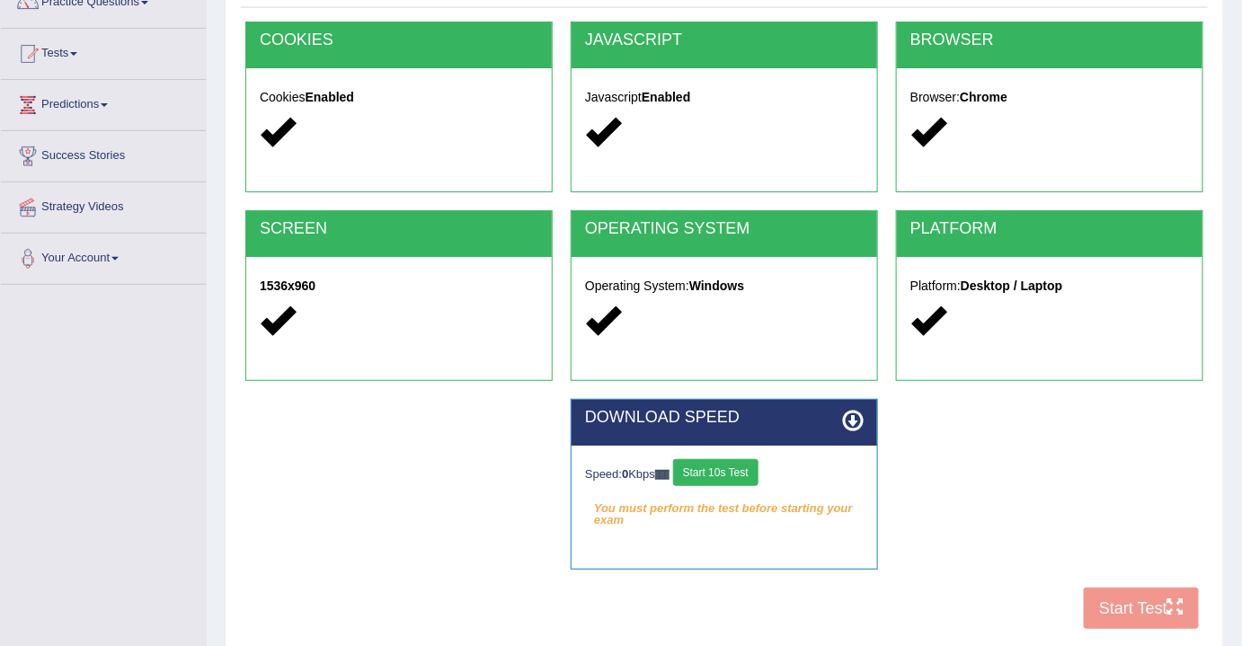
click at [708, 464] on button "Start 10s Test" at bounding box center [715, 472] width 85 height 27
click at [730, 467] on button "Start 10s Test" at bounding box center [715, 472] width 85 height 27
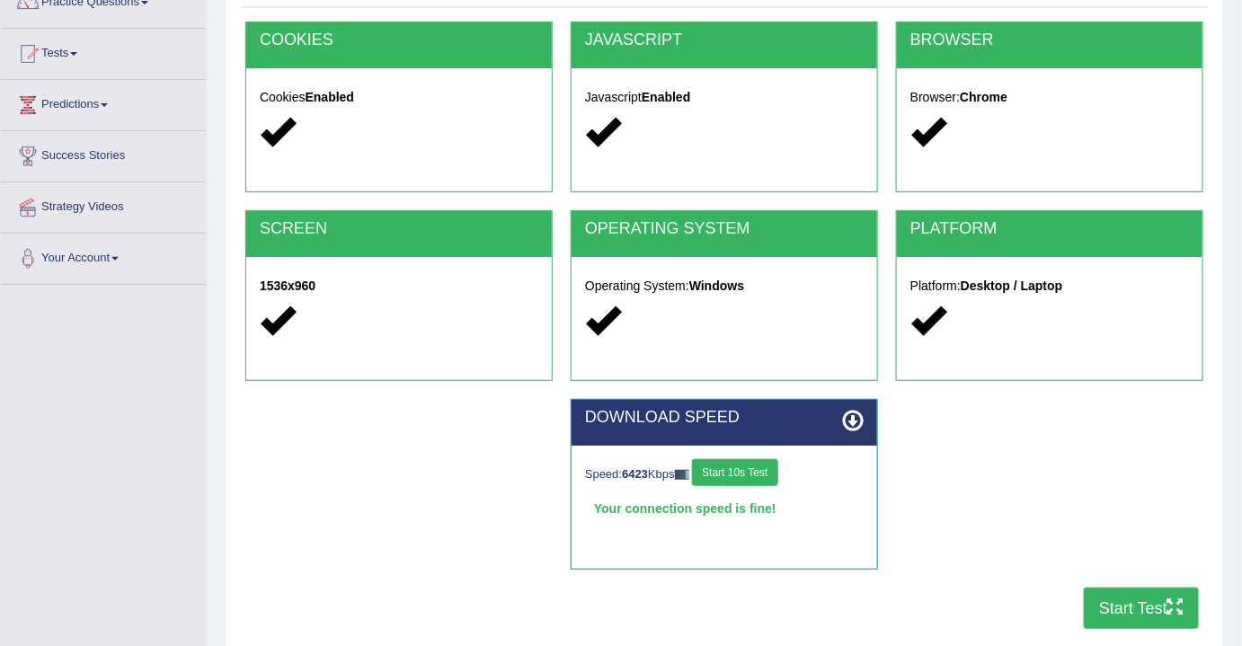
click at [1157, 607] on button "Start Test" at bounding box center [1140, 608] width 115 height 41
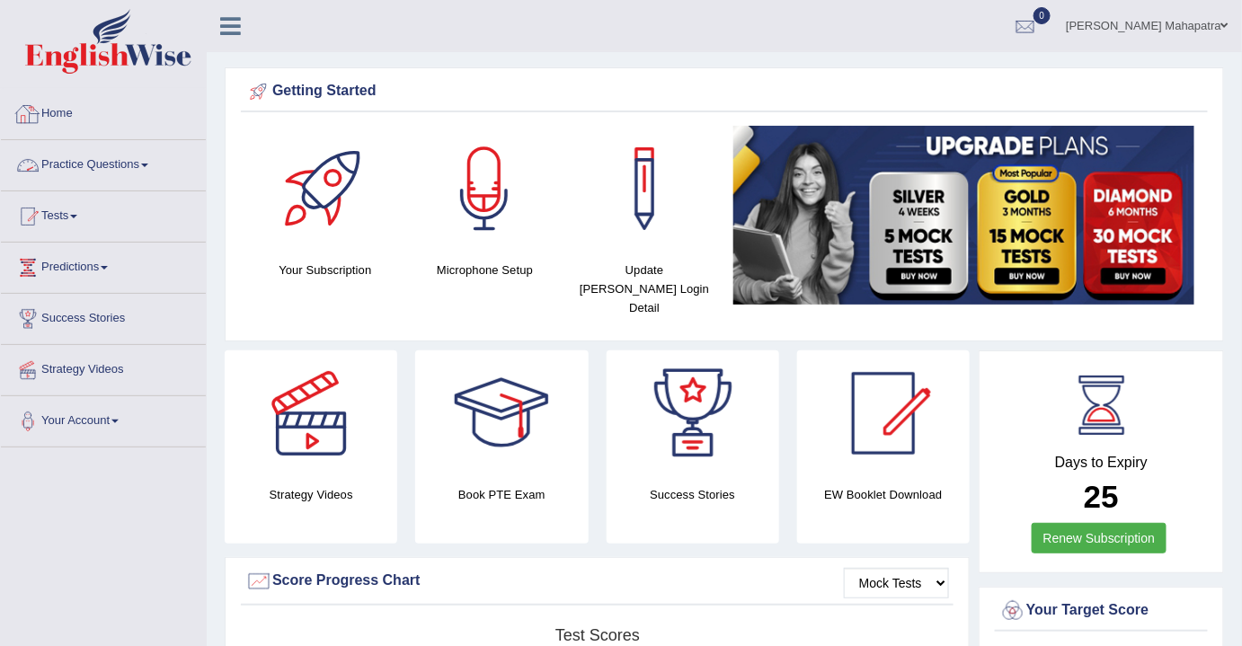
click at [97, 171] on link "Practice Questions" at bounding box center [103, 162] width 205 height 45
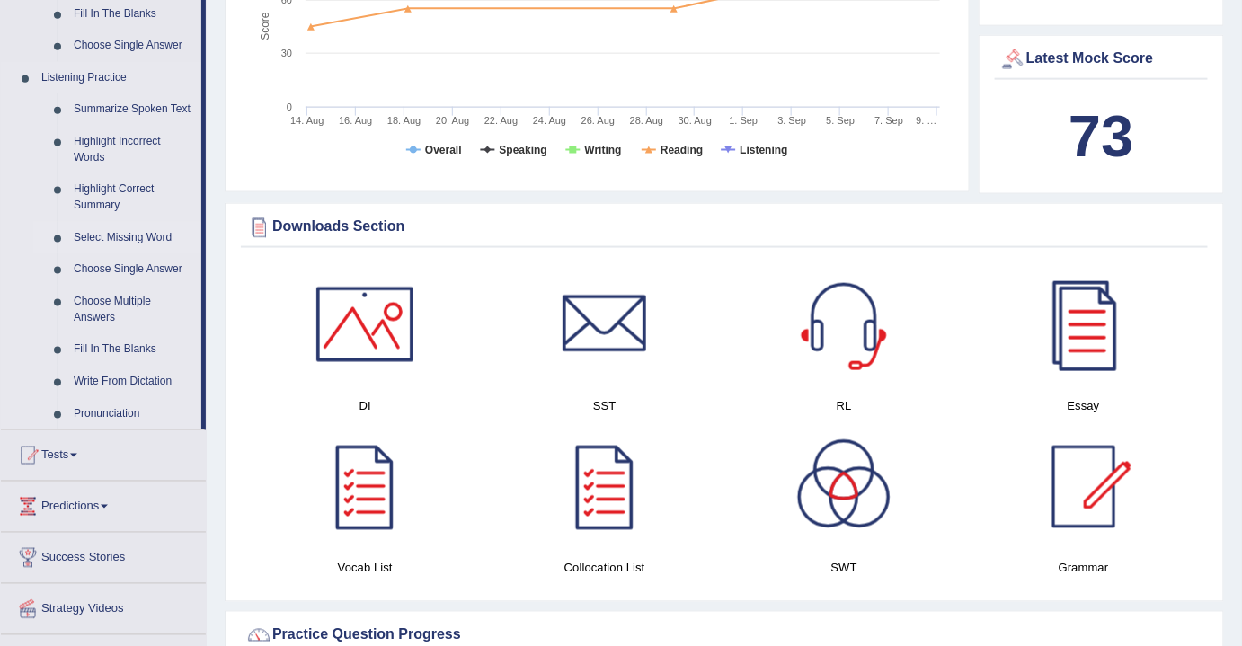
scroll to position [735, 0]
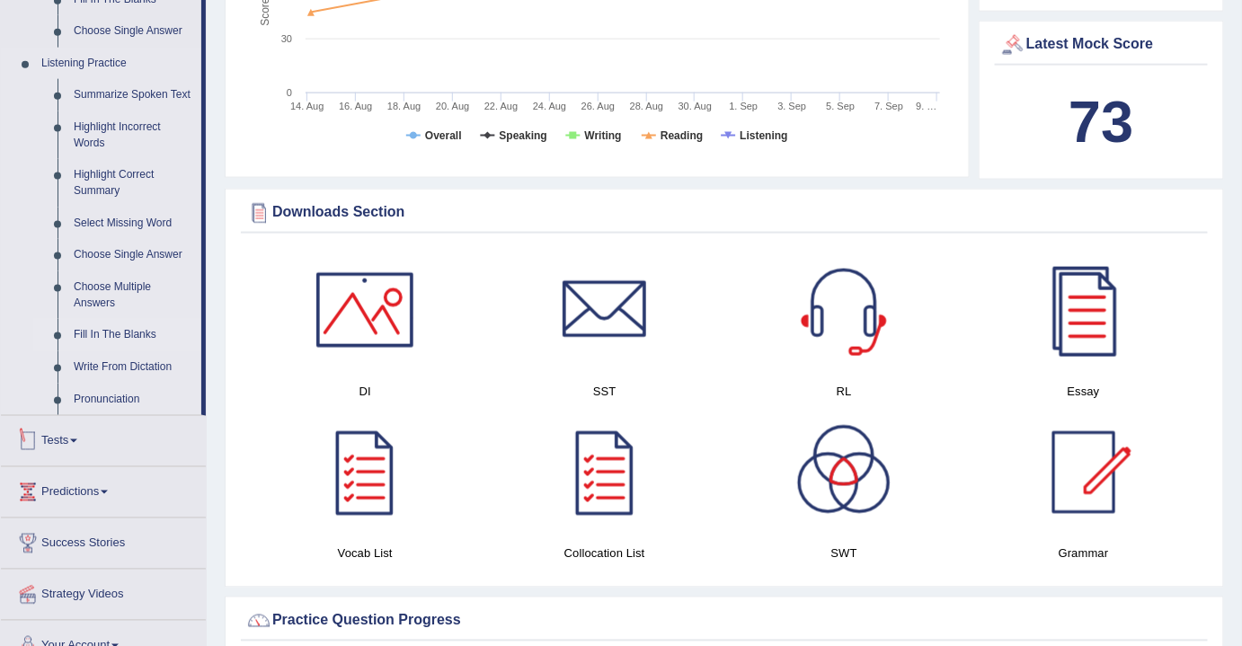
click at [119, 337] on link "Fill In The Blanks" at bounding box center [134, 335] width 136 height 32
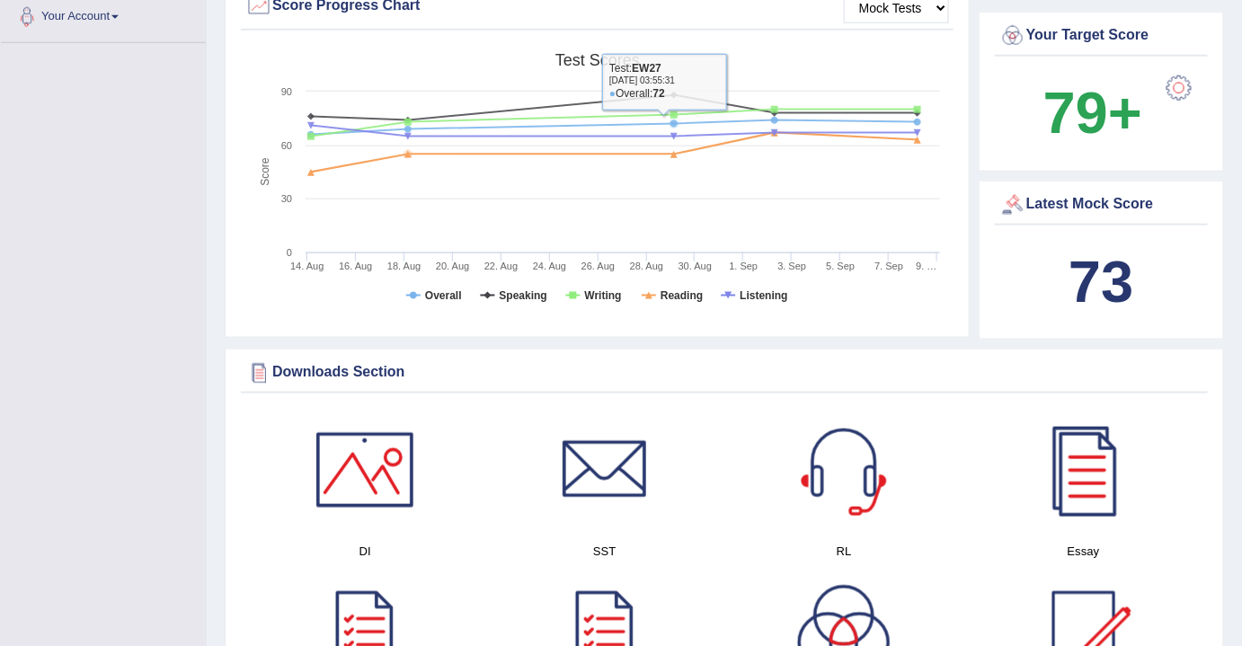
scroll to position [686, 0]
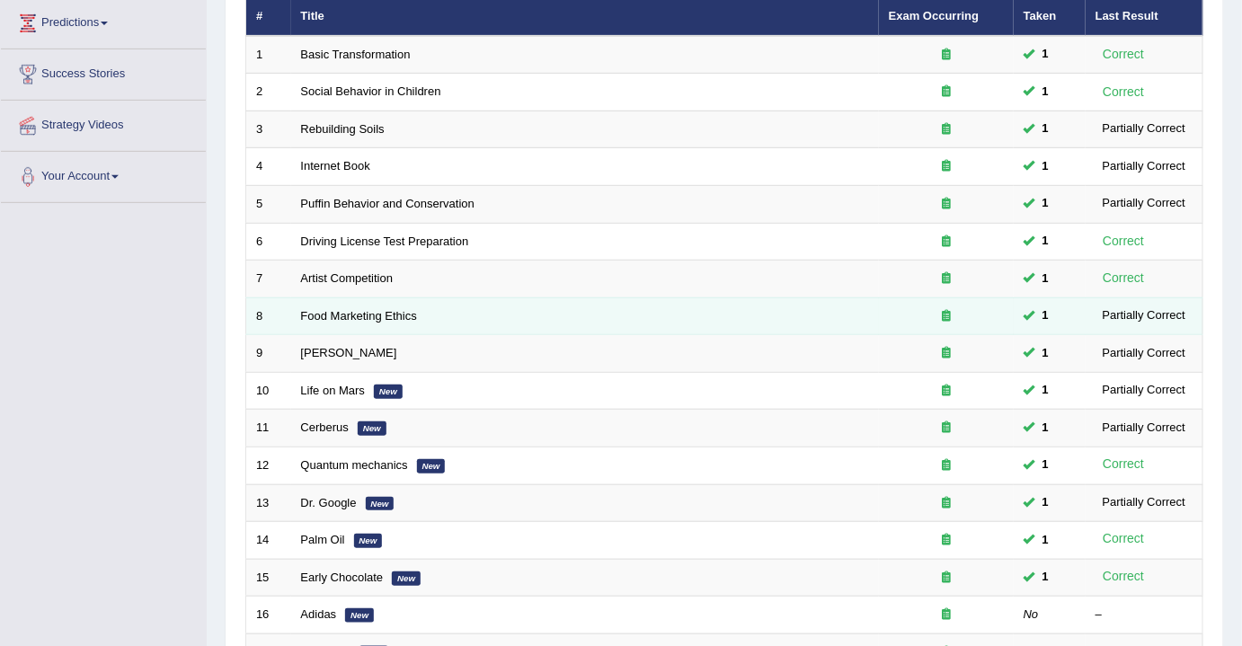
scroll to position [535, 0]
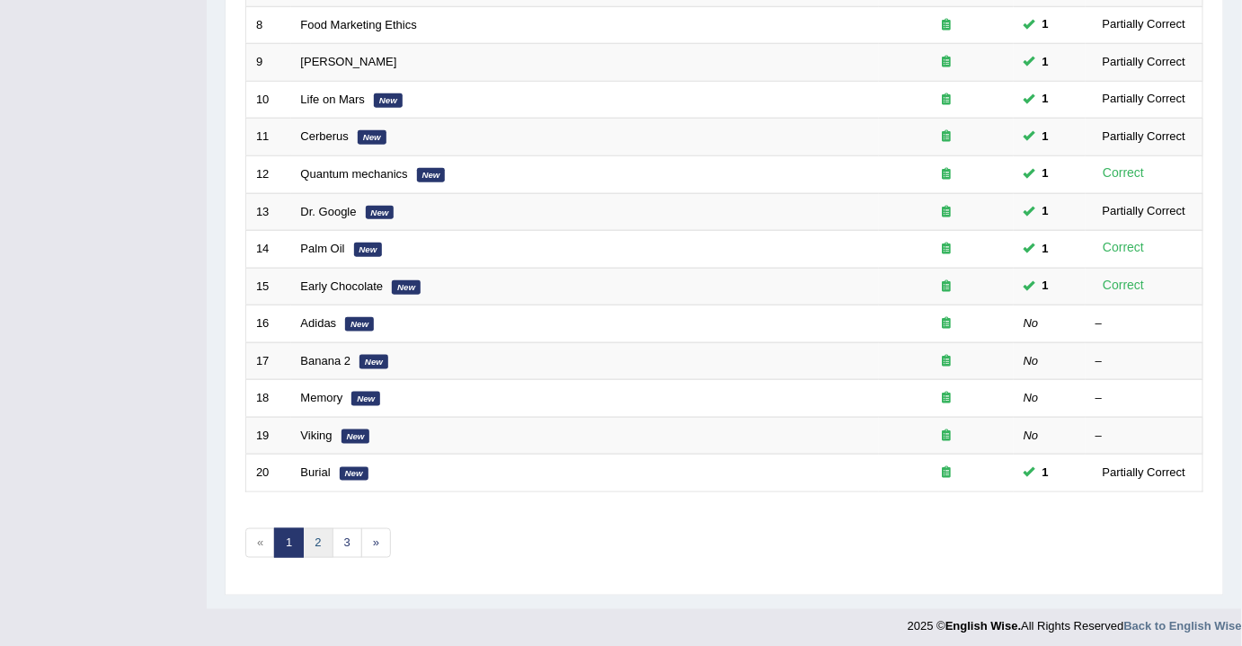
click at [307, 537] on link "2" at bounding box center [318, 543] width 30 height 30
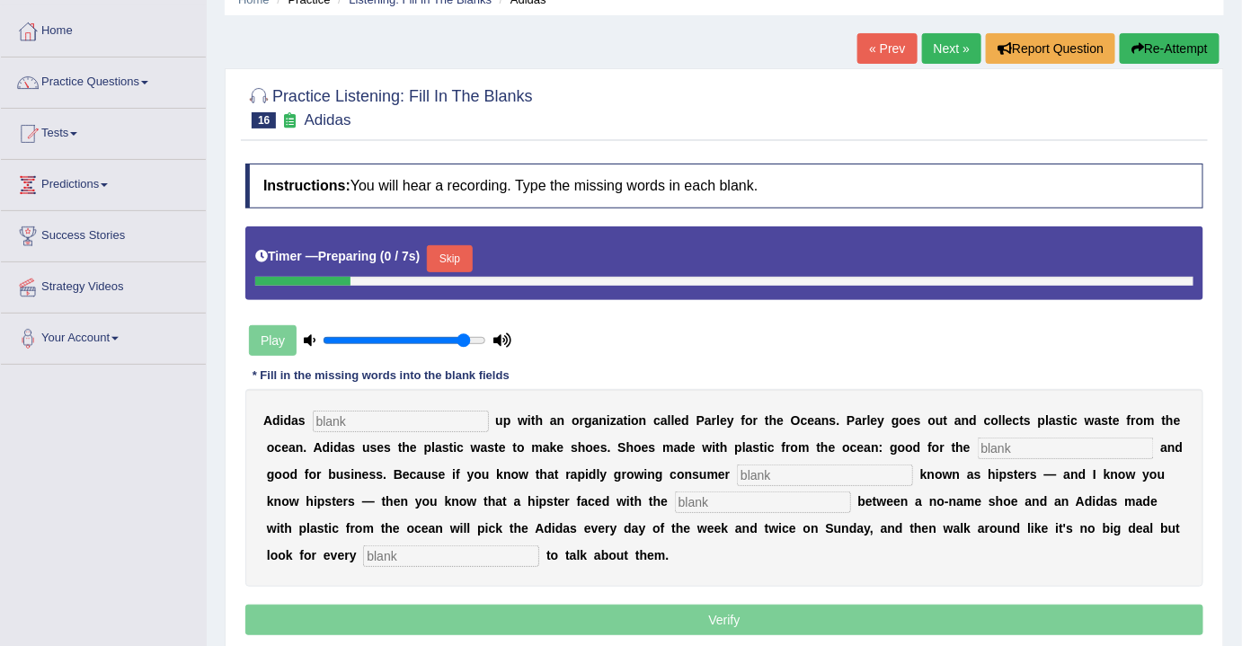
scroll to position [163, 0]
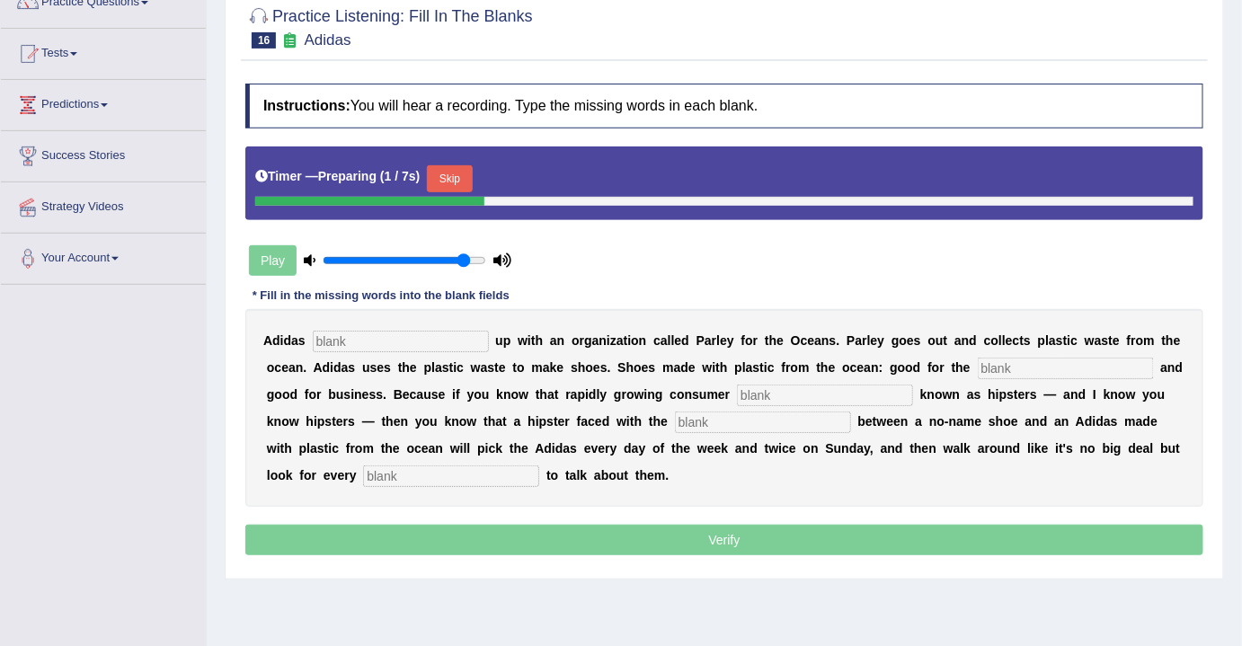
click at [447, 174] on button "Skip" at bounding box center [449, 178] width 45 height 27
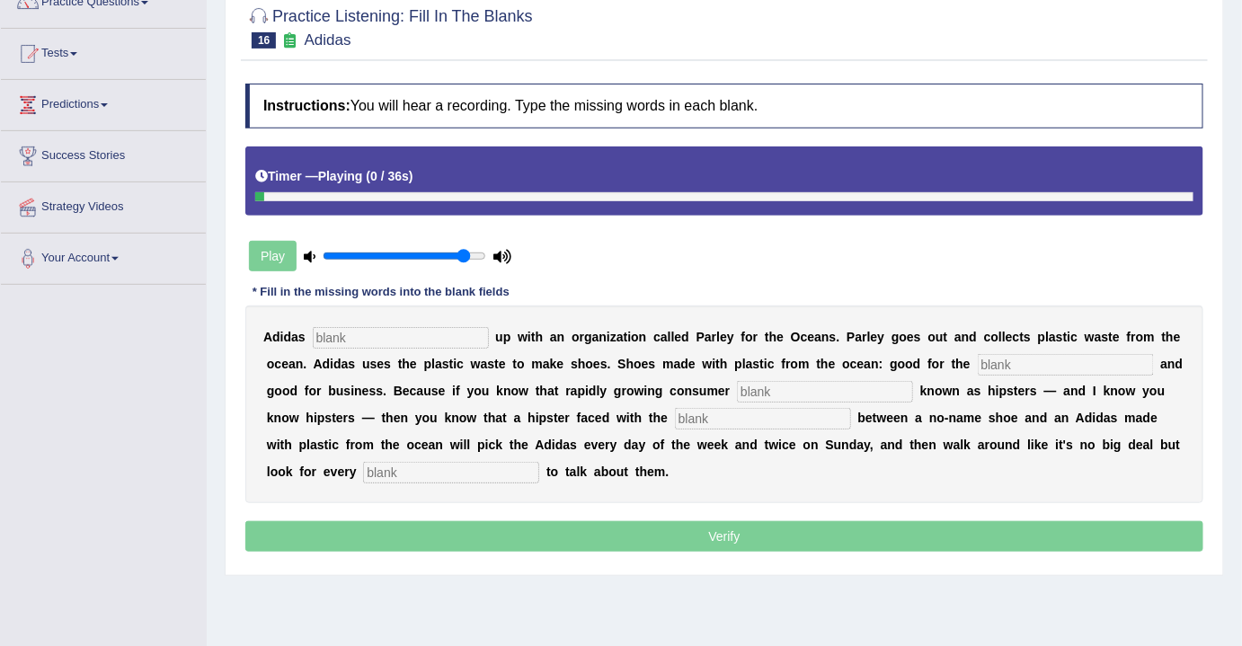
click at [379, 323] on div "A [PERSON_NAME] u p w i t h a n o r g a n i z a t i o n c a l l e d P [PERSON_N…" at bounding box center [724, 404] width 958 height 198
click at [452, 334] on input "text" at bounding box center [401, 338] width 176 height 22
type input "teamed"
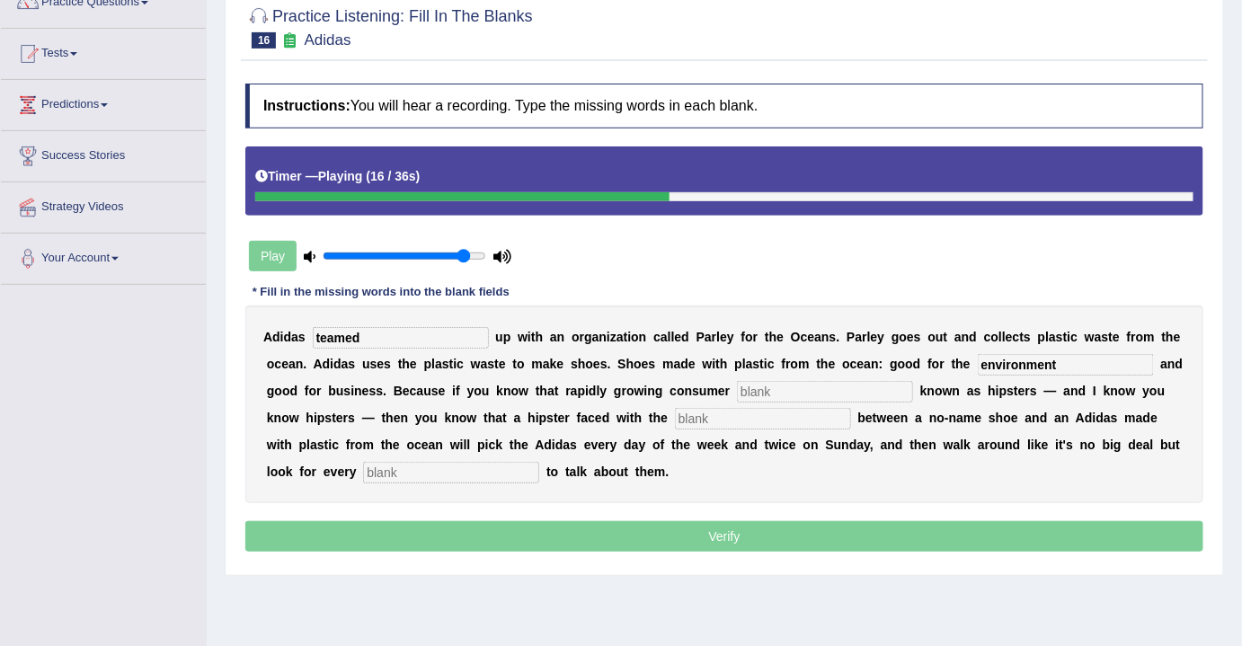
type input "environment"
type input "segment"
type input "choice"
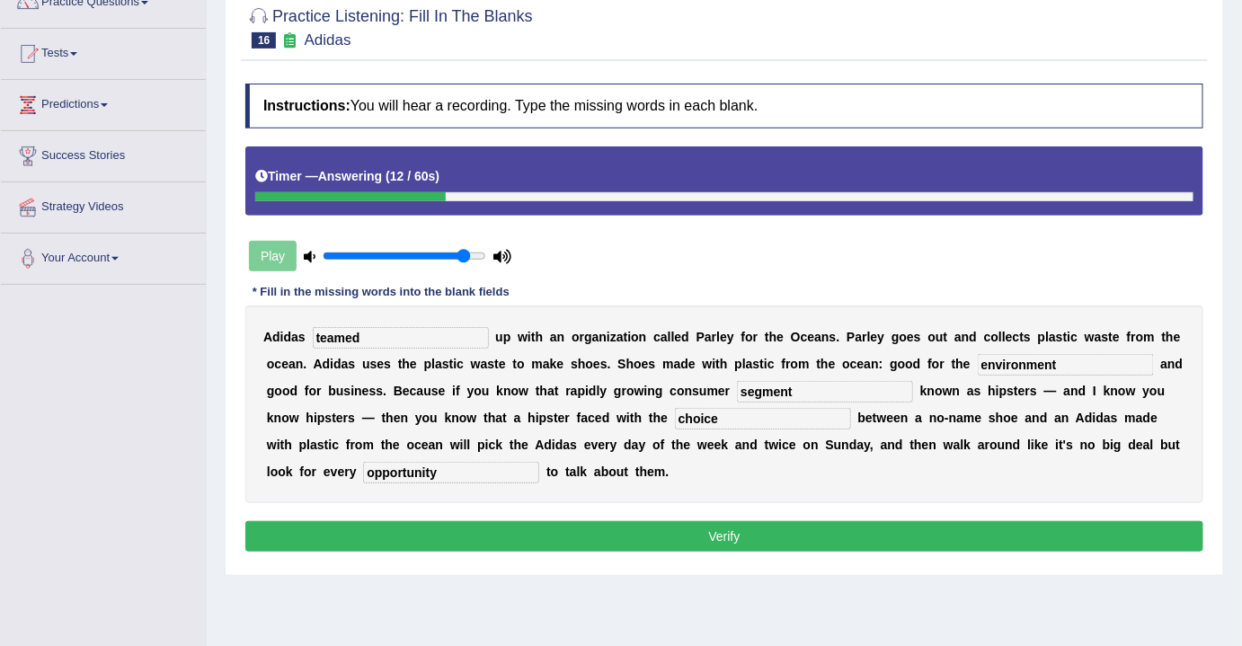
type input "opportunity"
click at [760, 541] on button "Verify" at bounding box center [724, 536] width 958 height 31
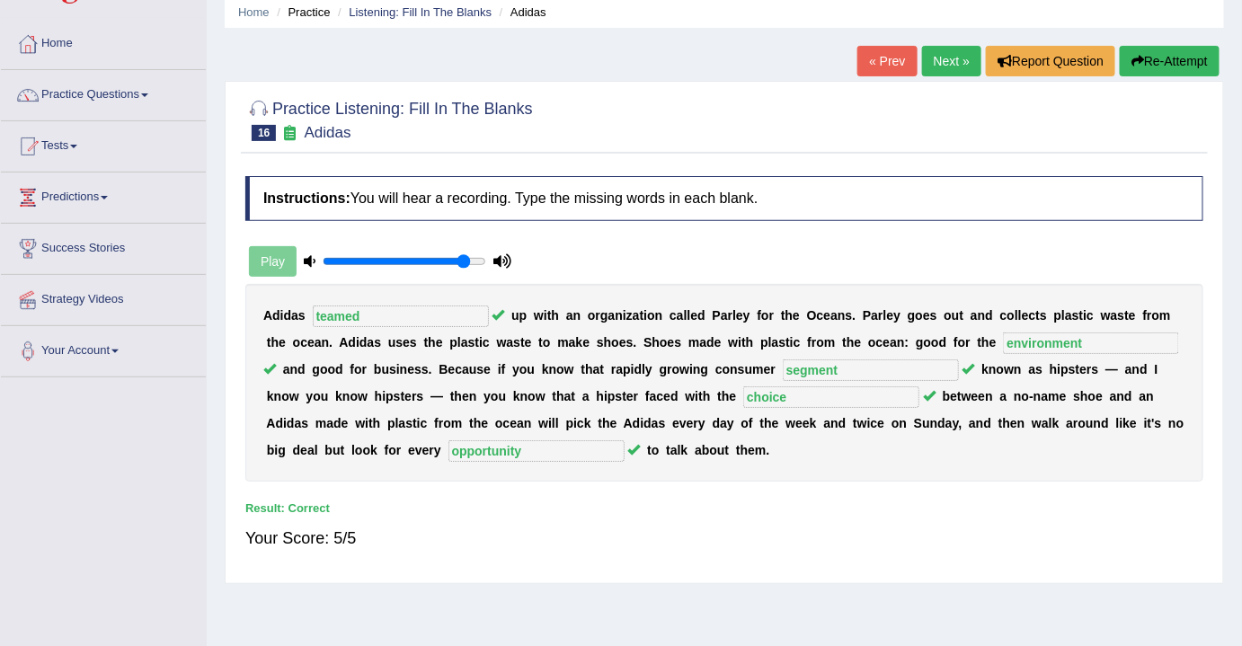
scroll to position [0, 0]
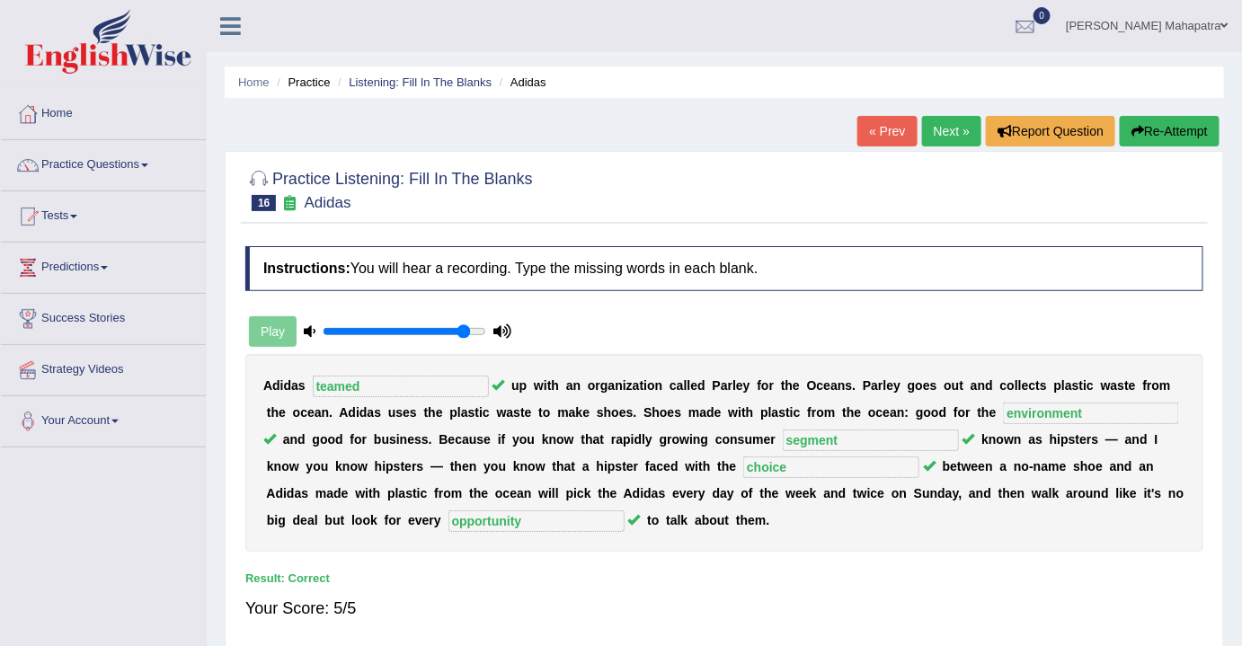
click at [949, 131] on link "Next »" at bounding box center [951, 131] width 59 height 31
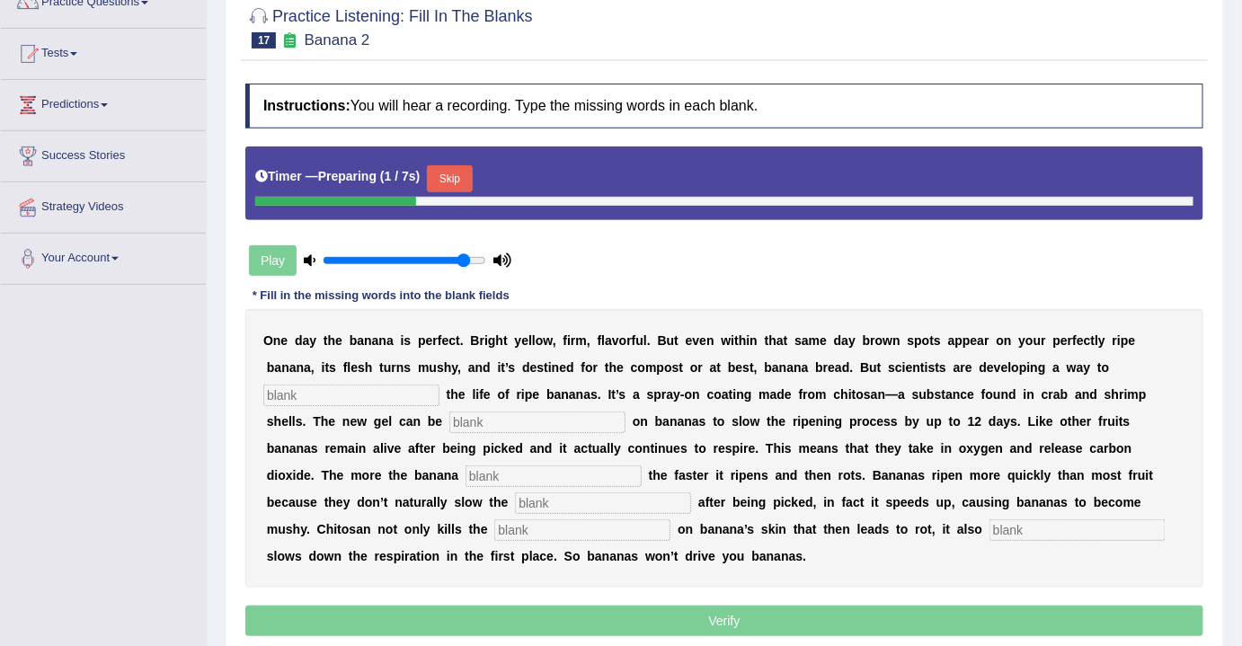
click at [453, 172] on button "Skip" at bounding box center [449, 178] width 45 height 27
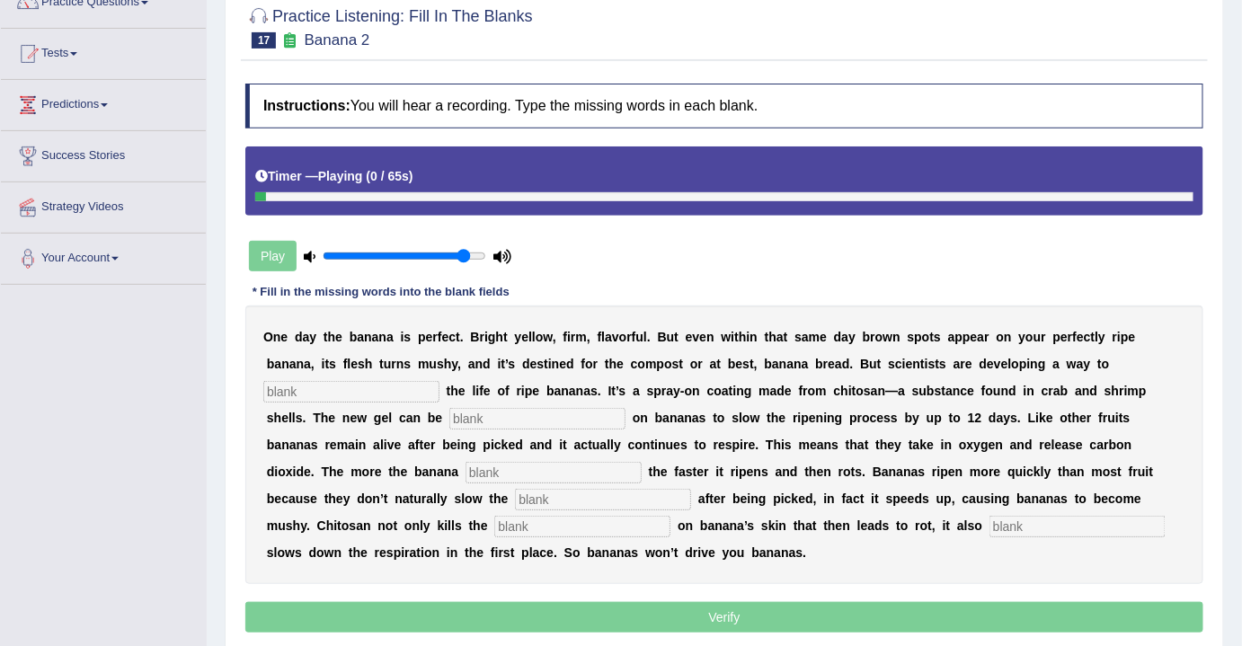
click at [299, 381] on input "text" at bounding box center [351, 392] width 176 height 22
drag, startPoint x: 465, startPoint y: 253, endPoint x: 447, endPoint y: 254, distance: 18.0
click at [447, 254] on input "range" at bounding box center [405, 256] width 164 height 14
drag, startPoint x: 446, startPoint y: 254, endPoint x: 414, endPoint y: 253, distance: 31.5
click at [414, 253] on input "range" at bounding box center [405, 256] width 164 height 14
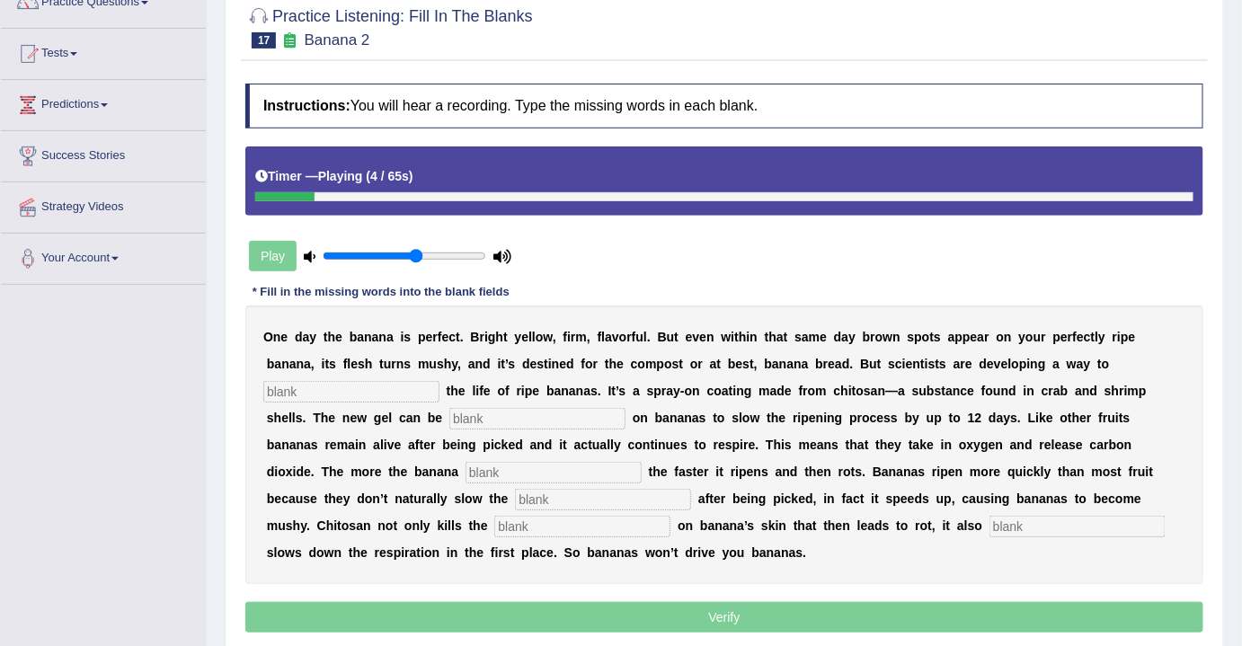
drag, startPoint x: 414, startPoint y: 253, endPoint x: 426, endPoint y: 254, distance: 11.7
click at [415, 253] on input "range" at bounding box center [405, 256] width 164 height 14
drag, startPoint x: 447, startPoint y: 255, endPoint x: 457, endPoint y: 255, distance: 10.8
click at [457, 255] on input "range" at bounding box center [405, 256] width 164 height 14
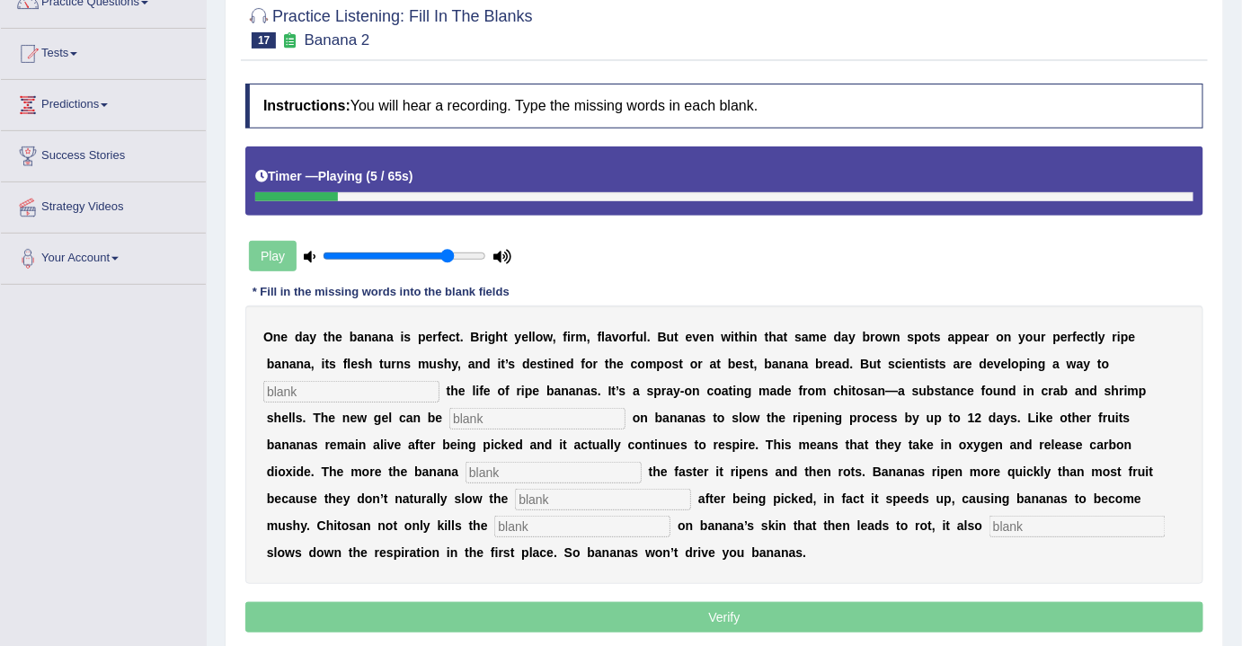
drag, startPoint x: 457, startPoint y: 255, endPoint x: 444, endPoint y: 253, distance: 13.6
type input "0.8"
click at [444, 253] on input "range" at bounding box center [405, 256] width 164 height 14
click at [364, 395] on input "text" at bounding box center [351, 392] width 176 height 22
type input "extent"
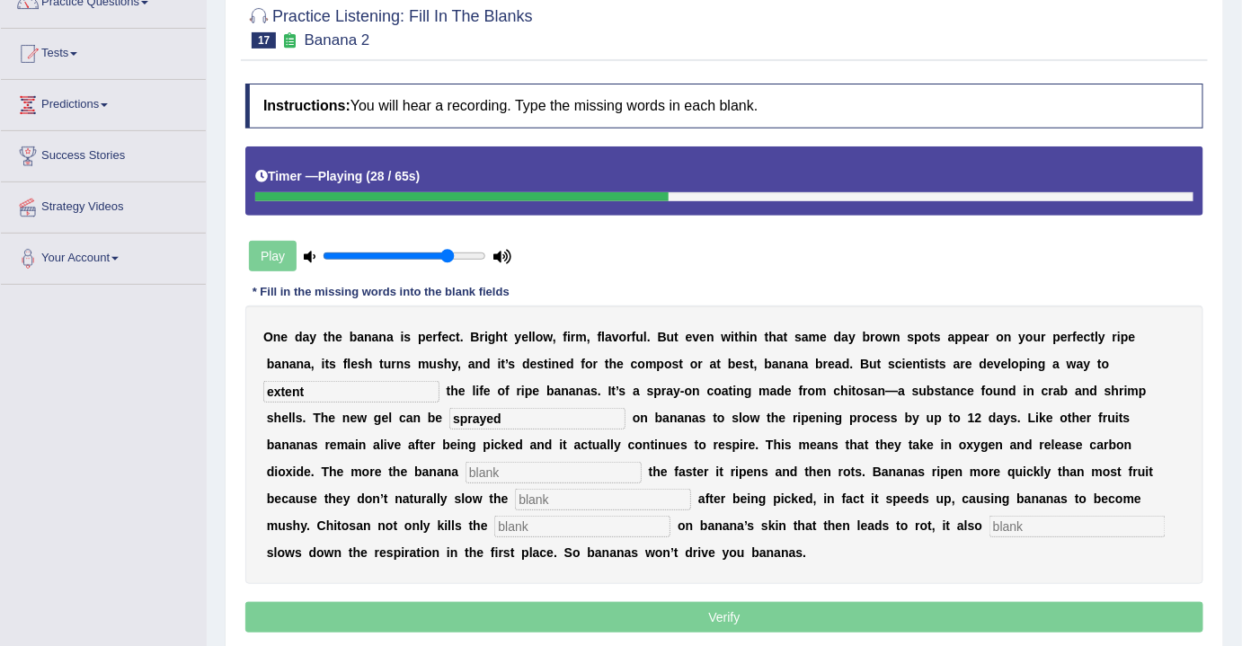
type input "sprayed"
type input "breaths"
type input "respiration"
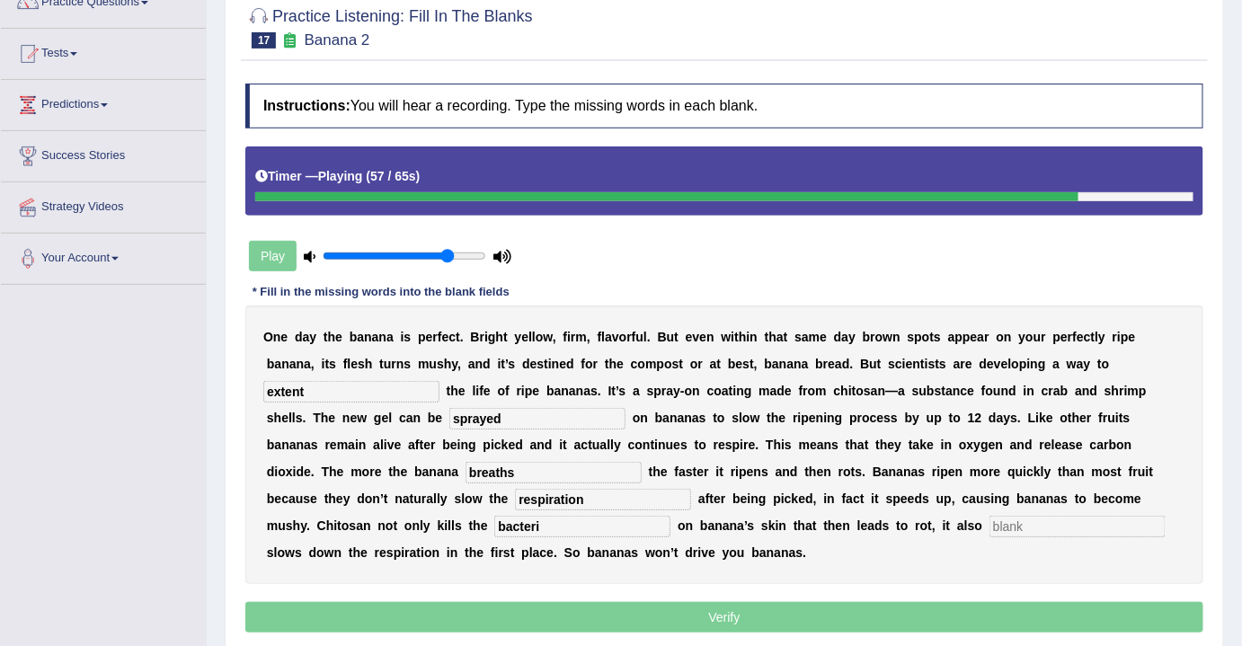
type input "bacteri"
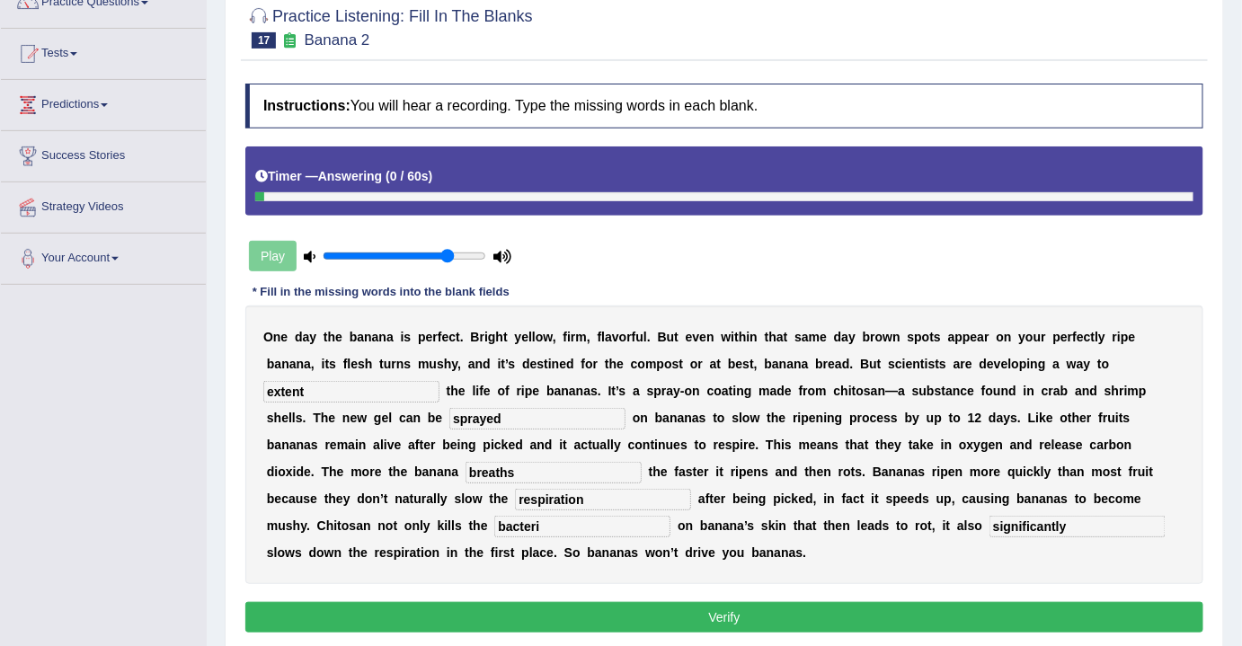
type input "significantly"
click at [508, 522] on input "bacteri" at bounding box center [582, 527] width 176 height 22
type input "bacteria"
click at [743, 616] on button "Verify" at bounding box center [724, 617] width 958 height 31
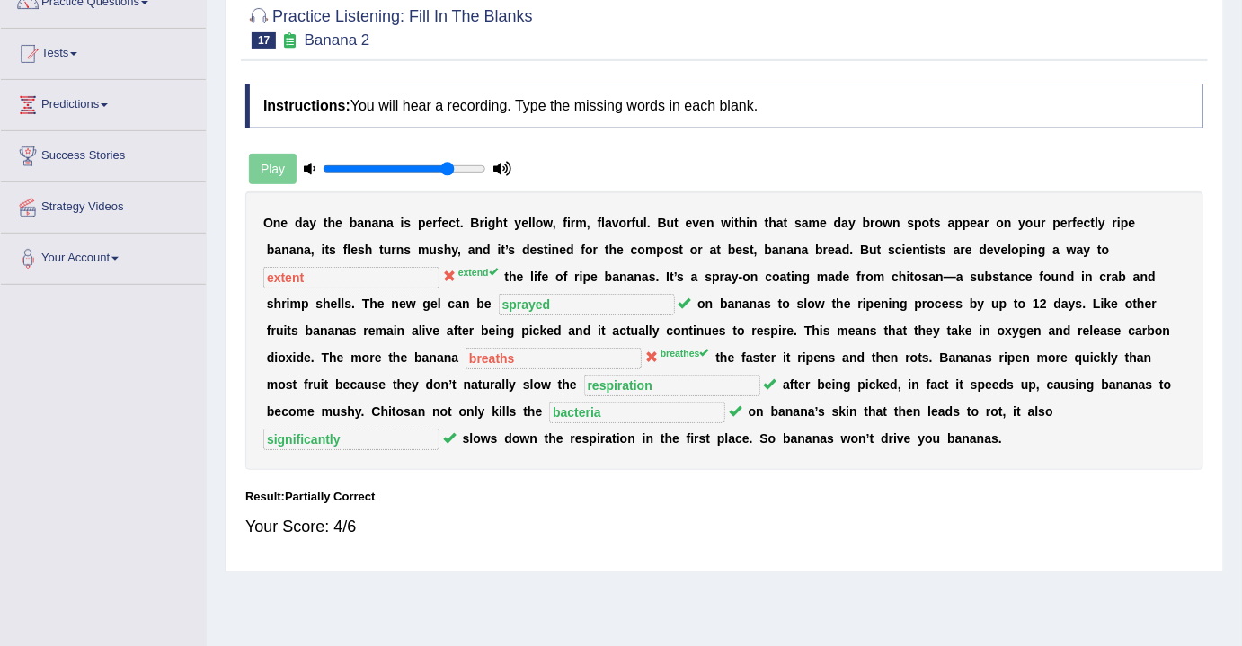
scroll to position [81, 0]
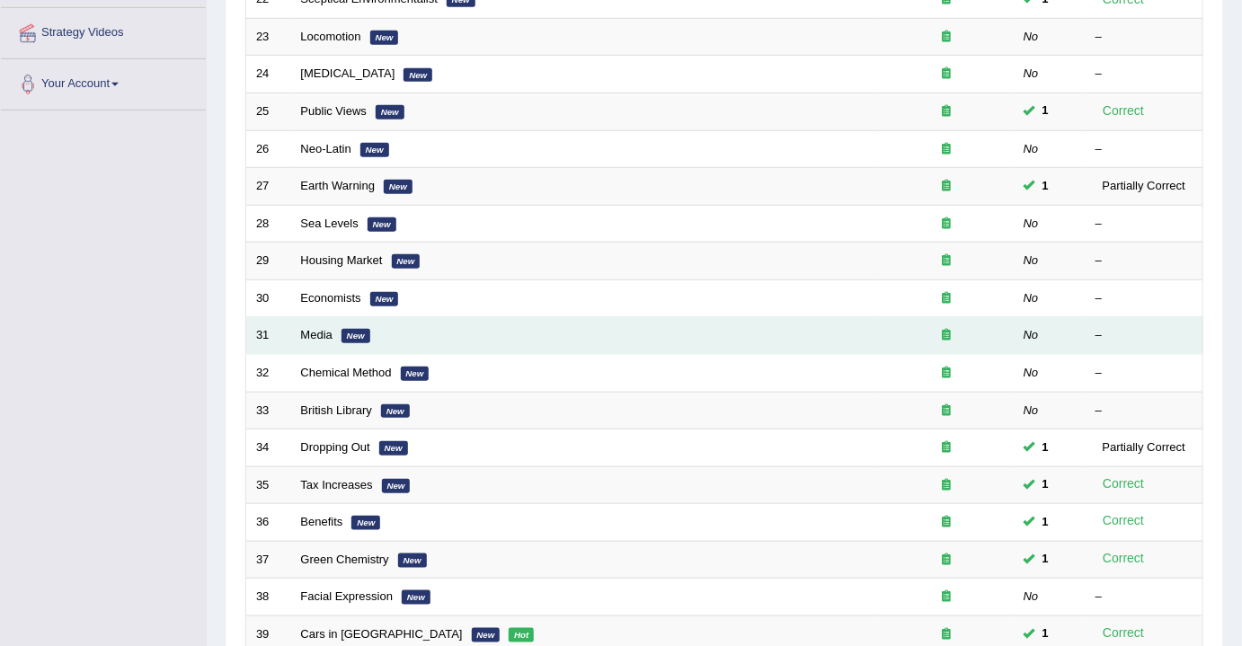
scroll to position [326, 0]
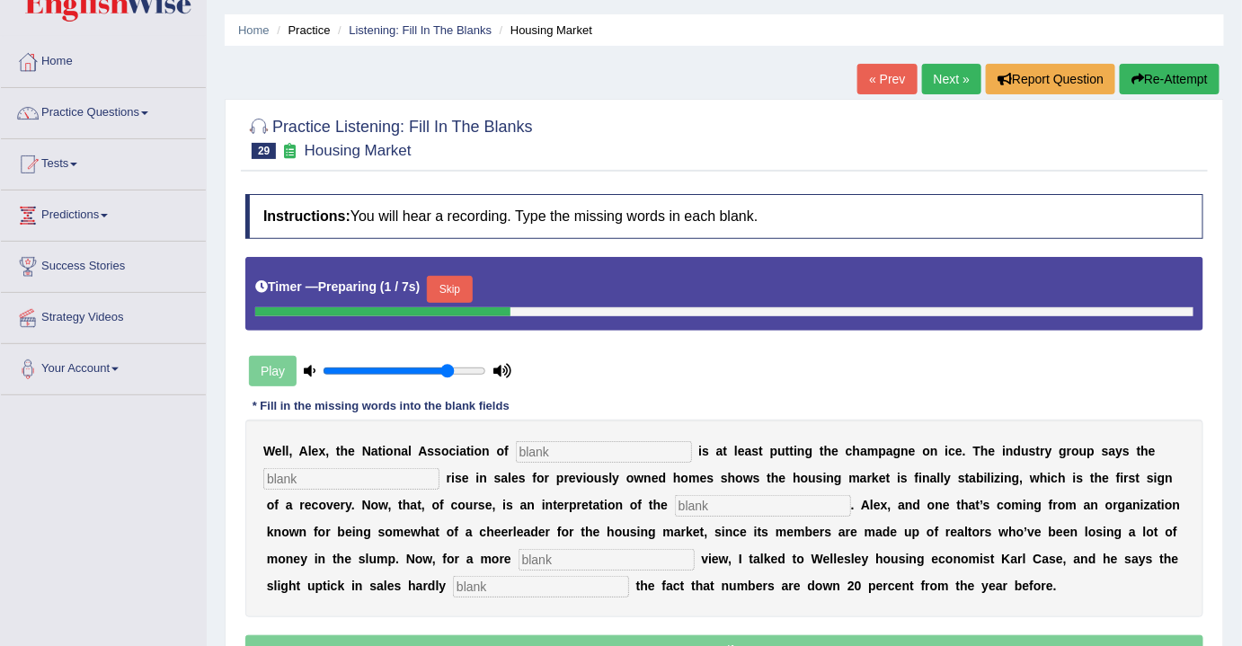
scroll to position [81, 0]
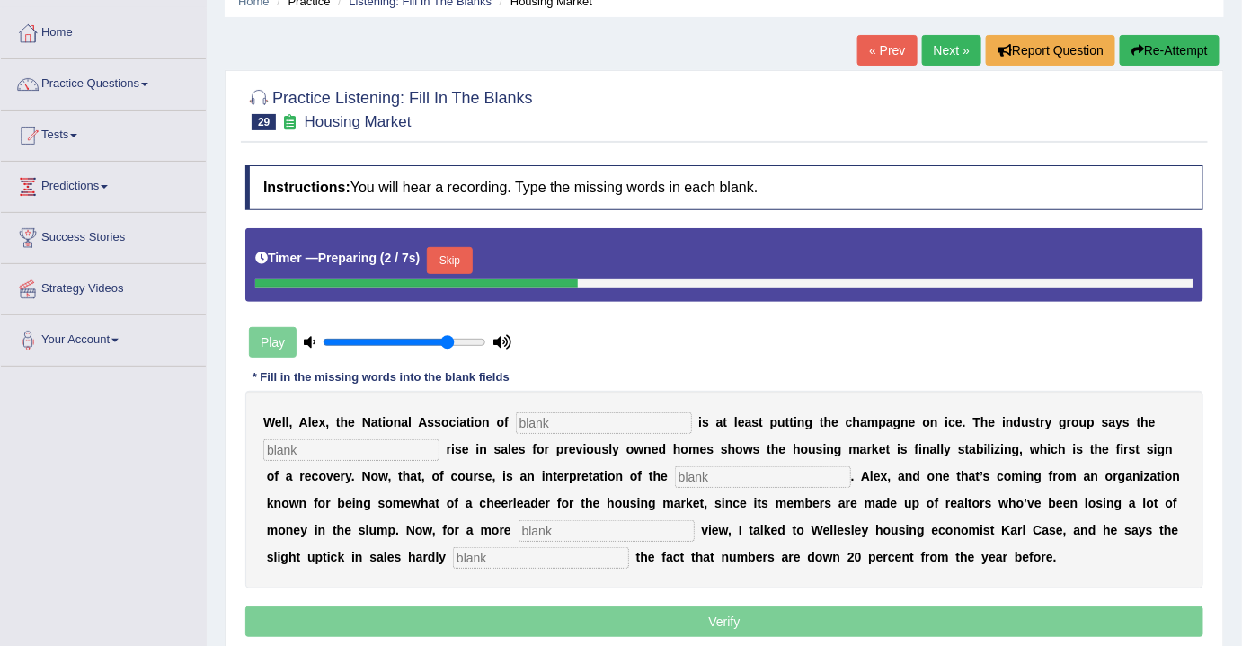
click at [445, 263] on button "Skip" at bounding box center [449, 260] width 45 height 27
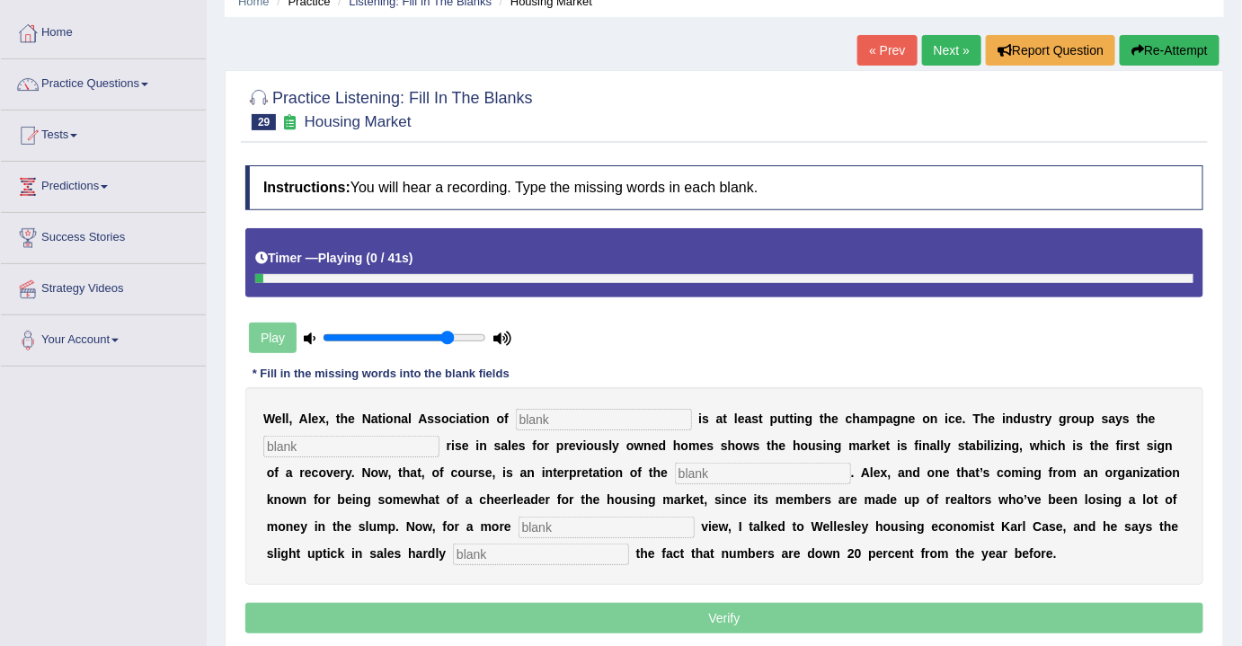
click at [587, 409] on input "text" at bounding box center [604, 420] width 176 height 22
type input "realtors"
type input "slight"
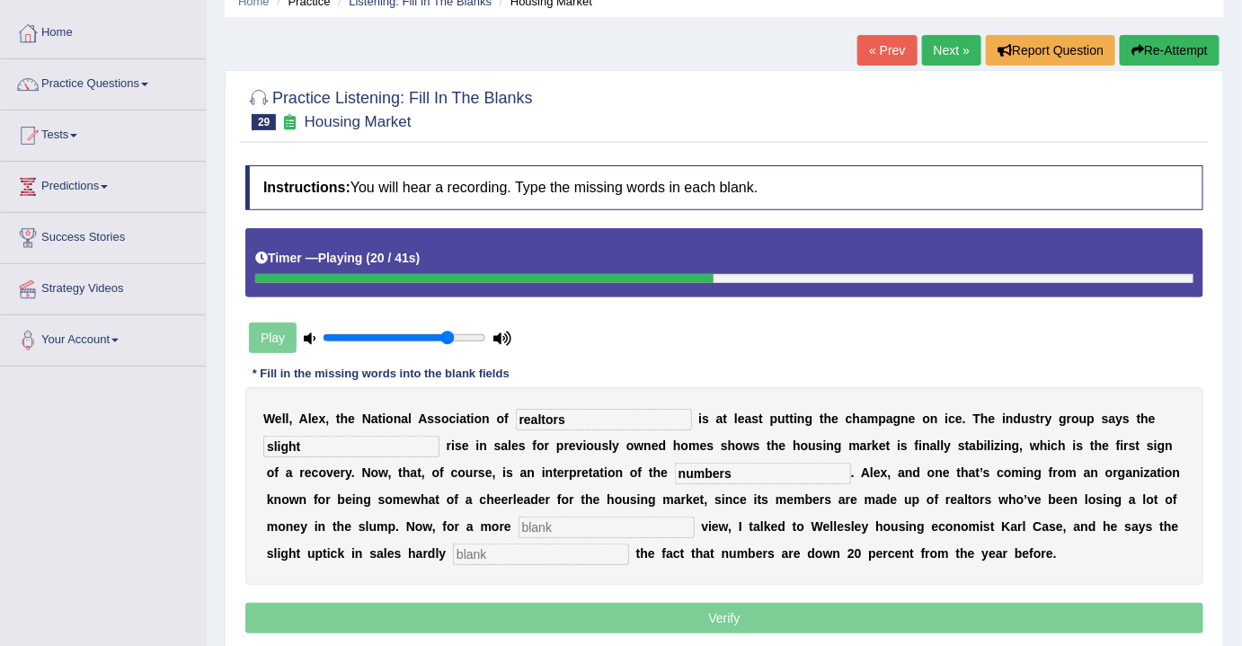
type input "numbers"
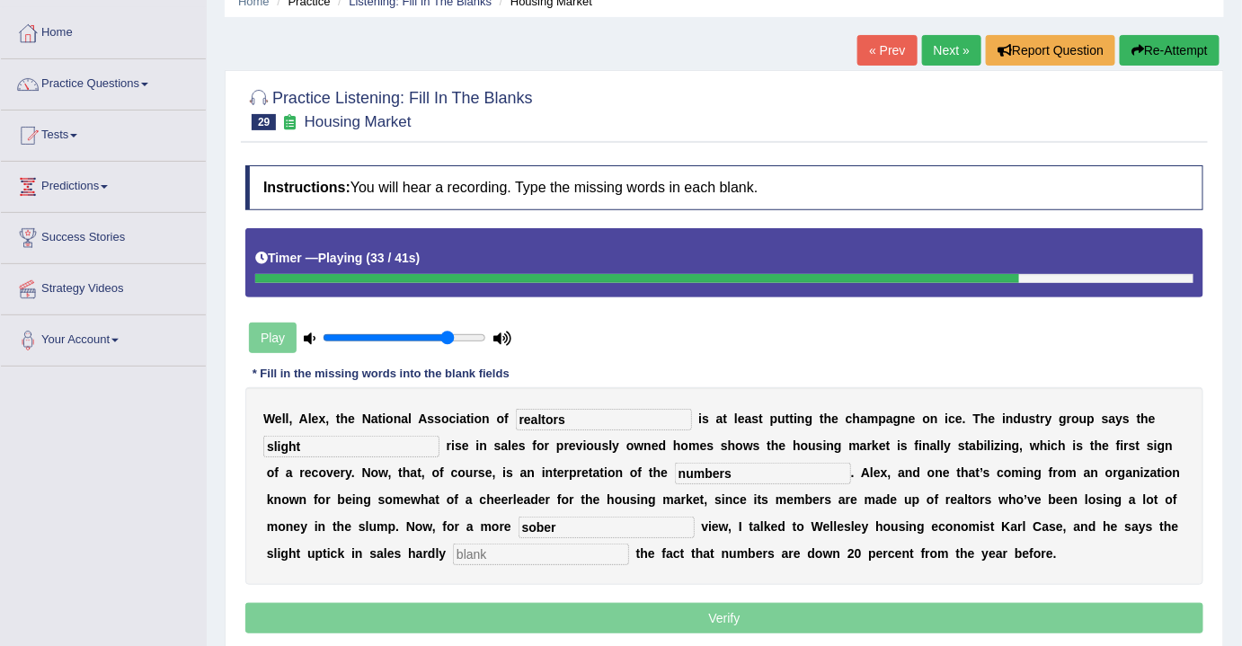
type input "sober"
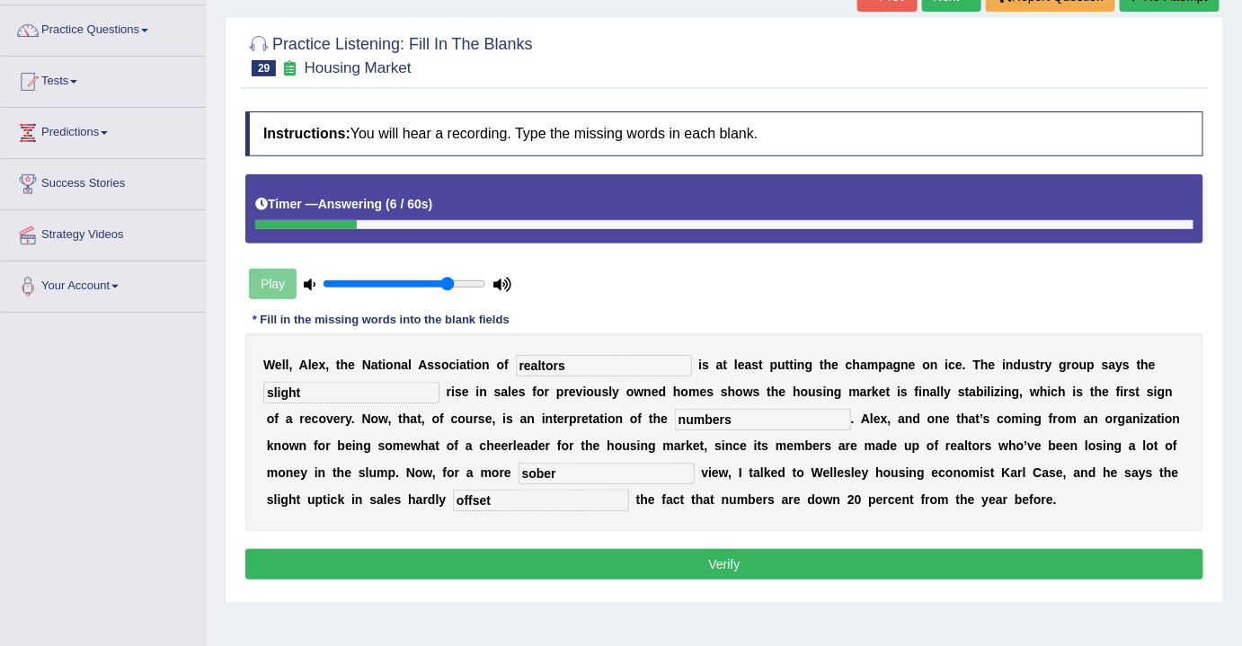
scroll to position [163, 0]
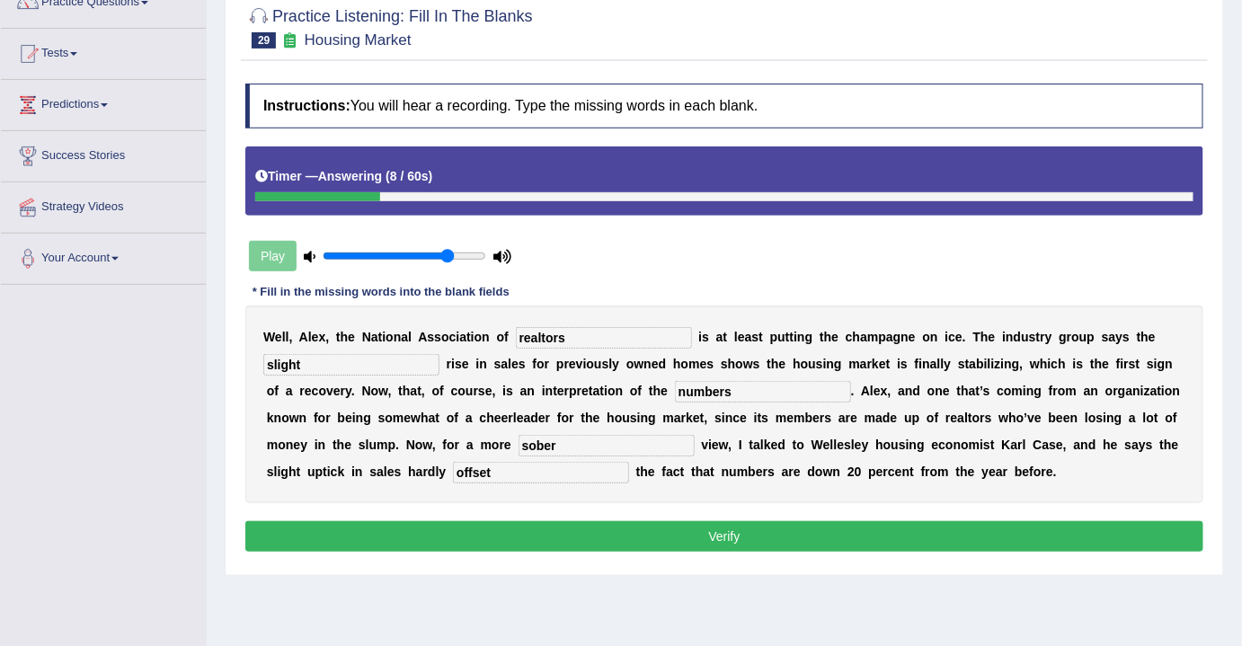
type input "offset"
click at [728, 526] on button "Verify" at bounding box center [724, 536] width 958 height 31
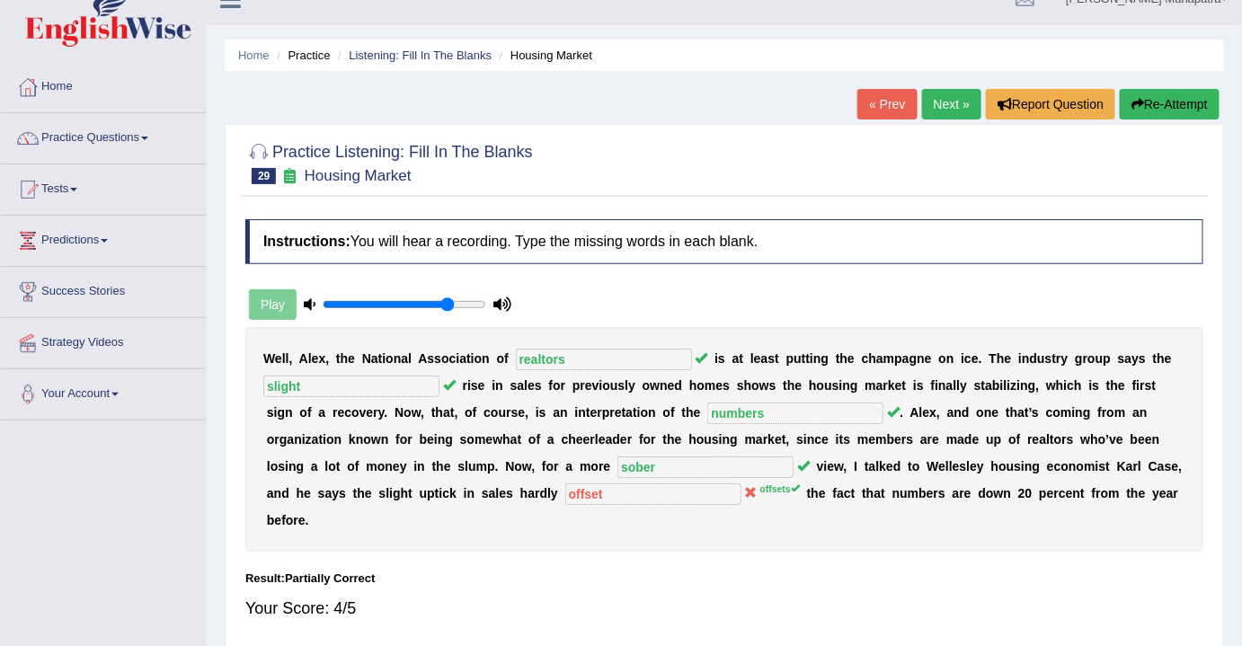
scroll to position [0, 0]
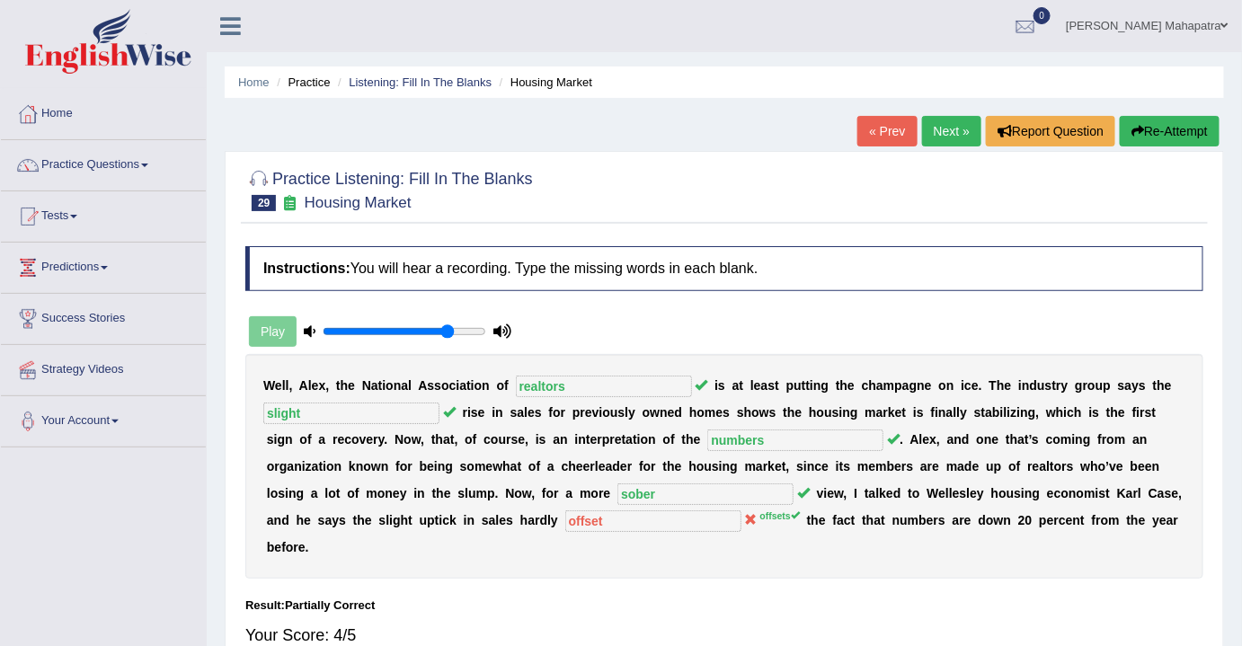
click at [944, 126] on link "Next »" at bounding box center [951, 131] width 59 height 31
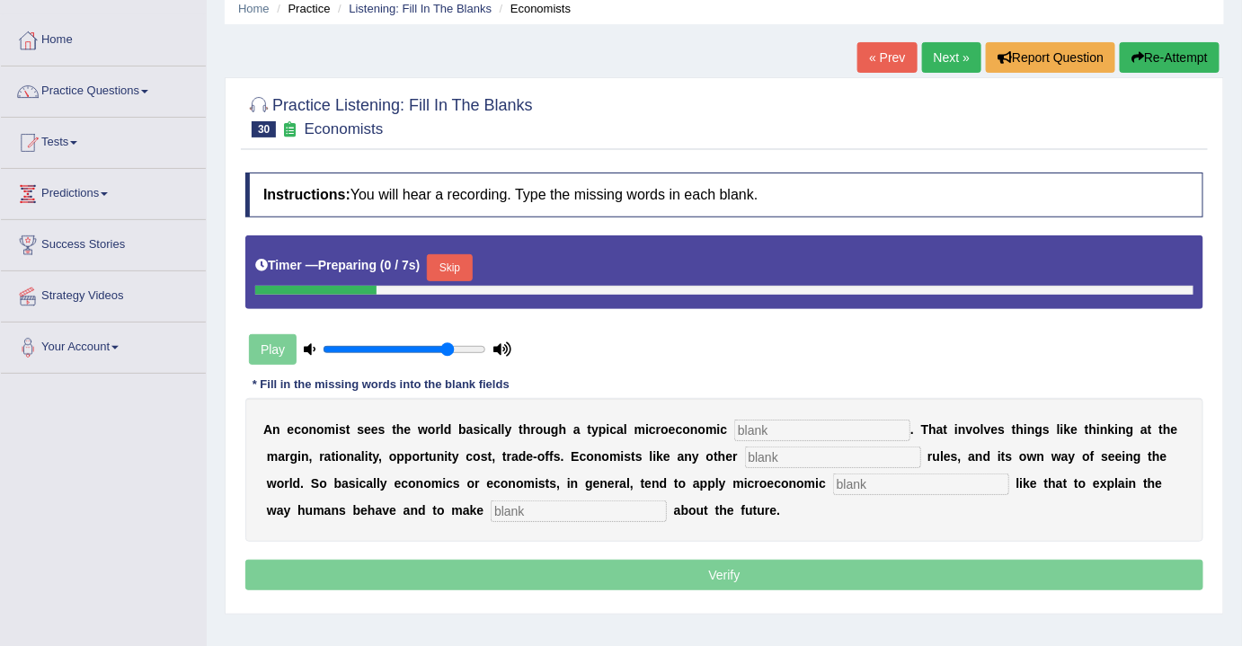
scroll to position [163, 0]
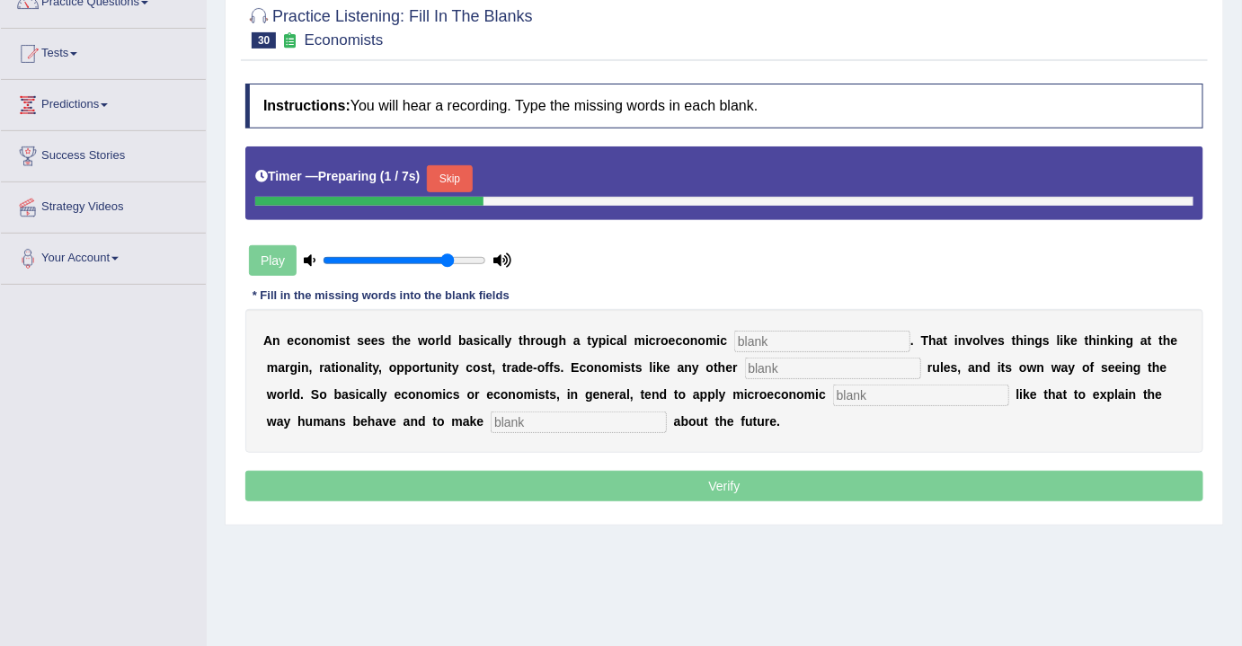
click at [448, 179] on button "Skip" at bounding box center [449, 178] width 45 height 27
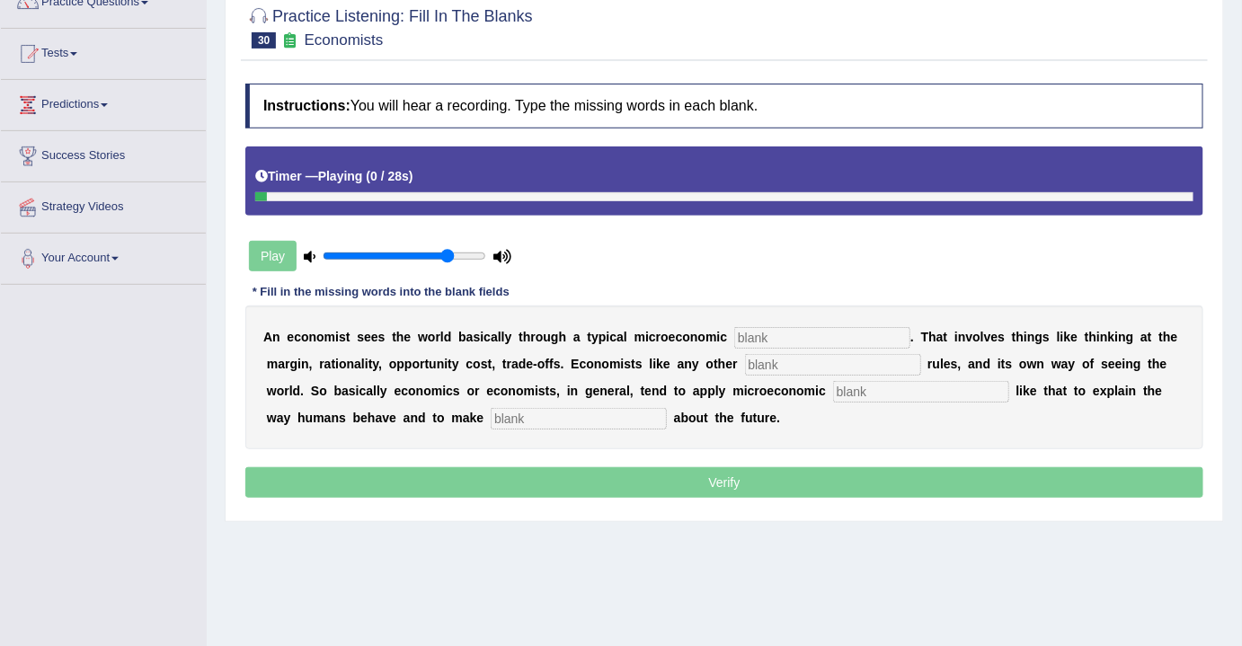
click at [809, 335] on input "text" at bounding box center [822, 338] width 176 height 22
type input "toolkit"
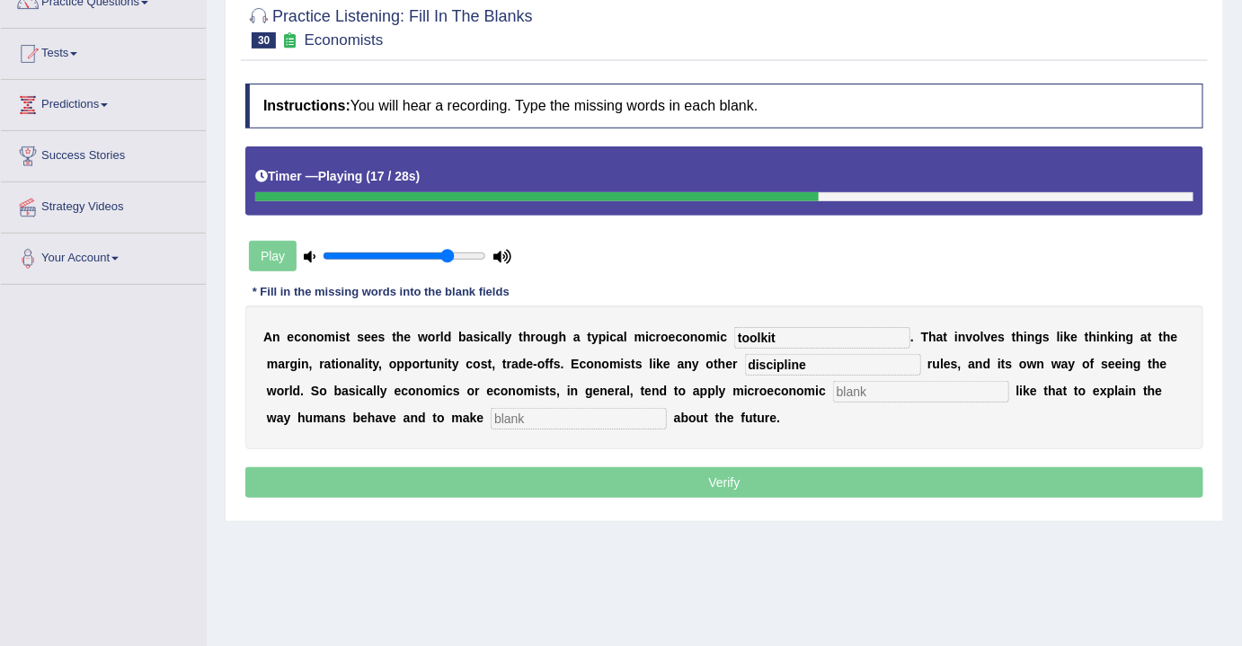
type input "discipline"
type input "concepts"
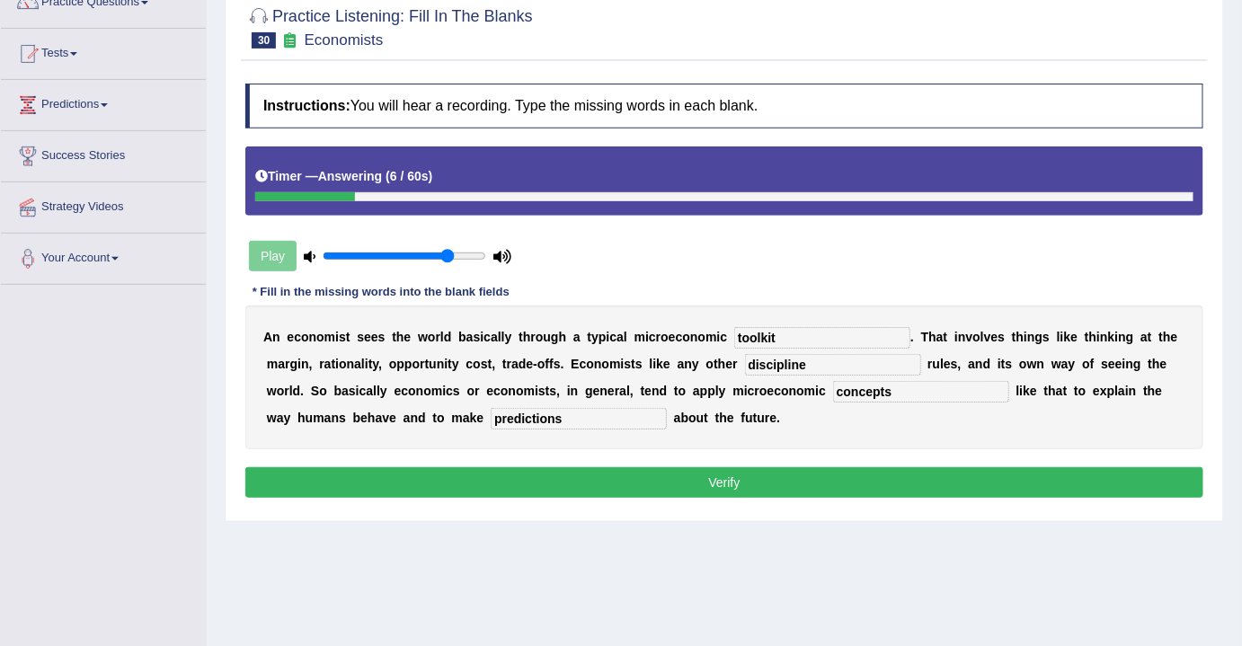
type input "predictions"
click at [716, 482] on button "Verify" at bounding box center [724, 482] width 958 height 31
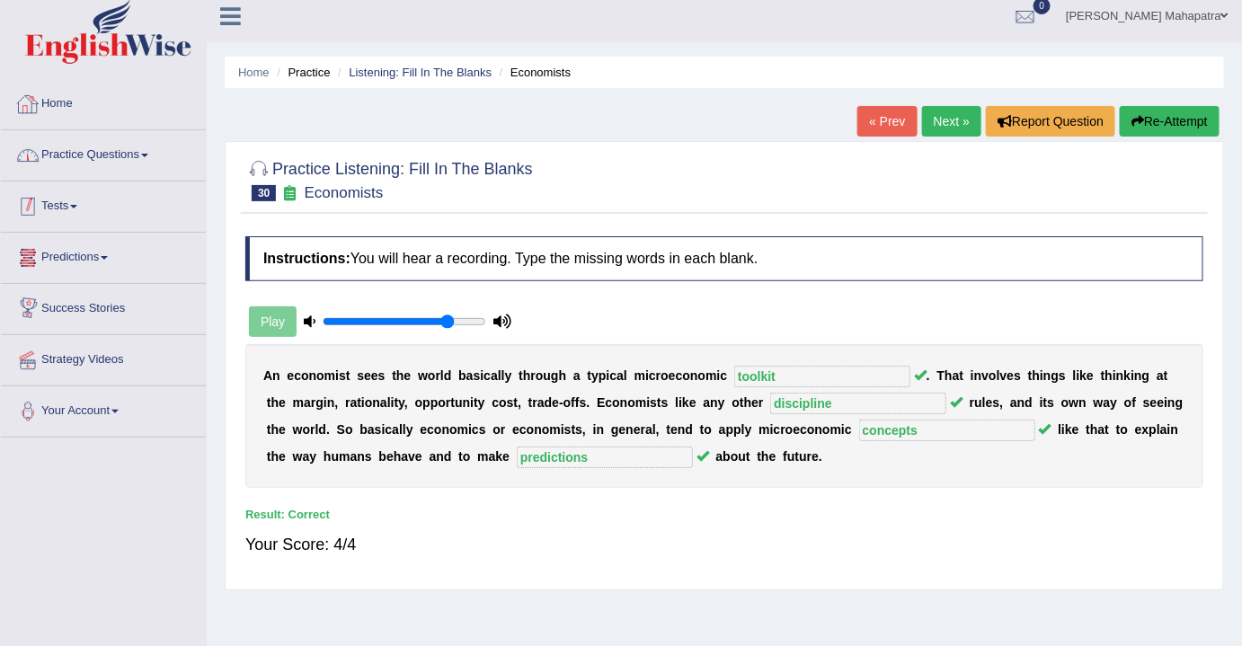
scroll to position [0, 0]
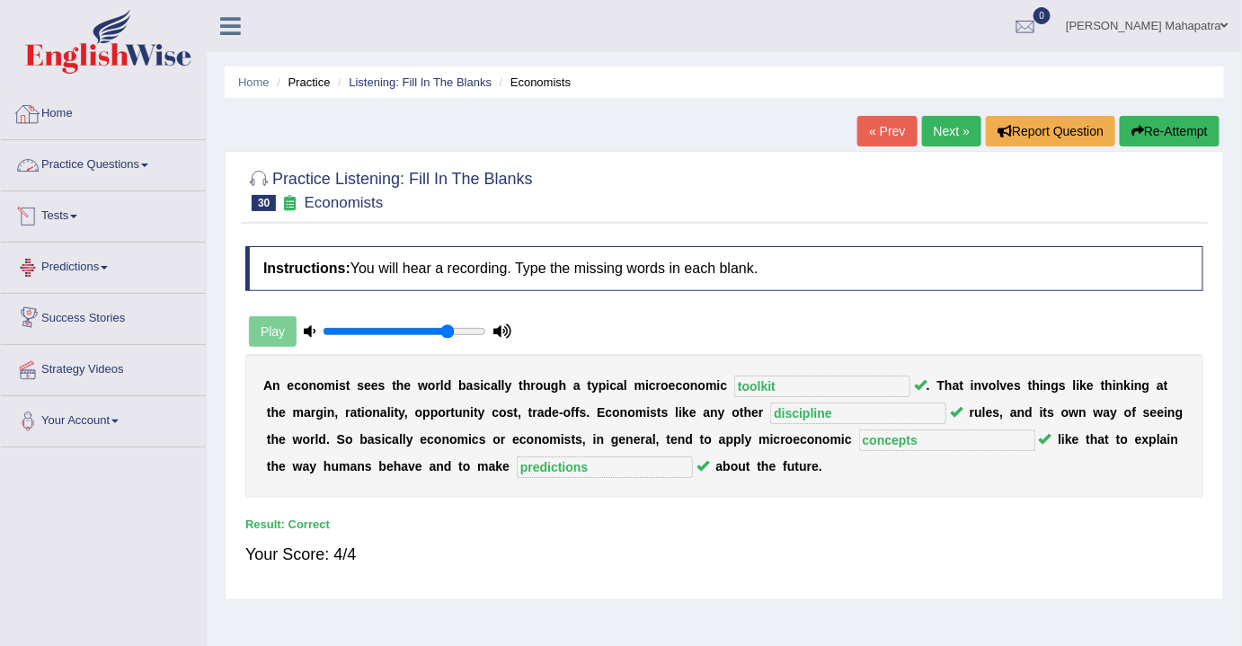
click at [84, 176] on link "Practice Questions" at bounding box center [103, 162] width 205 height 45
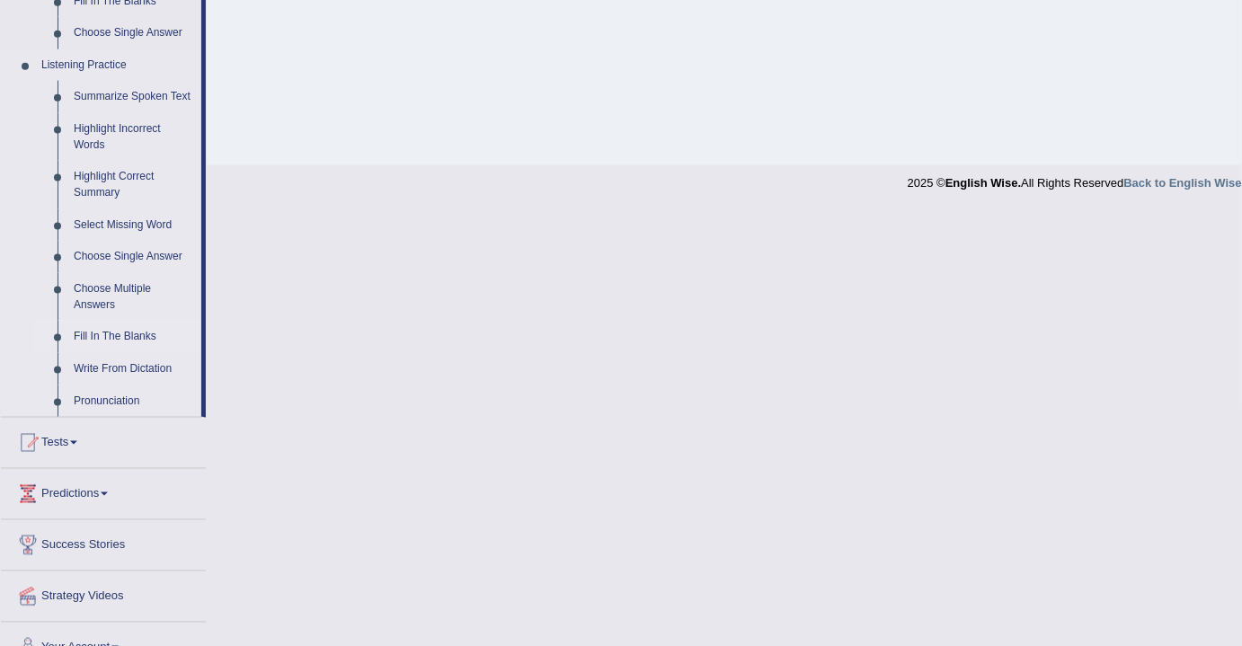
scroll to position [735, 0]
click at [111, 126] on link "Highlight Incorrect Words" at bounding box center [134, 135] width 136 height 48
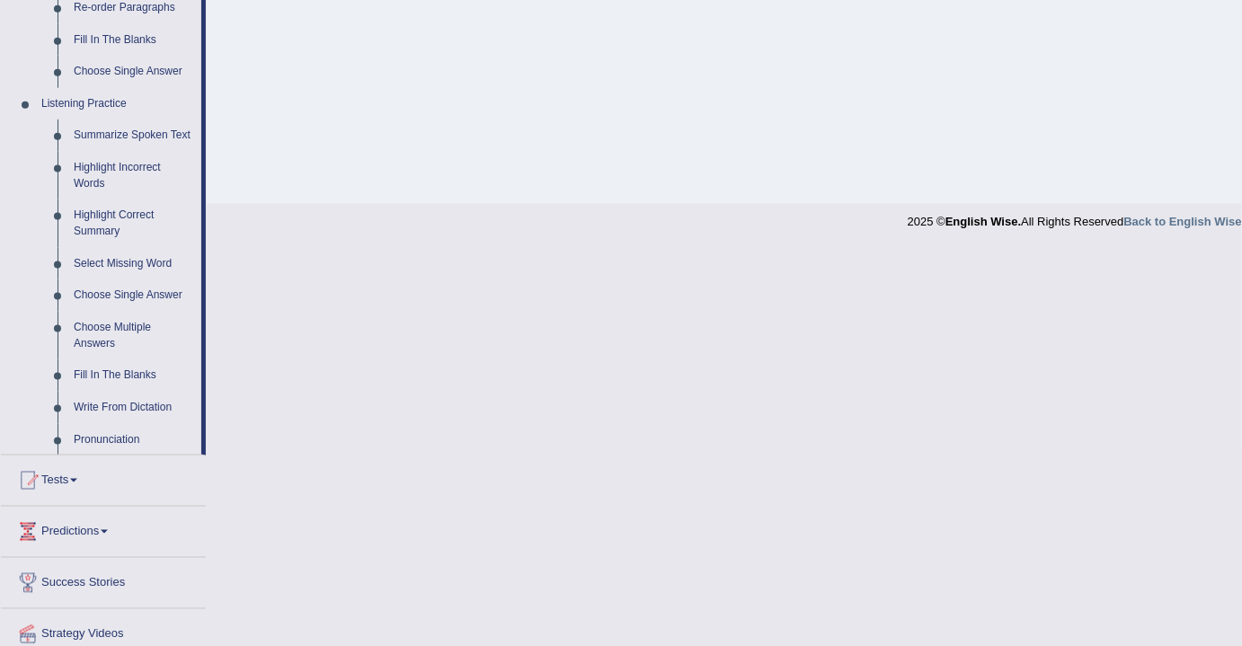
scroll to position [550, 0]
